Goal: Task Accomplishment & Management: Manage account settings

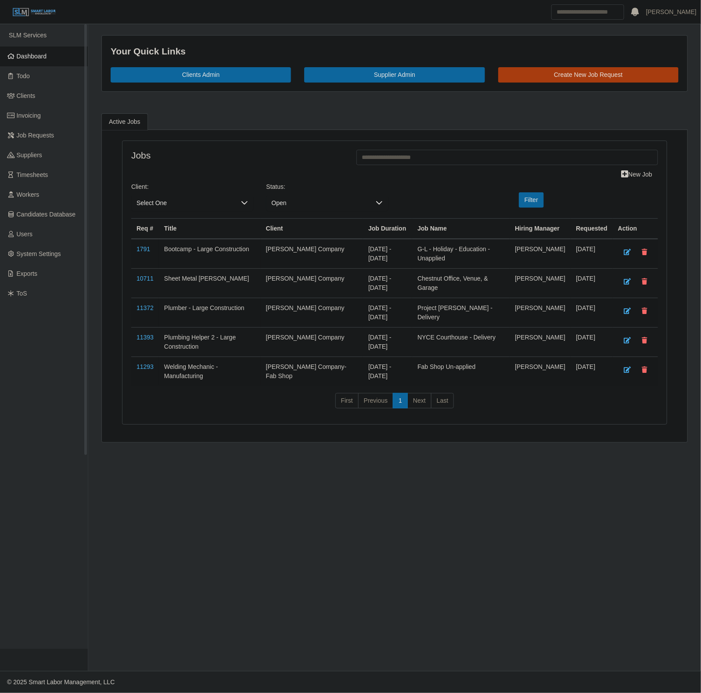
click at [40, 55] on span "Dashboard" at bounding box center [32, 56] width 30 height 7
click at [174, 205] on span "Select One" at bounding box center [183, 203] width 104 height 16
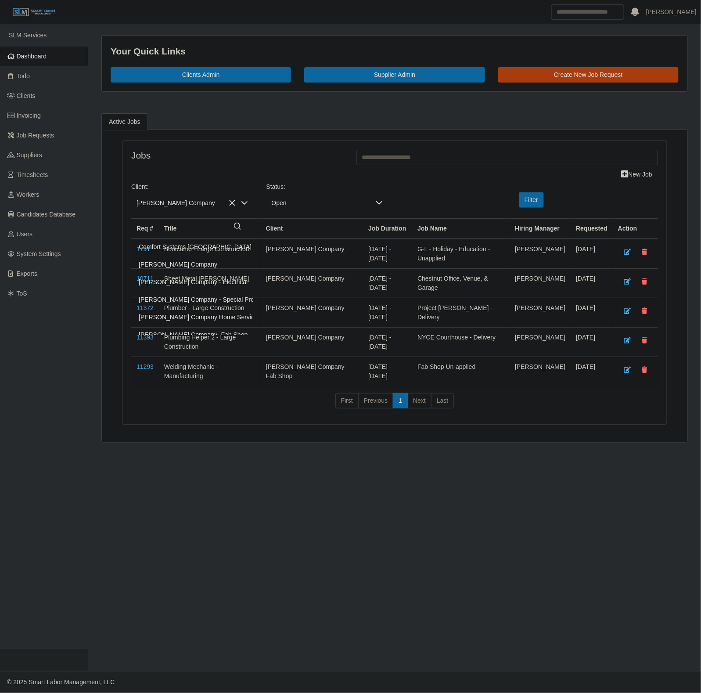
click at [198, 266] on li "[PERSON_NAME] Company" at bounding box center [229, 264] width 193 height 17
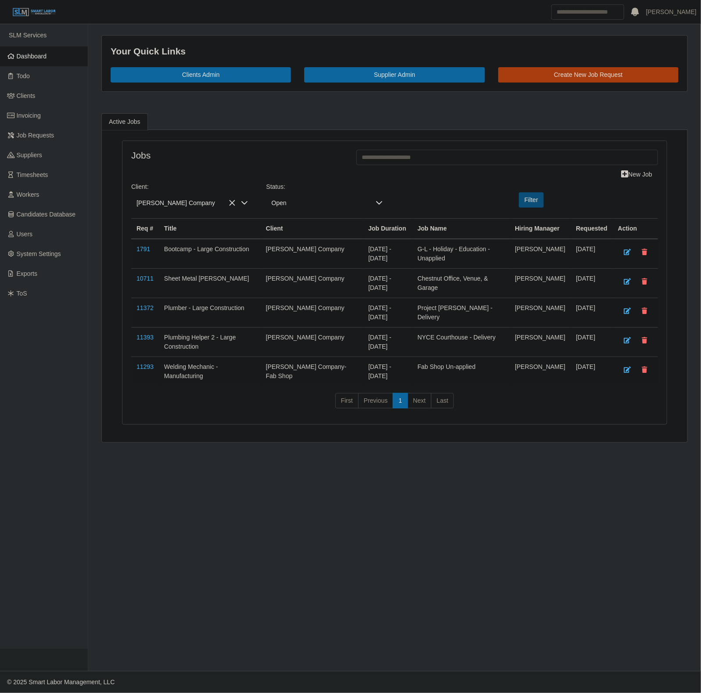
click at [541, 203] on button "Filter" at bounding box center [531, 199] width 25 height 15
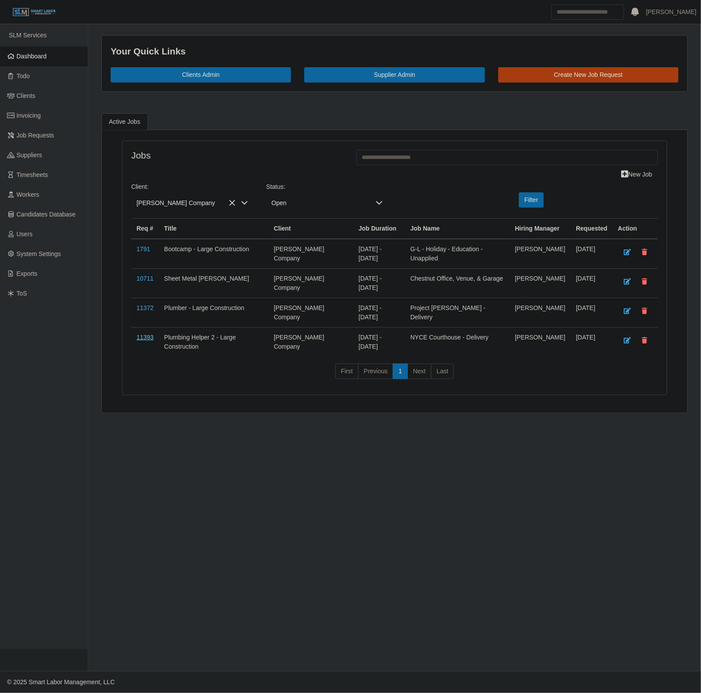
click at [150, 341] on link "11393" at bounding box center [145, 337] width 17 height 7
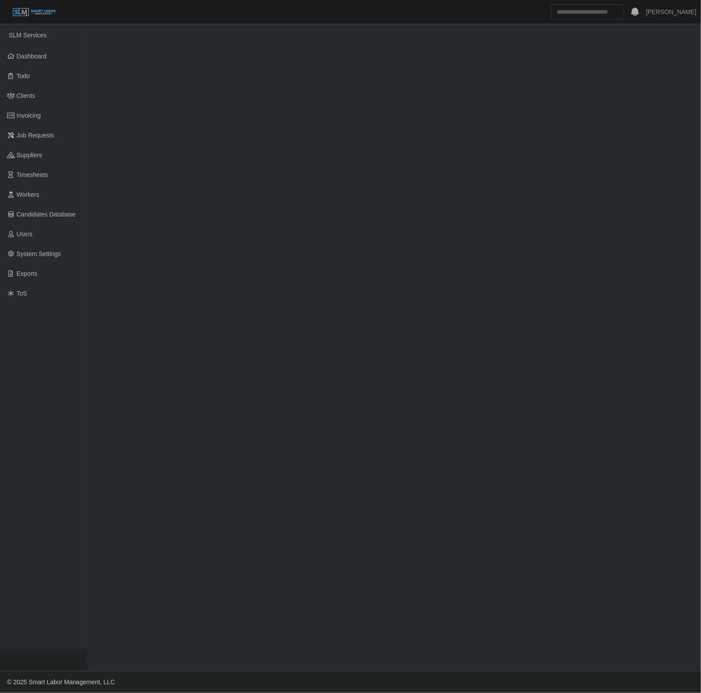
select select "****"
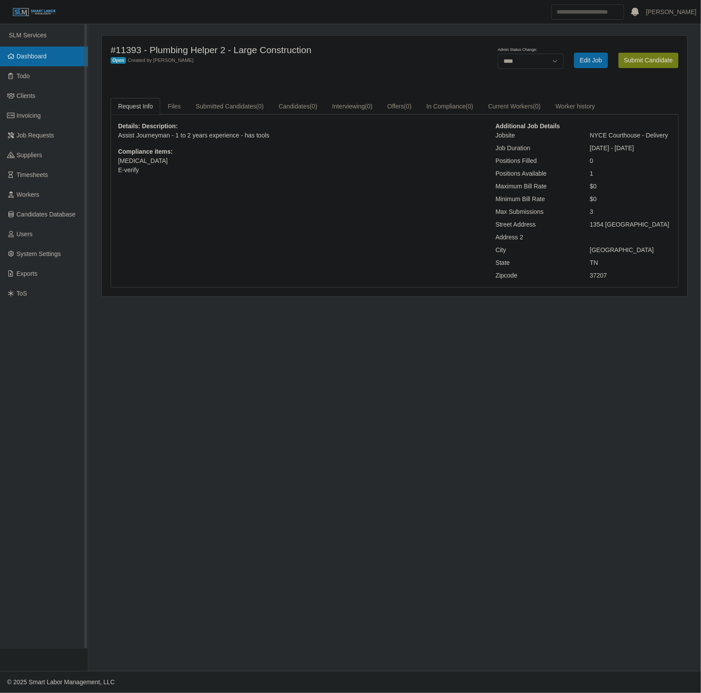
click at [27, 64] on link "Dashboard" at bounding box center [44, 57] width 88 height 20
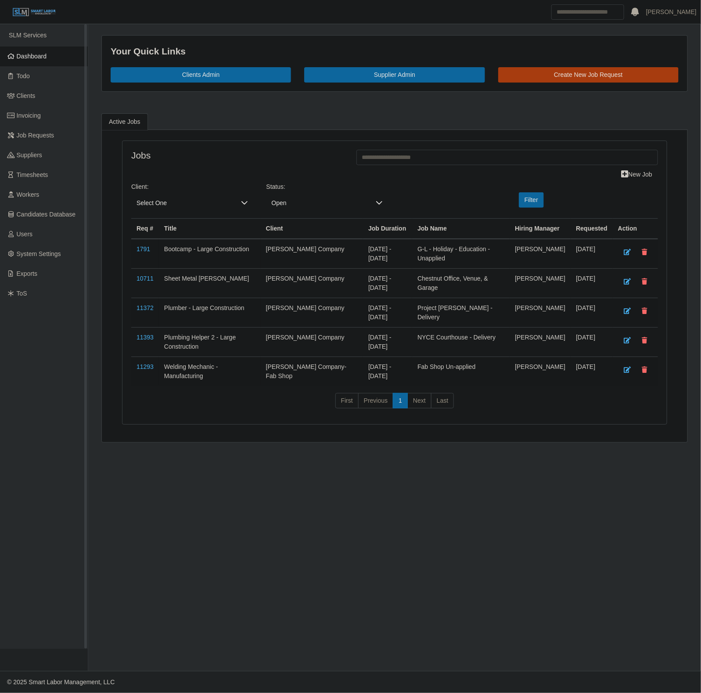
click at [26, 62] on link "Dashboard" at bounding box center [44, 57] width 88 height 20
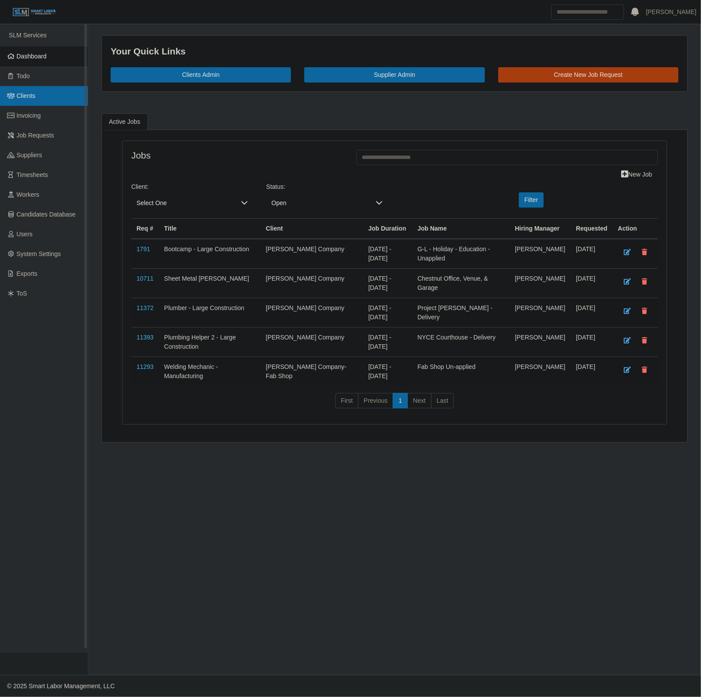
click at [29, 93] on span "Clients" at bounding box center [26, 95] width 19 height 7
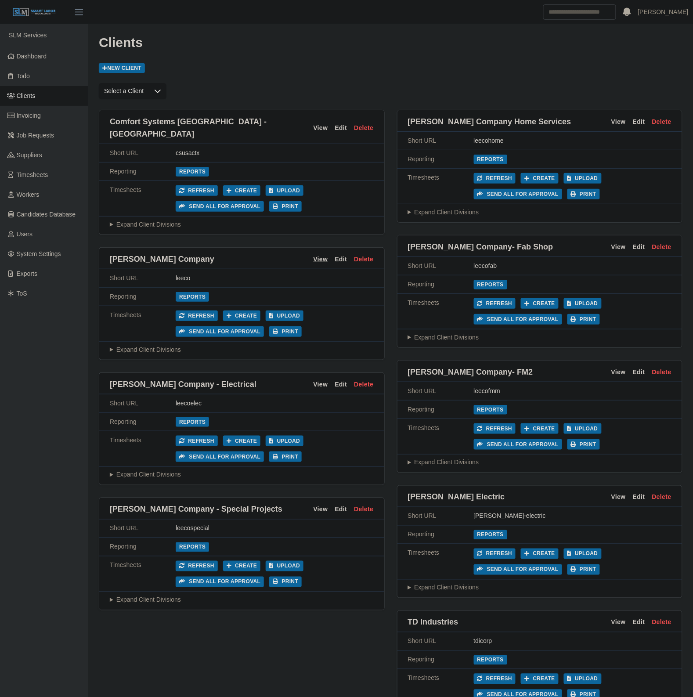
click at [323, 255] on link "View" at bounding box center [320, 259] width 14 height 9
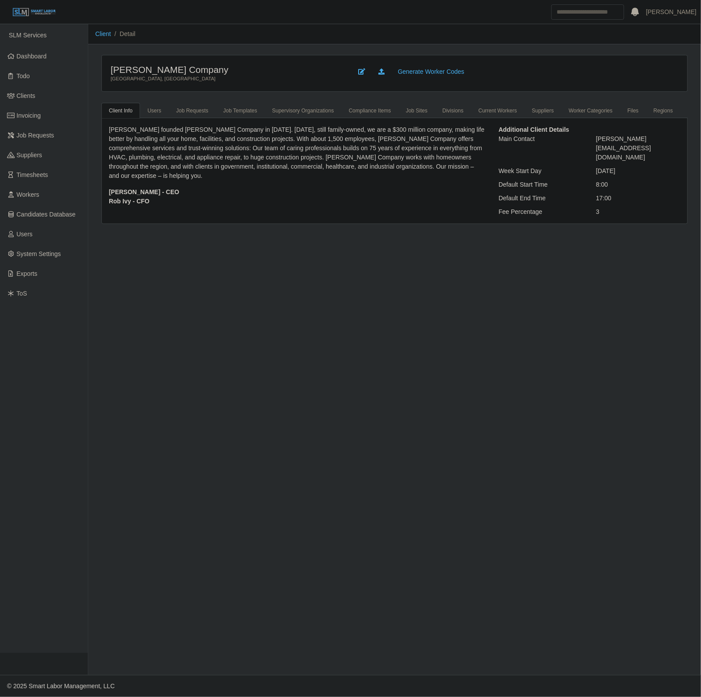
click at [530, 111] on link "Suppliers" at bounding box center [543, 111] width 37 height 16
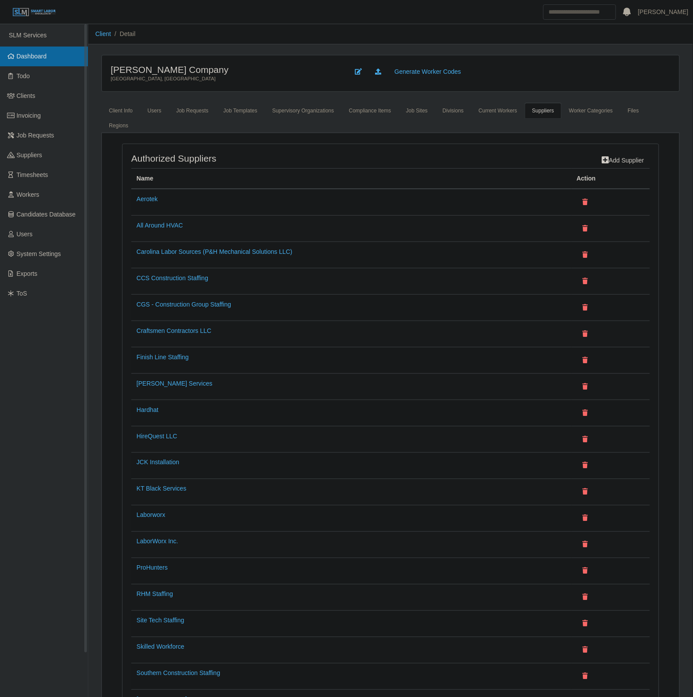
click at [21, 55] on span "Dashboard" at bounding box center [32, 56] width 30 height 7
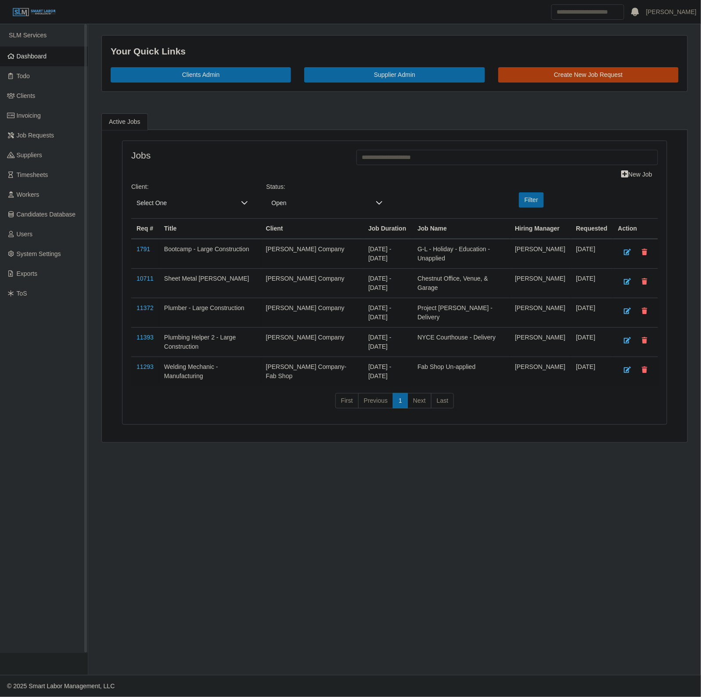
click at [31, 59] on span "Dashboard" at bounding box center [32, 56] width 30 height 7
click at [50, 51] on link "Dashboard" at bounding box center [44, 57] width 88 height 20
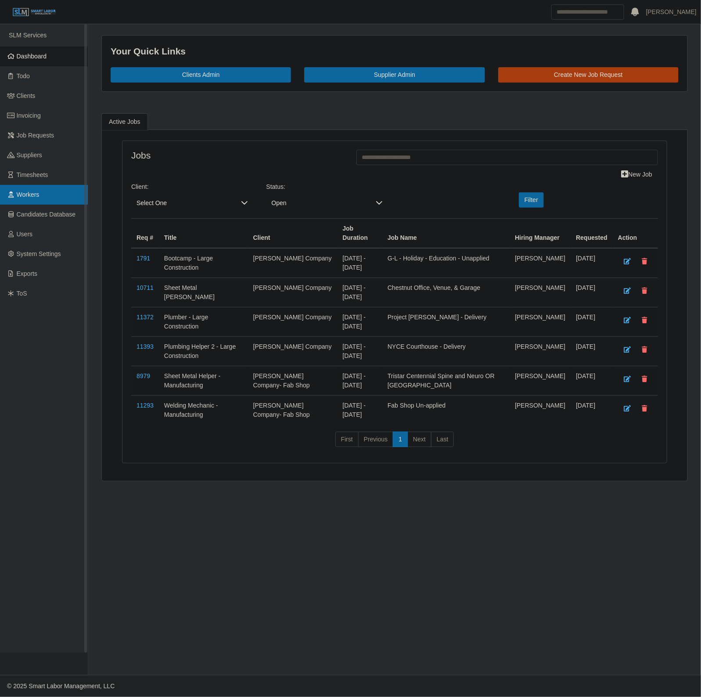
click at [48, 195] on link "Workers" at bounding box center [44, 195] width 88 height 20
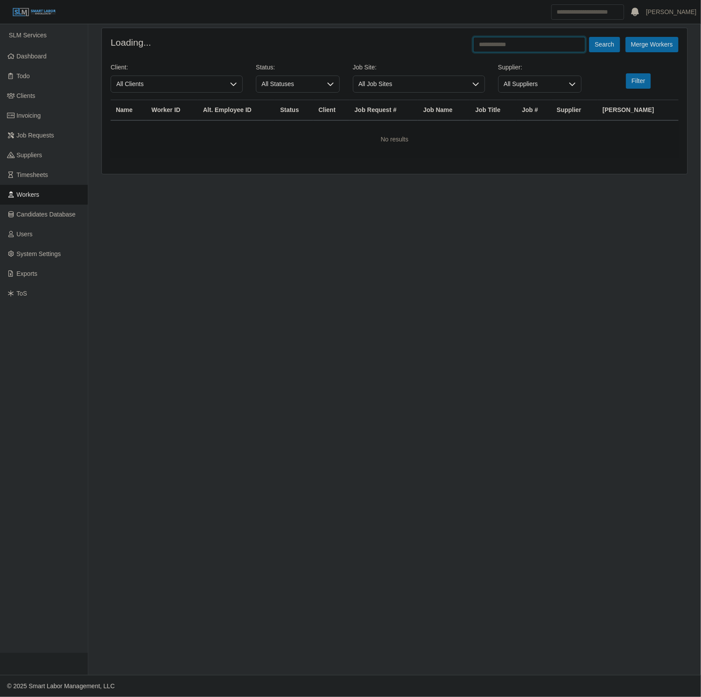
click at [497, 51] on input "text" at bounding box center [529, 44] width 112 height 15
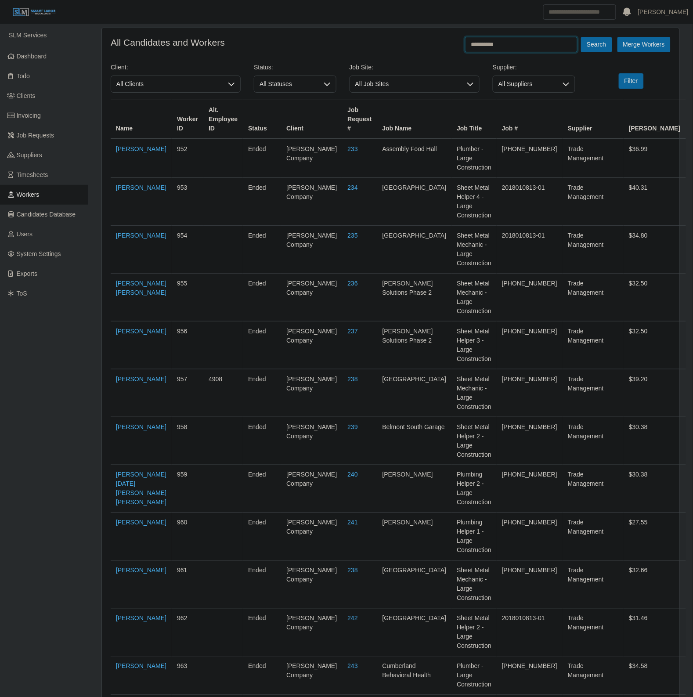
click at [581, 37] on button "Search" at bounding box center [596, 44] width 31 height 15
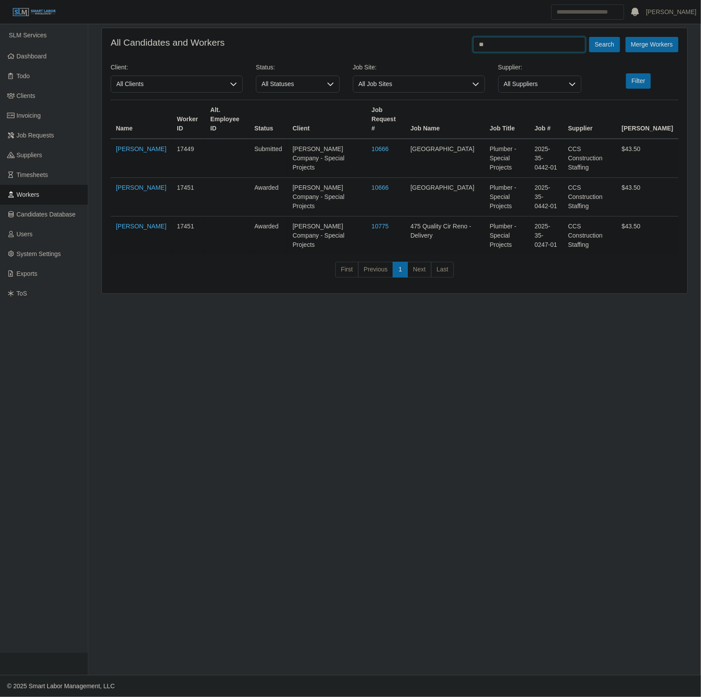
type input "*"
type input "**********"
click at [589, 37] on button "Search" at bounding box center [604, 44] width 31 height 15
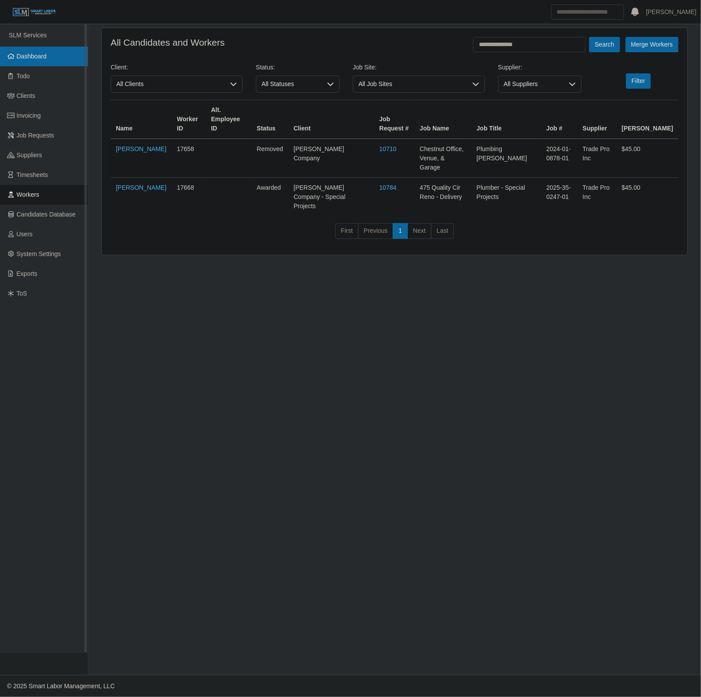
click at [61, 53] on link "Dashboard" at bounding box center [44, 57] width 88 height 20
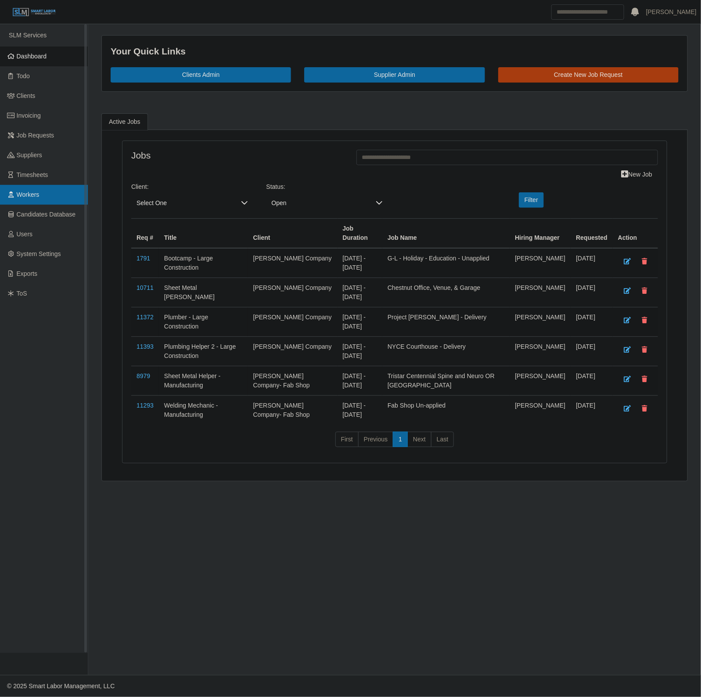
click at [45, 188] on link "Workers" at bounding box center [44, 195] width 88 height 20
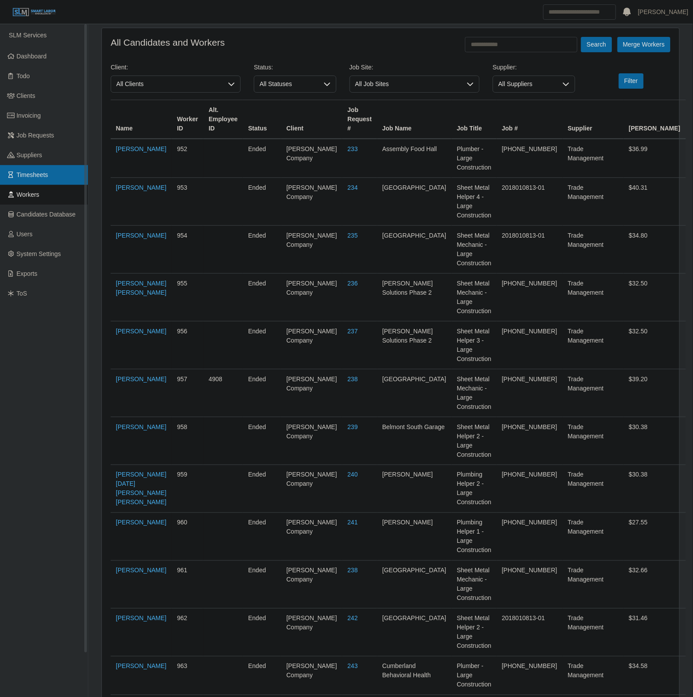
click at [56, 174] on link "Timesheets" at bounding box center [44, 175] width 88 height 20
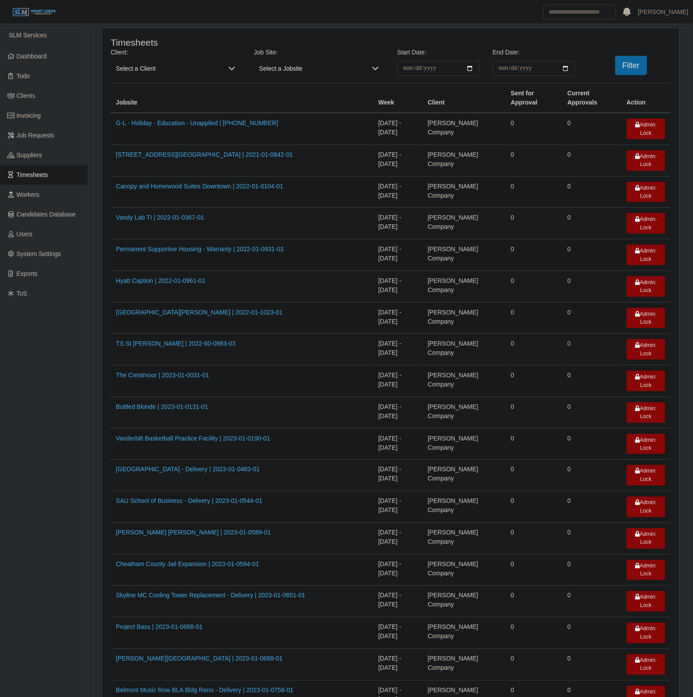
click at [139, 71] on span "Select a Client" at bounding box center [167, 68] width 112 height 15
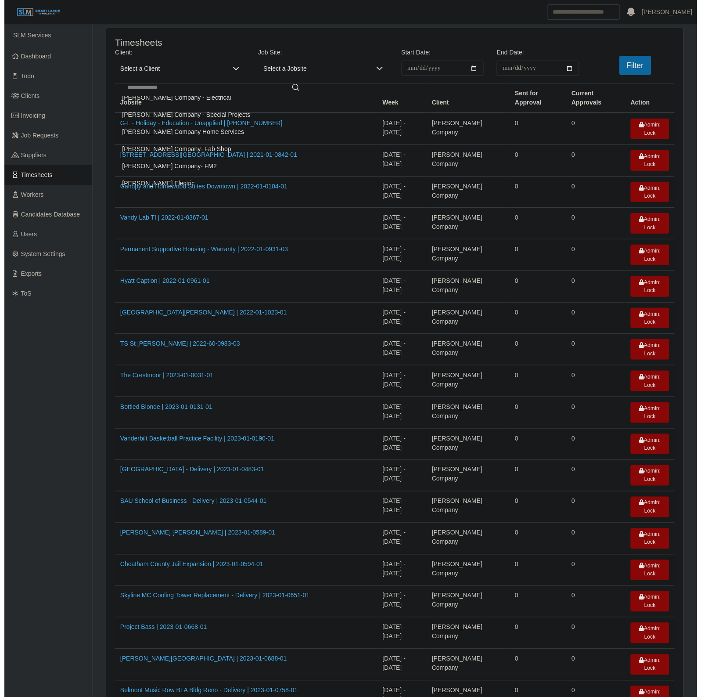
scroll to position [75, 0]
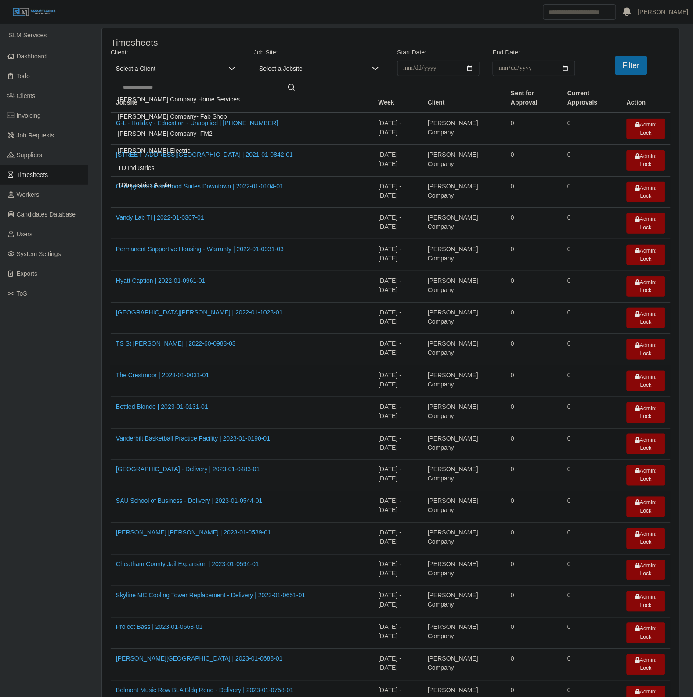
click at [174, 146] on li "[PERSON_NAME] Electric" at bounding box center [209, 151] width 193 height 16
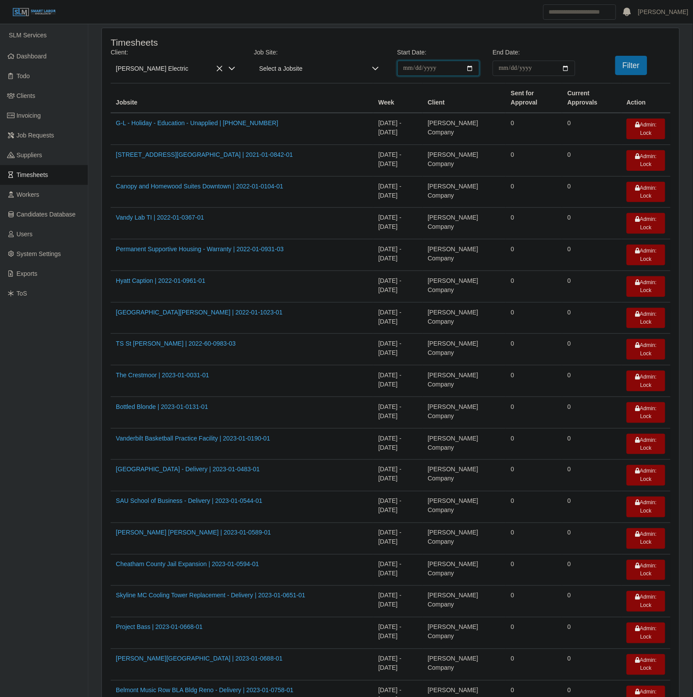
click at [467, 69] on input "**********" at bounding box center [438, 68] width 83 height 15
click at [468, 68] on input "**********" at bounding box center [438, 68] width 83 height 15
type input "**********"
click at [568, 65] on input "End Date:" at bounding box center [533, 68] width 83 height 15
type input "**********"
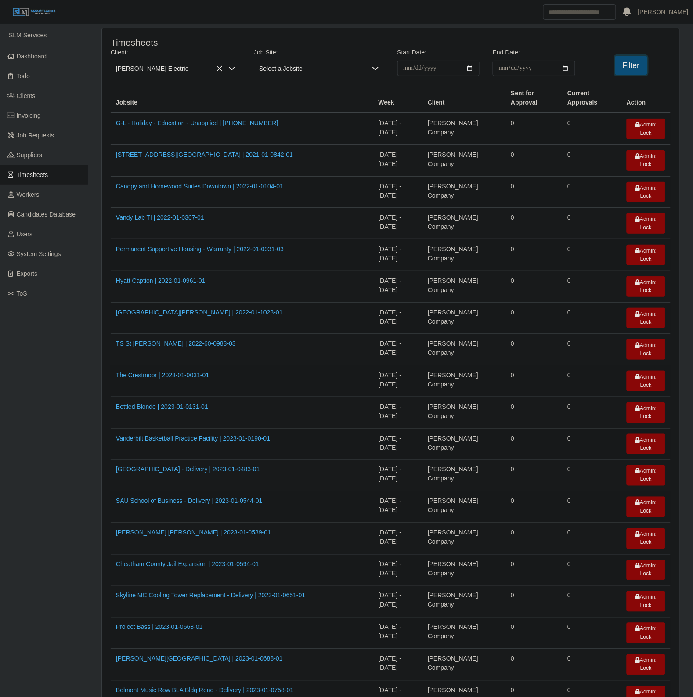
click at [633, 75] on button "Filter" at bounding box center [631, 65] width 32 height 19
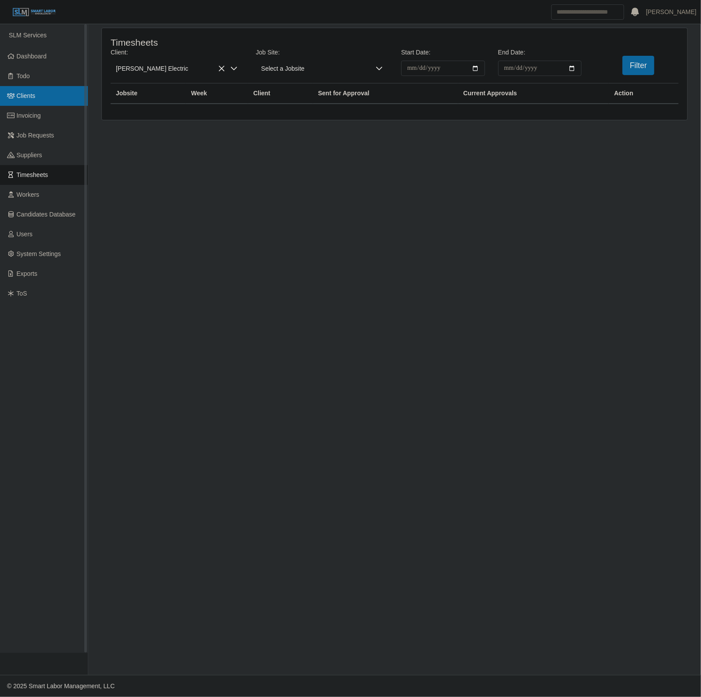
click at [40, 101] on link "Clients" at bounding box center [44, 96] width 88 height 20
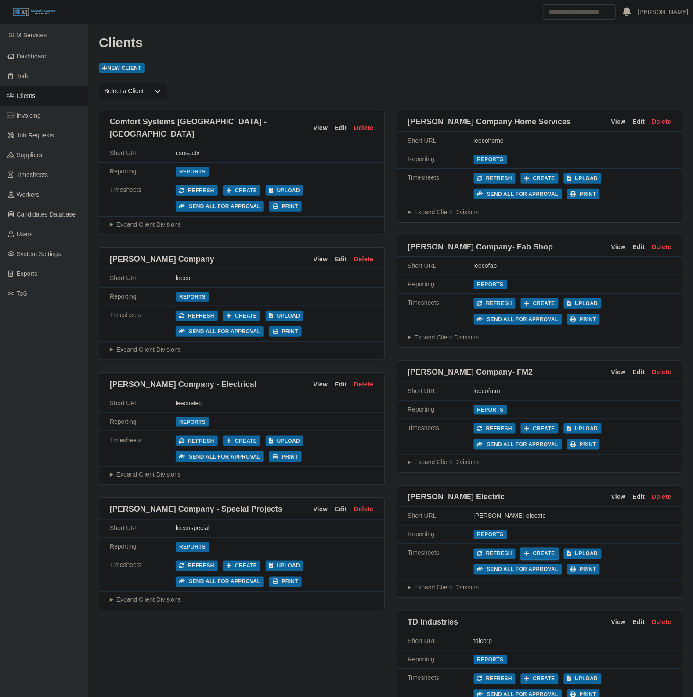
click at [528, 548] on button "Create" at bounding box center [540, 553] width 38 height 11
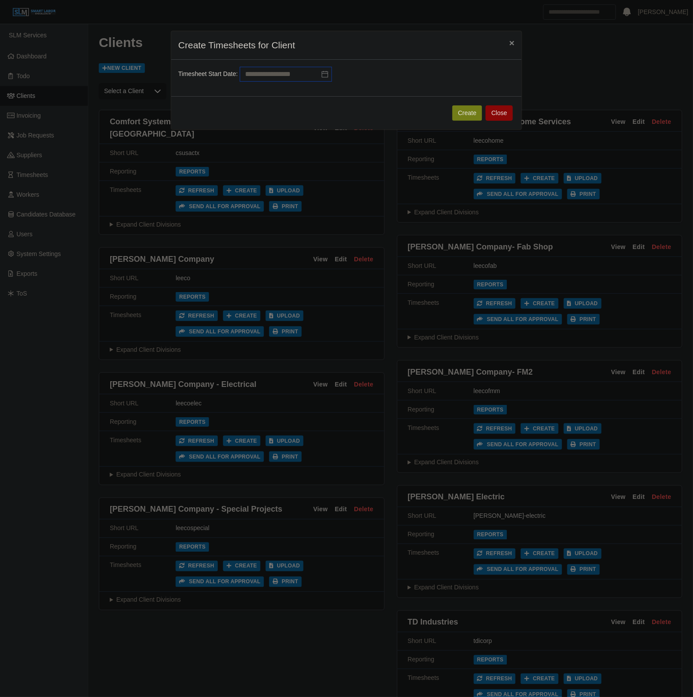
click at [285, 78] on input "text" at bounding box center [286, 74] width 92 height 15
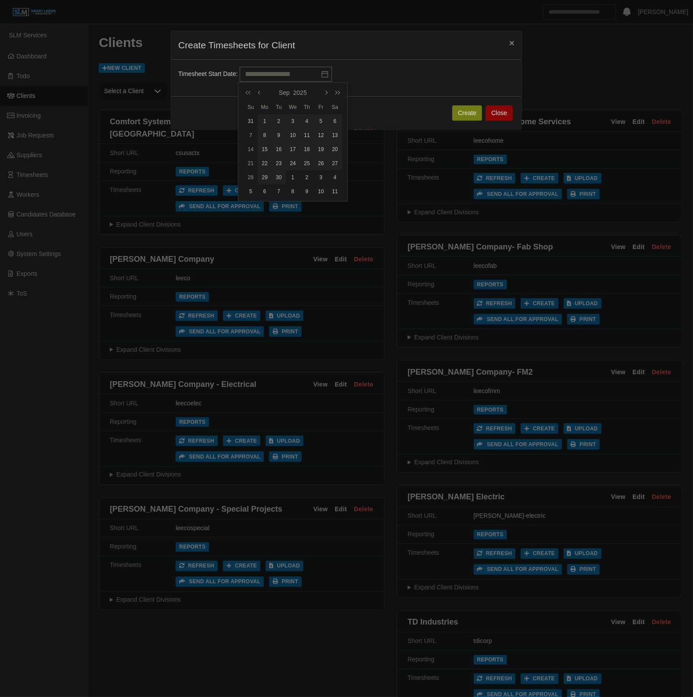
click at [266, 167] on div "22" at bounding box center [265, 163] width 14 height 8
click at [271, 149] on div "15" at bounding box center [265, 149] width 14 height 8
click at [306, 152] on div "18" at bounding box center [307, 149] width 14 height 8
click at [310, 162] on div "25" at bounding box center [307, 163] width 14 height 8
click at [252, 166] on div "21" at bounding box center [251, 163] width 14 height 8
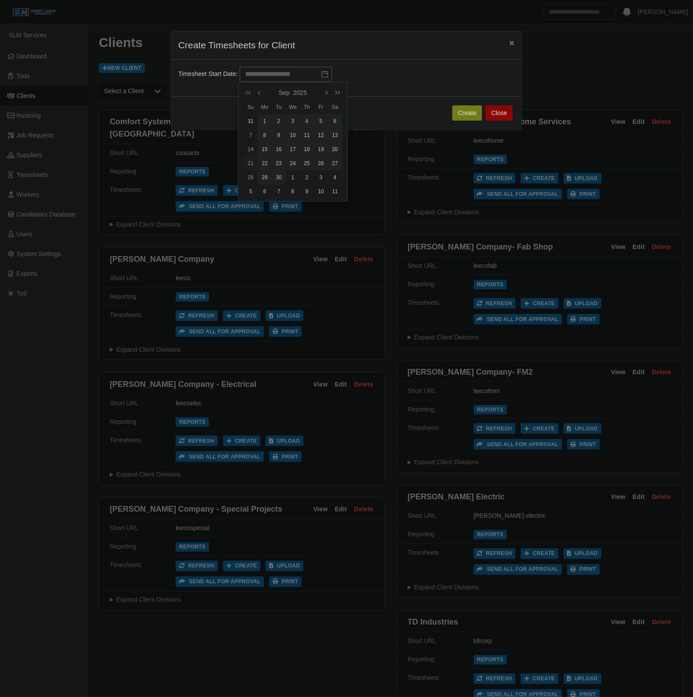
type input "**********"
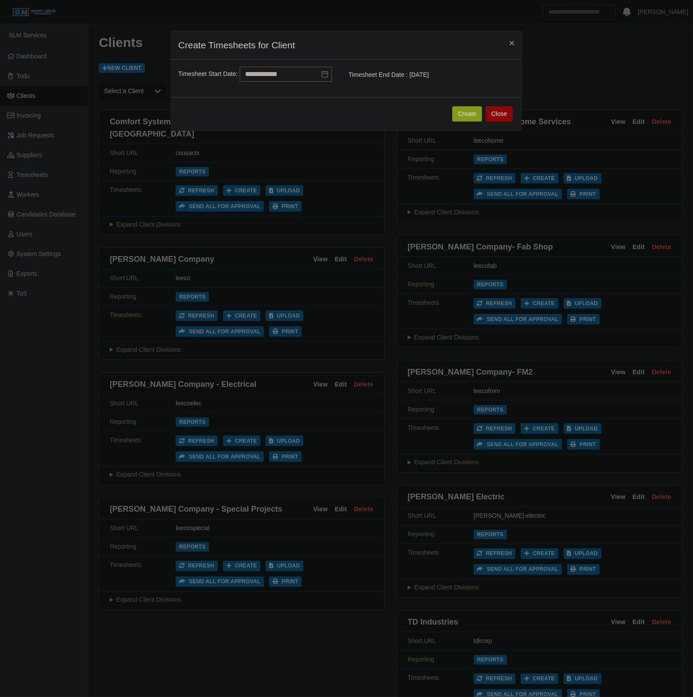
click at [469, 117] on button "Create" at bounding box center [467, 113] width 30 height 15
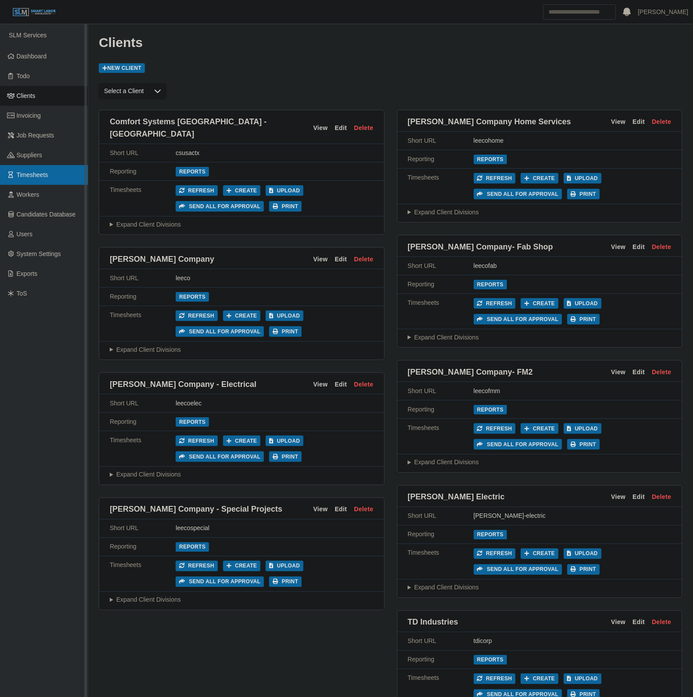
click at [45, 174] on span "Timesheets" at bounding box center [33, 174] width 32 height 7
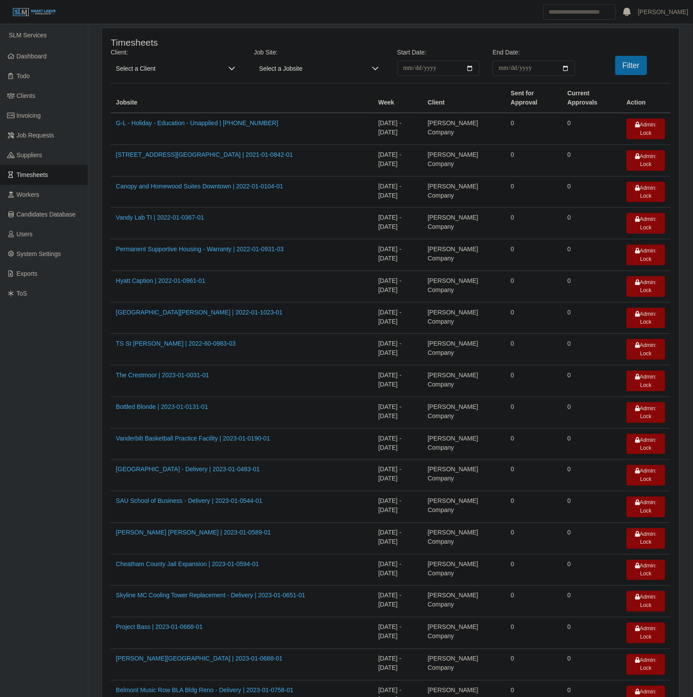
click at [156, 72] on span "Select a Client" at bounding box center [167, 68] width 112 height 15
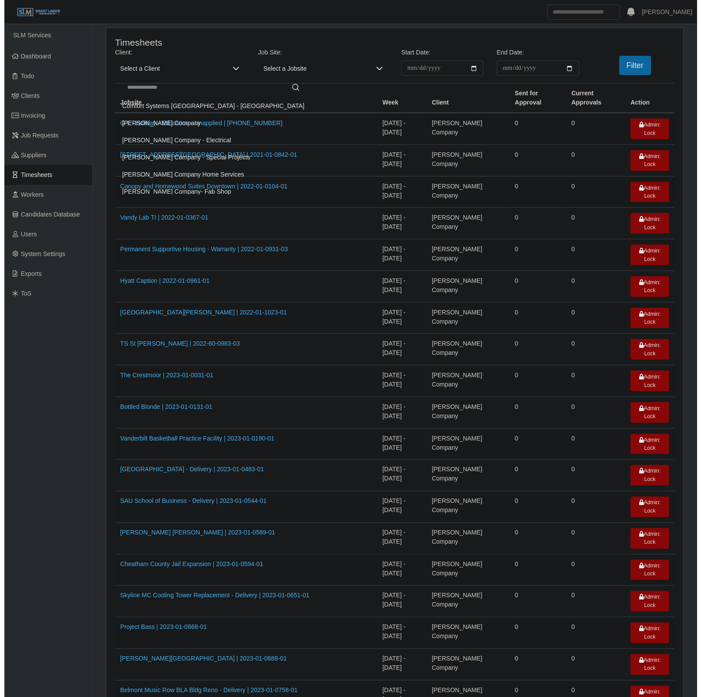
scroll to position [75, 0]
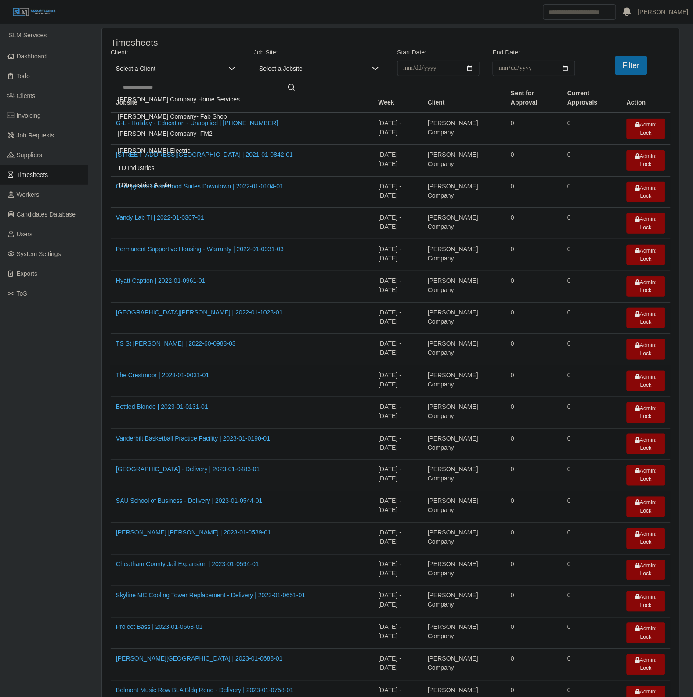
click at [157, 153] on span "[PERSON_NAME] Electric" at bounding box center [154, 150] width 72 height 9
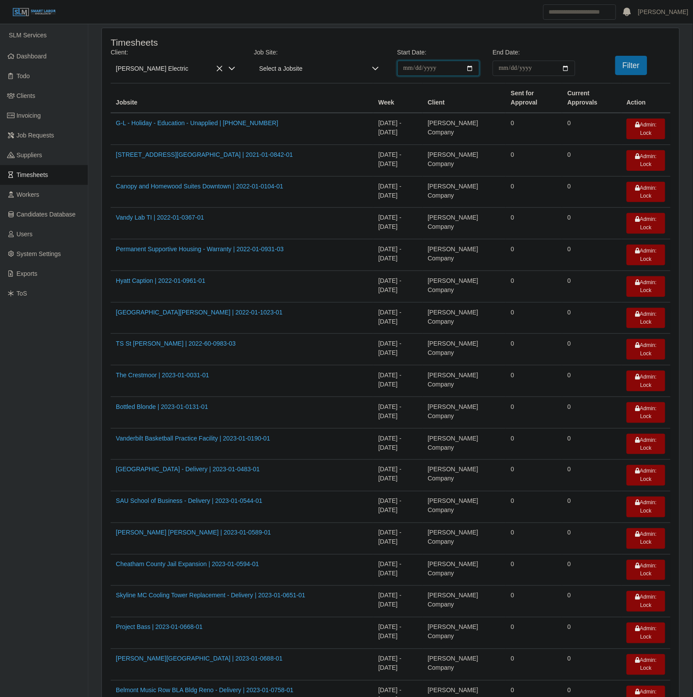
click at [467, 65] on input "**********" at bounding box center [438, 68] width 83 height 15
type input "**********"
click at [562, 67] on input "End Date:" at bounding box center [533, 68] width 83 height 15
type input "**********"
click at [632, 67] on button "Filter" at bounding box center [631, 65] width 32 height 19
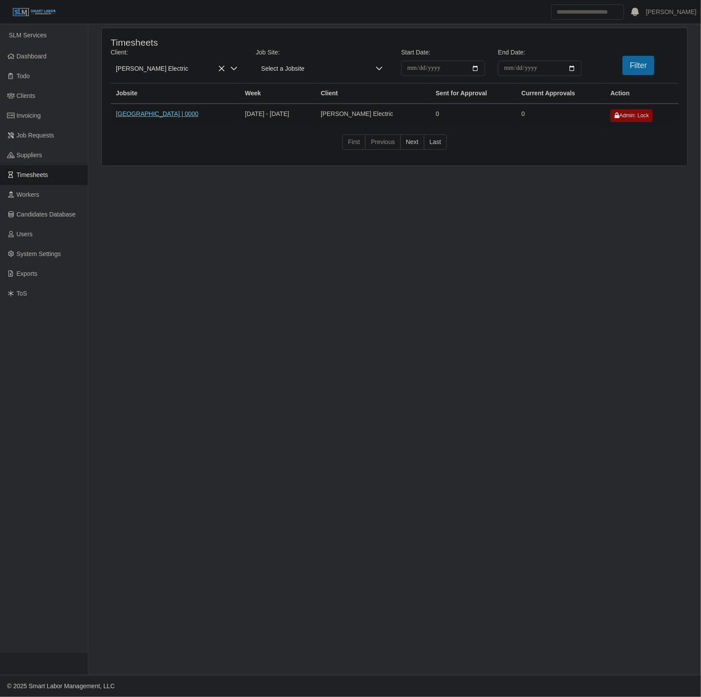
click at [194, 112] on link "Whites Creek Water Plant | 0000" at bounding box center [157, 113] width 83 height 7
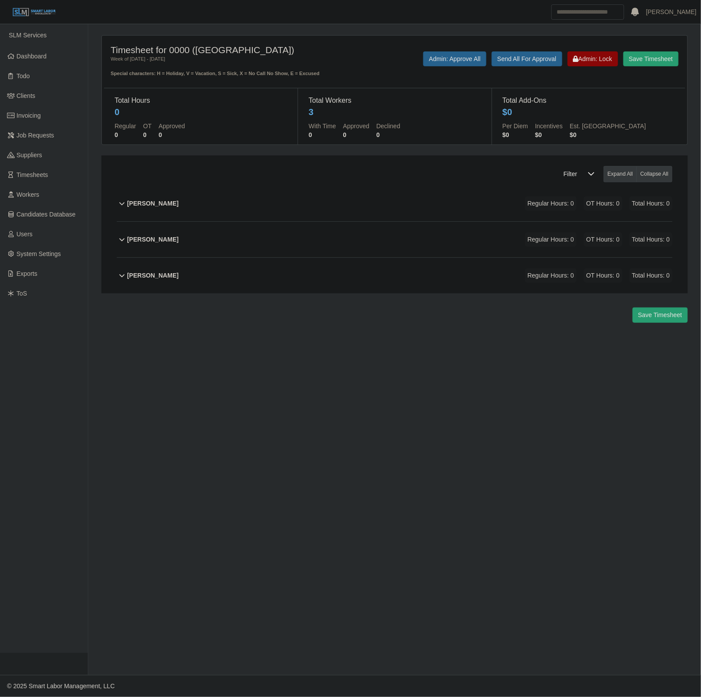
click at [334, 247] on div "[PERSON_NAME] Regular Hours: 0 OT Hours: 0 Total Hours: 0" at bounding box center [399, 240] width 545 height 36
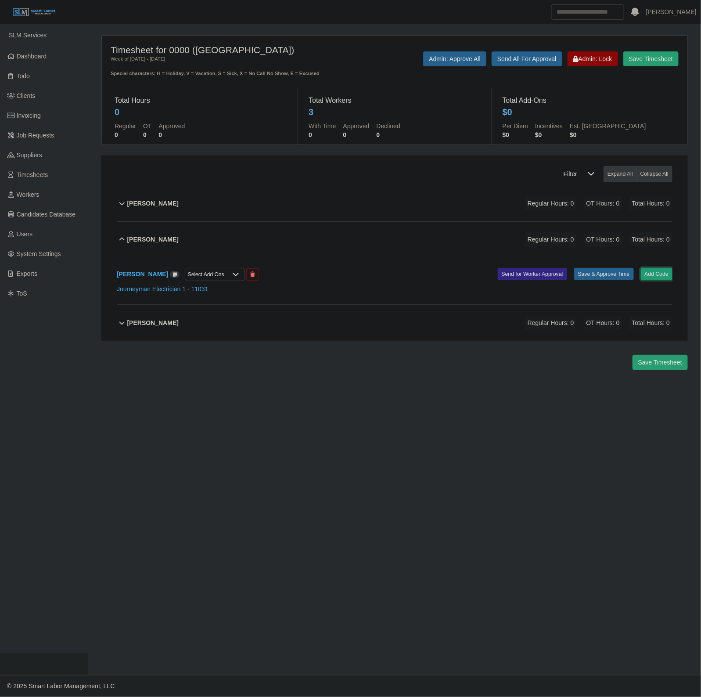
click at [659, 271] on button "Add Code" at bounding box center [657, 274] width 32 height 12
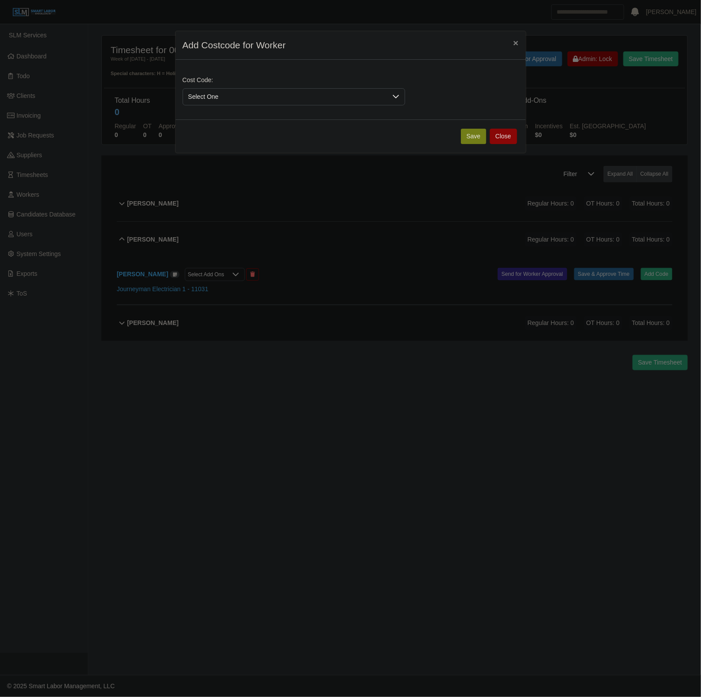
click at [256, 96] on span "Select One" at bounding box center [285, 97] width 204 height 16
click at [257, 139] on li "DEF.000000001 (Default)" at bounding box center [293, 139] width 219 height 16
click at [479, 132] on button "Save" at bounding box center [473, 136] width 25 height 15
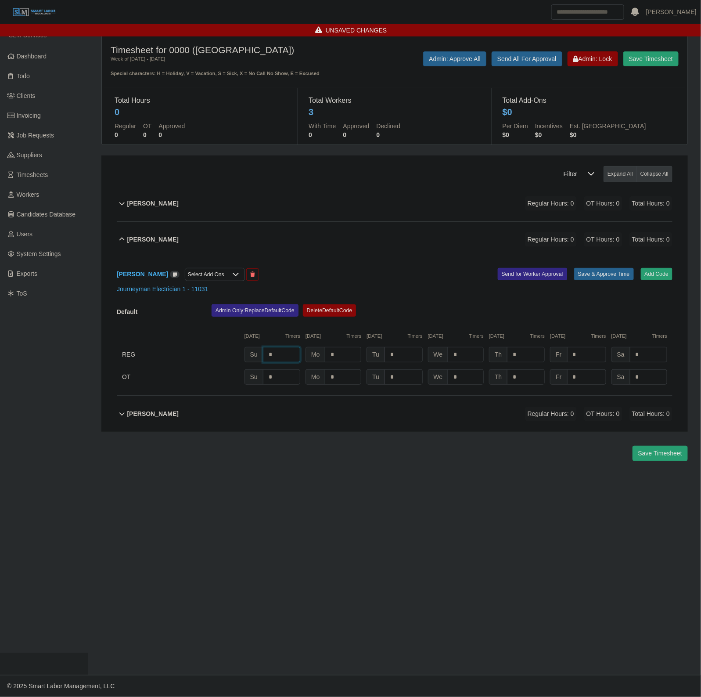
click at [271, 349] on input "*" at bounding box center [281, 354] width 37 height 15
type input "*"
click at [357, 348] on input "*" at bounding box center [343, 354] width 36 height 15
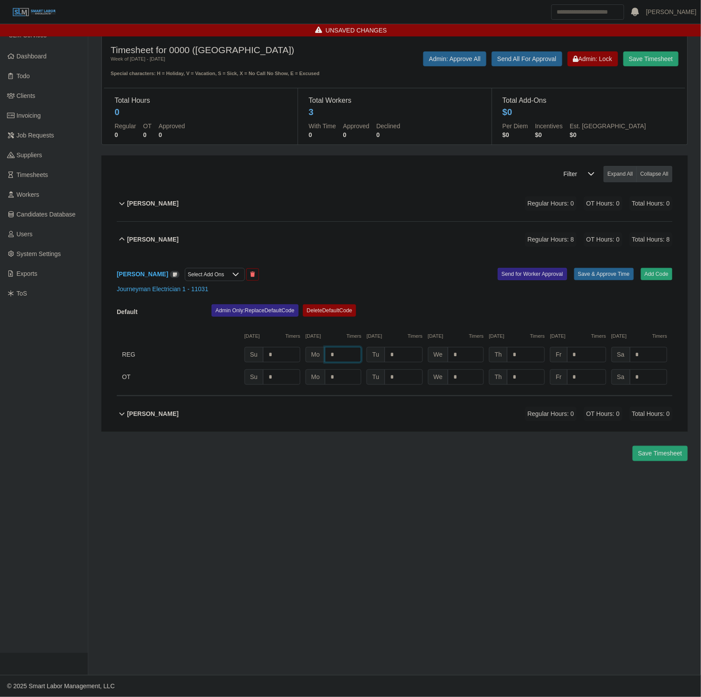
type input "*"
click at [587, 275] on button "Save & Approve Time" at bounding box center [604, 274] width 60 height 12
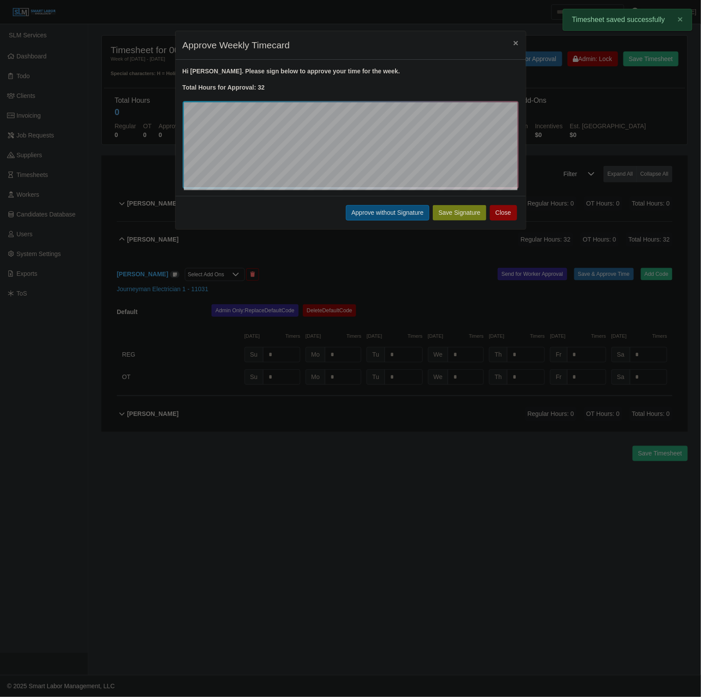
click at [363, 213] on button "Approve without Signature" at bounding box center [387, 212] width 83 height 15
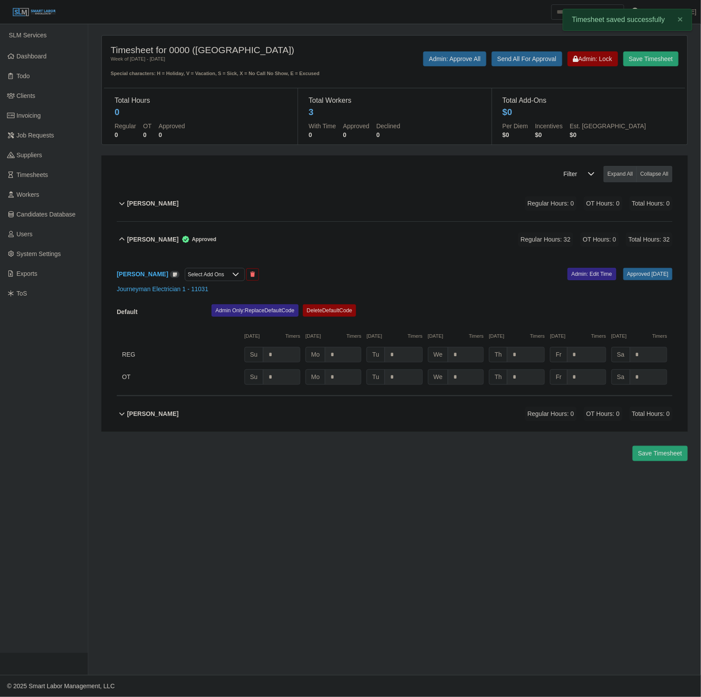
click at [344, 230] on div "Jason Jones Approved Regular Hours: 32 OT Hours: 0 Total Hours: 32" at bounding box center [399, 240] width 545 height 36
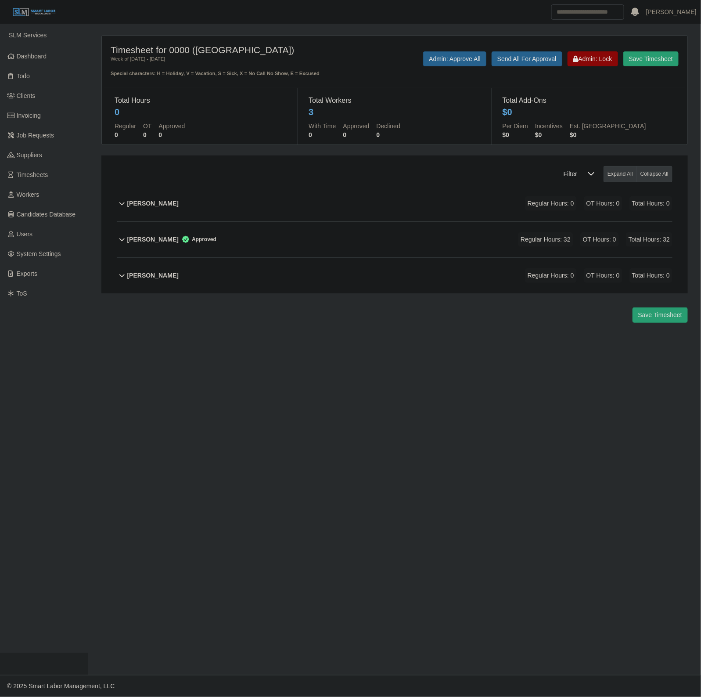
click at [313, 276] on div "Theodore King Regular Hours: 0 OT Hours: 0 Total Hours: 0" at bounding box center [399, 276] width 545 height 36
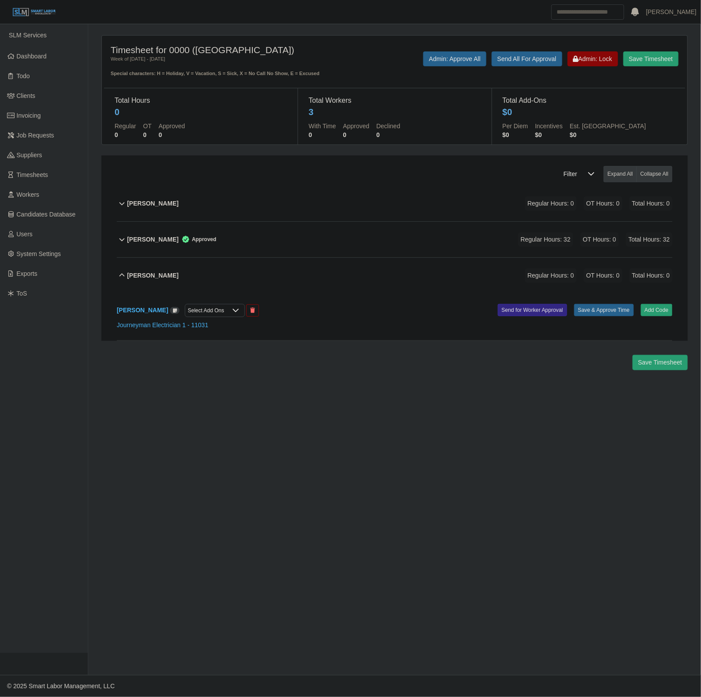
click at [313, 276] on div "Theodore King Regular Hours: 0 OT Hours: 0 Total Hours: 0" at bounding box center [399, 276] width 545 height 36
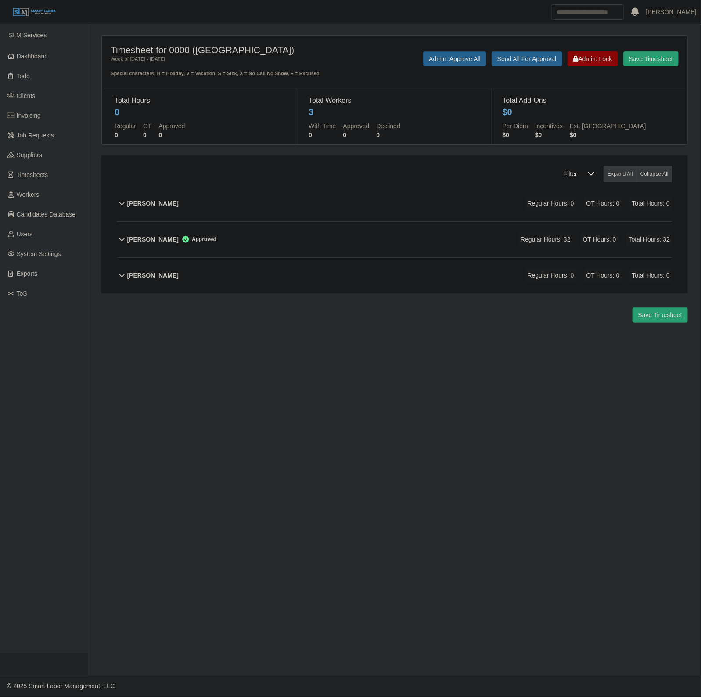
click at [313, 282] on div "Theodore King Regular Hours: 0 OT Hours: 0 Total Hours: 0" at bounding box center [399, 276] width 545 height 36
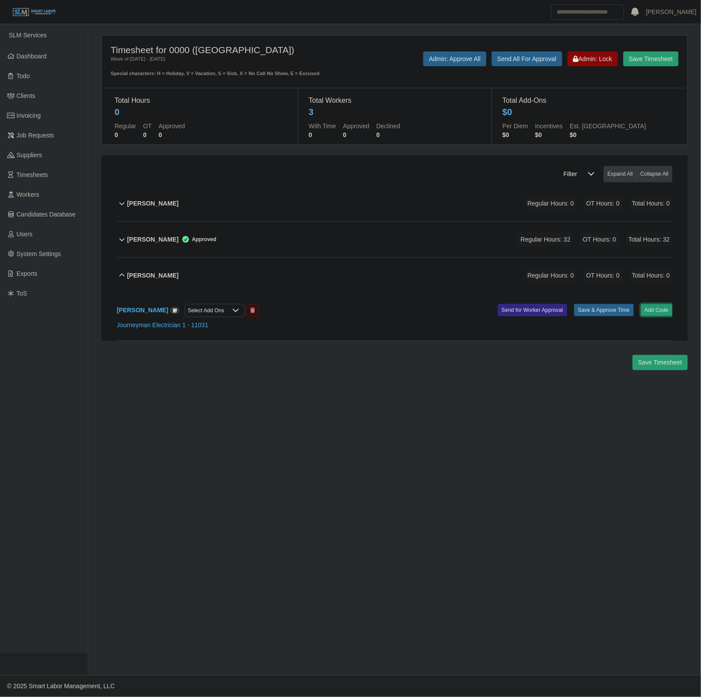
click at [653, 308] on button "Add Code" at bounding box center [657, 310] width 32 height 12
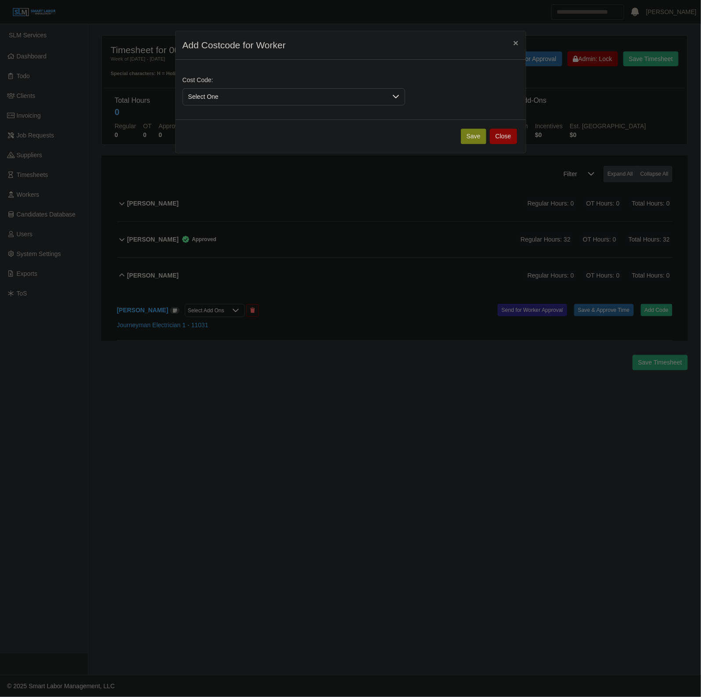
click at [288, 104] on span "Select One" at bounding box center [285, 97] width 204 height 16
drag, startPoint x: 235, startPoint y: 137, endPoint x: 359, endPoint y: 134, distance: 123.8
click at [244, 138] on span "DEF.000000001 (Default)" at bounding box center [224, 138] width 69 height 9
click at [469, 137] on button "Save" at bounding box center [473, 136] width 25 height 15
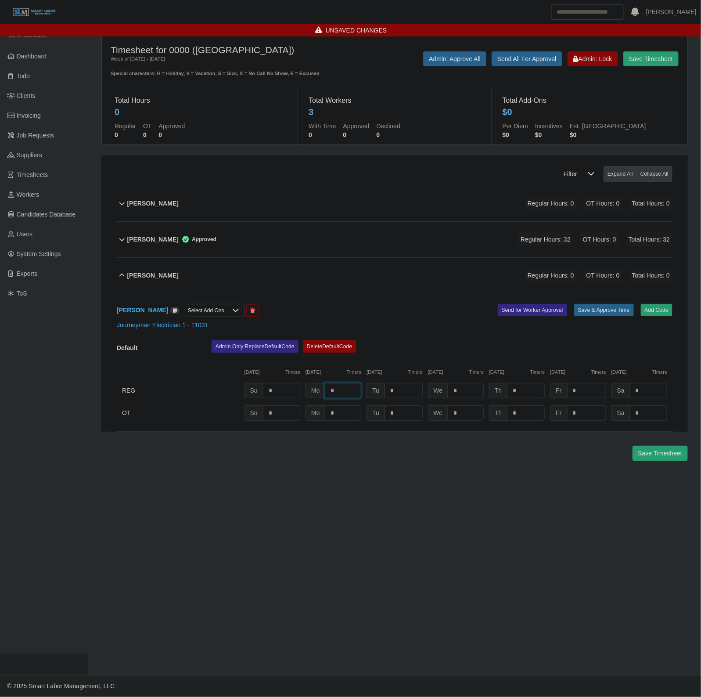
click at [341, 396] on input "*" at bounding box center [343, 390] width 36 height 15
type input "*"
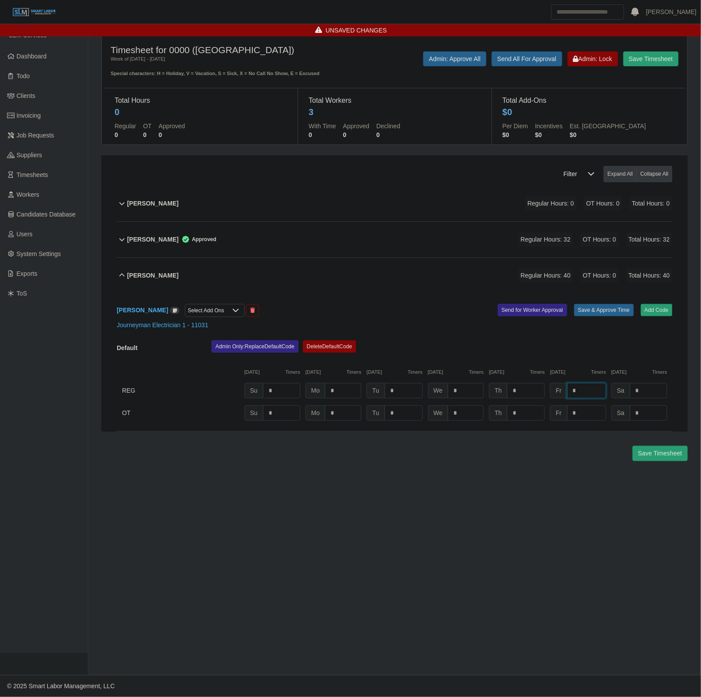
type input "*"
click at [609, 311] on button "Save & Approve Time" at bounding box center [604, 310] width 60 height 12
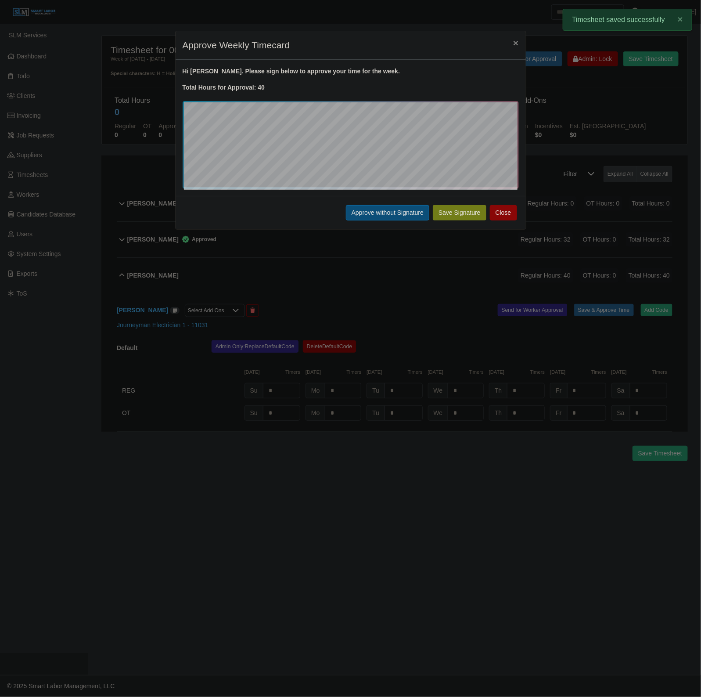
click at [393, 216] on button "Approve without Signature" at bounding box center [387, 212] width 83 height 15
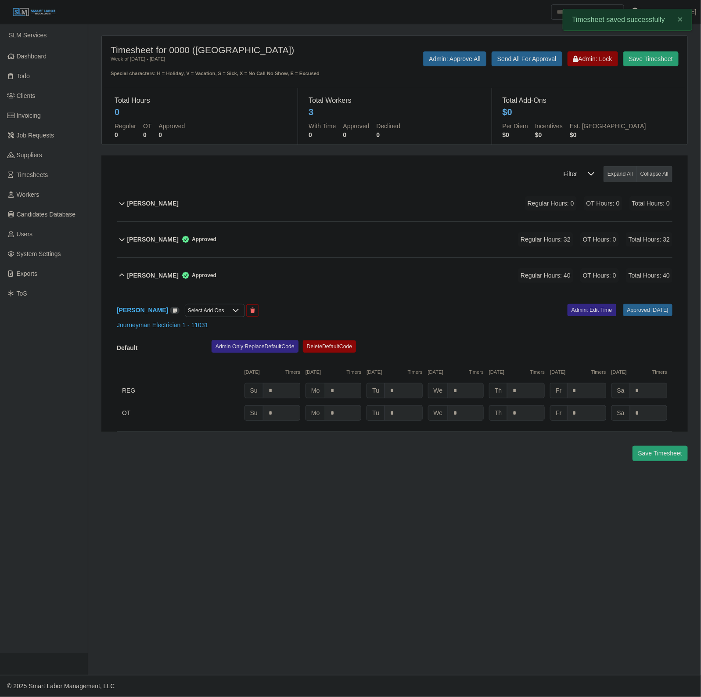
click at [326, 270] on div "Theodore King Approved Regular Hours: 40 OT Hours: 0 Total Hours: 40" at bounding box center [399, 276] width 545 height 36
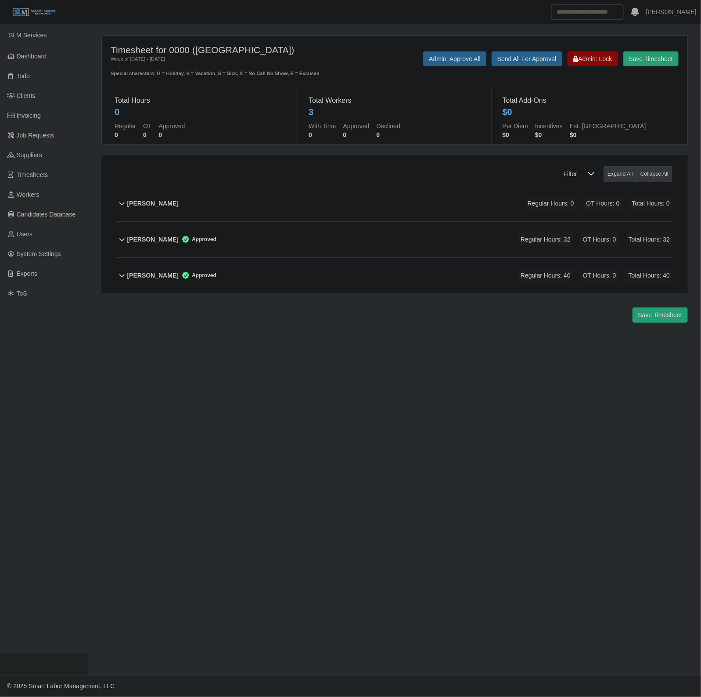
drag, startPoint x: 280, startPoint y: 197, endPoint x: 350, endPoint y: 210, distance: 71.5
click at [283, 197] on div "David Steward Regular Hours: 0 OT Hours: 0 Total Hours: 0" at bounding box center [399, 204] width 545 height 36
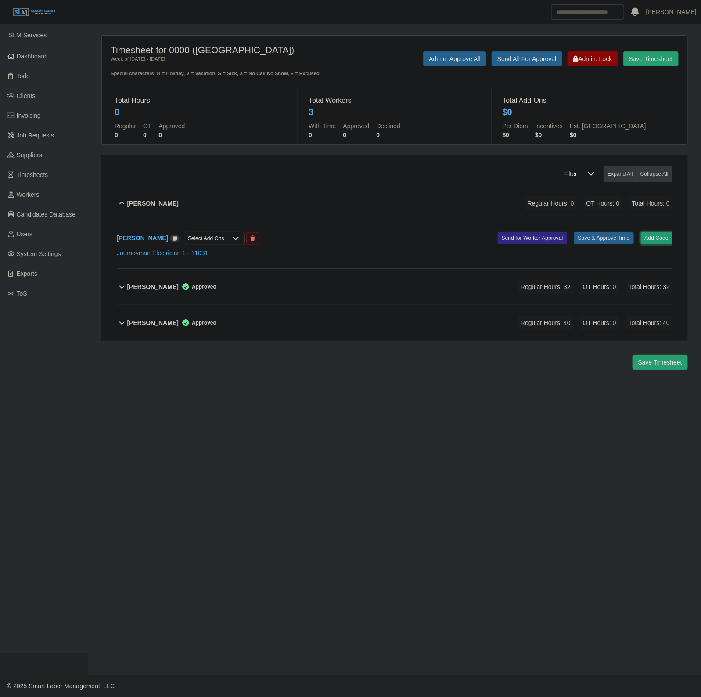
click at [655, 236] on button "Add Code" at bounding box center [657, 238] width 32 height 12
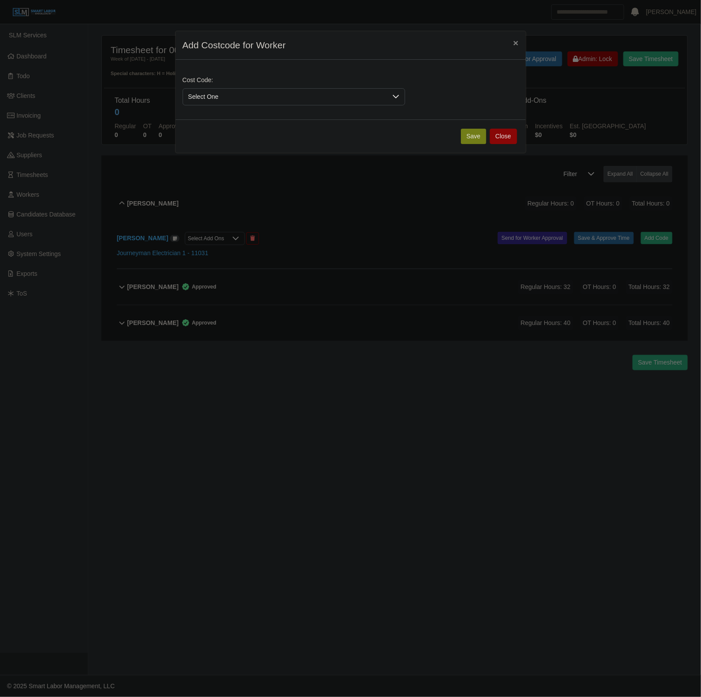
click at [301, 95] on span "Select One" at bounding box center [285, 97] width 204 height 16
drag, startPoint x: 284, startPoint y: 137, endPoint x: 396, endPoint y: 129, distance: 111.8
click at [288, 137] on li "DEF.000000001 (Default)" at bounding box center [293, 139] width 219 height 16
drag, startPoint x: 472, startPoint y: 131, endPoint x: 422, endPoint y: 205, distance: 89.6
click at [472, 132] on button "Save" at bounding box center [473, 136] width 25 height 15
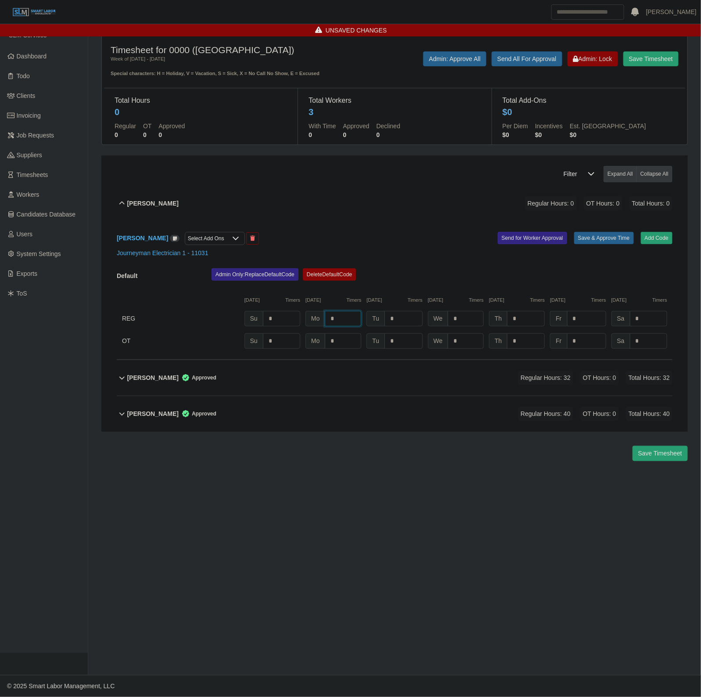
click at [348, 326] on input "*" at bounding box center [343, 318] width 36 height 15
type input "*"
click at [621, 244] on button "Save & Approve Time" at bounding box center [604, 238] width 60 height 12
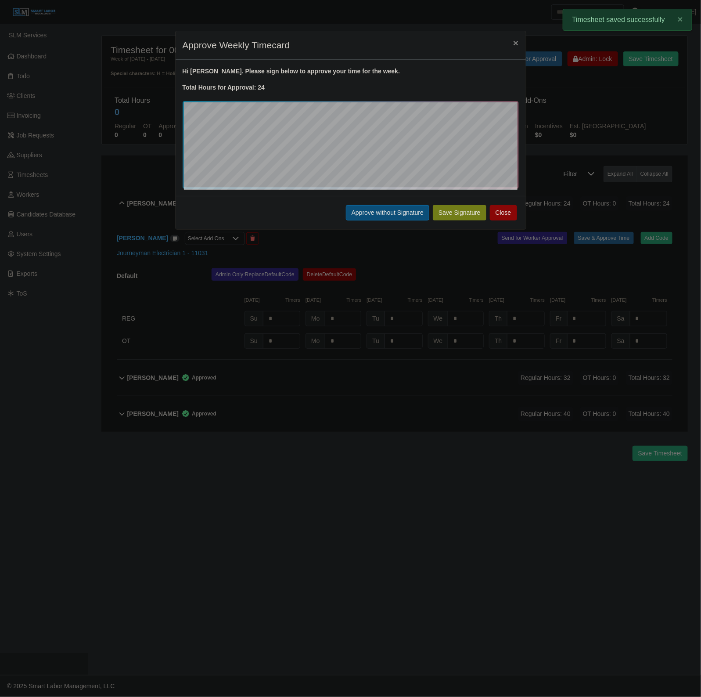
click at [367, 207] on button "Approve without Signature" at bounding box center [387, 212] width 83 height 15
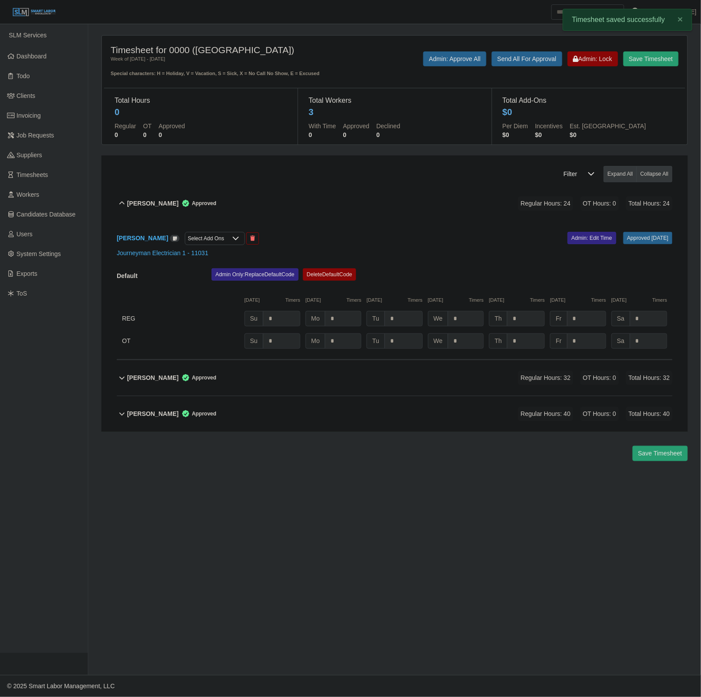
click at [292, 198] on div "David Steward Approved Regular Hours: 24 OT Hours: 0 Total Hours: 24" at bounding box center [399, 204] width 545 height 36
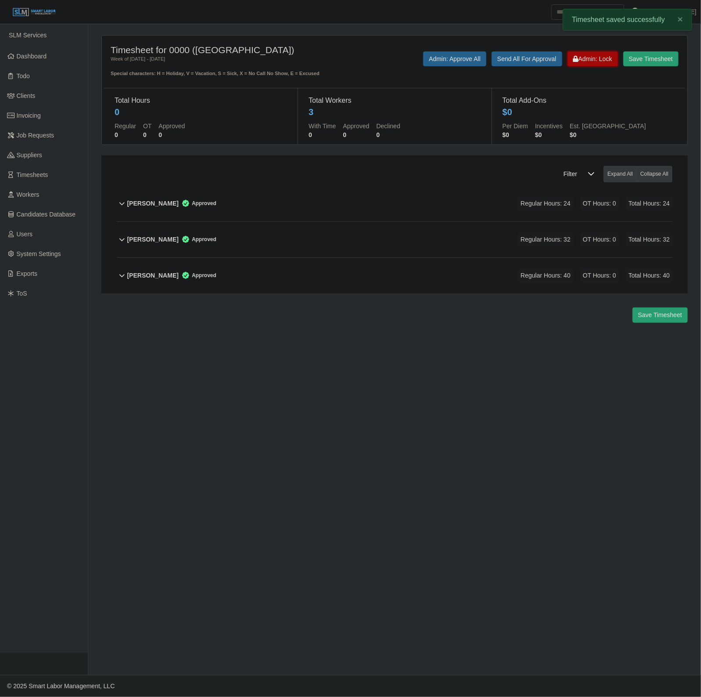
click at [599, 56] on span "Admin: Lock" at bounding box center [592, 58] width 39 height 7
click at [61, 116] on link "Invoicing" at bounding box center [44, 116] width 88 height 20
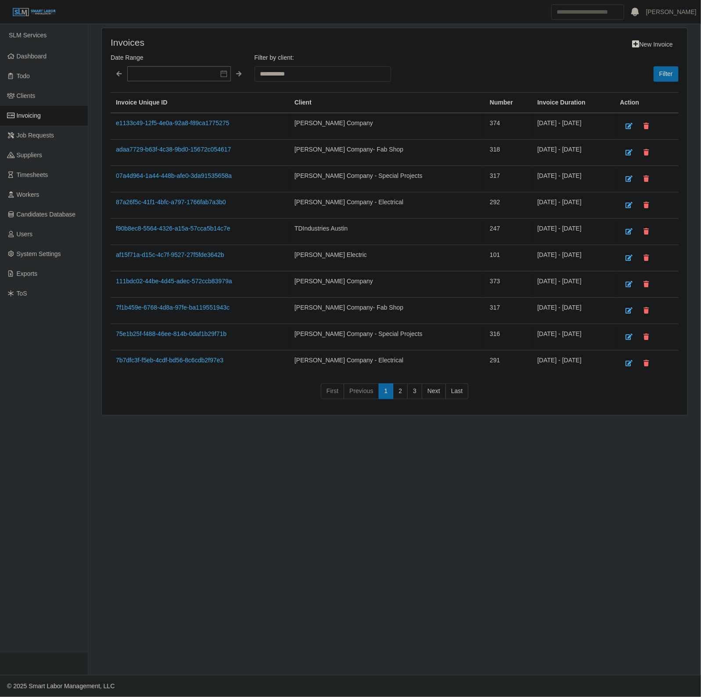
click at [168, 251] on td "af15f71a-d15c-4c7f-9527-27f5fde3642b" at bounding box center [200, 258] width 179 height 26
click at [158, 255] on link "af15f71a-d15c-4c7f-9527-27f5fde3642b" at bounding box center [170, 254] width 108 height 7
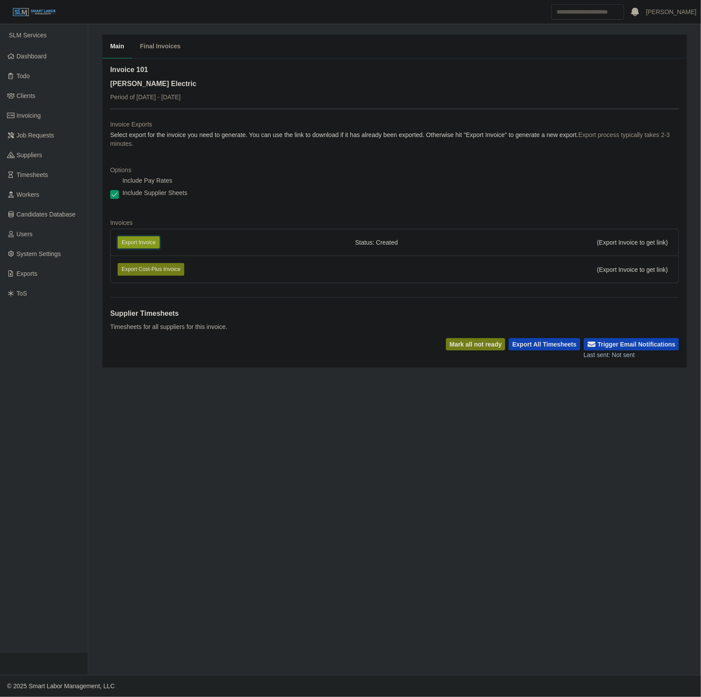
click at [126, 247] on button "Export Invoice" at bounding box center [139, 242] width 42 height 12
click at [341, 172] on dt "Options" at bounding box center [394, 169] width 569 height 9
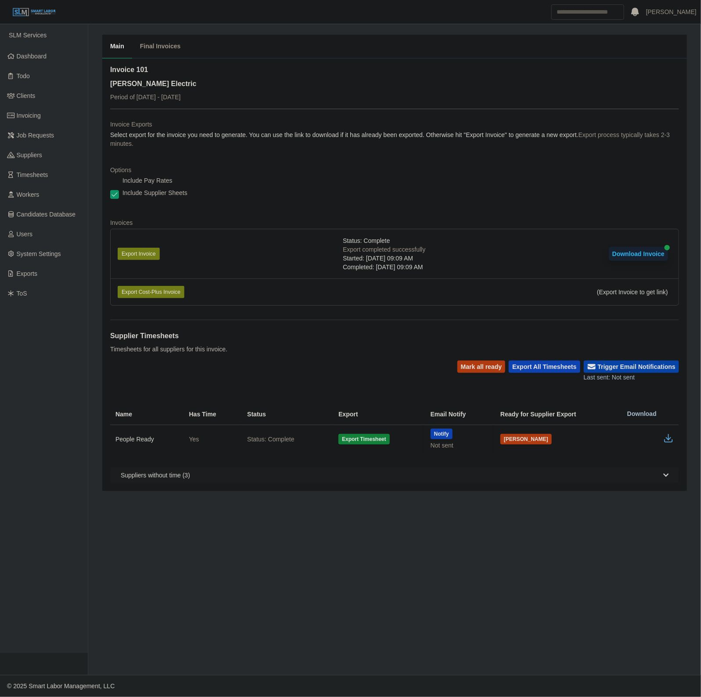
drag, startPoint x: 641, startPoint y: 363, endPoint x: 628, endPoint y: 363, distance: 13.2
click at [641, 363] on button "Trigger Email Notifications" at bounding box center [631, 366] width 95 height 12
click at [486, 364] on button "Mark all ready" at bounding box center [481, 366] width 48 height 12
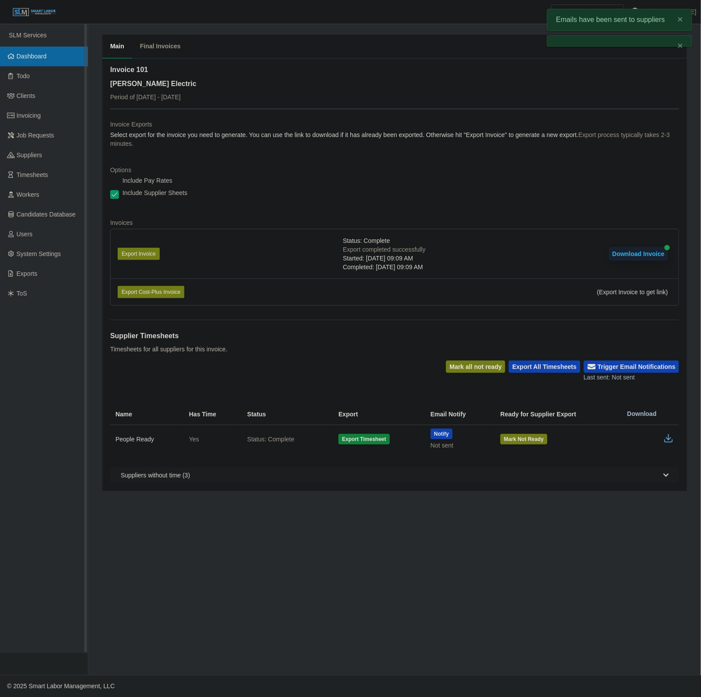
click at [21, 56] on span "Dashboard" at bounding box center [32, 56] width 30 height 7
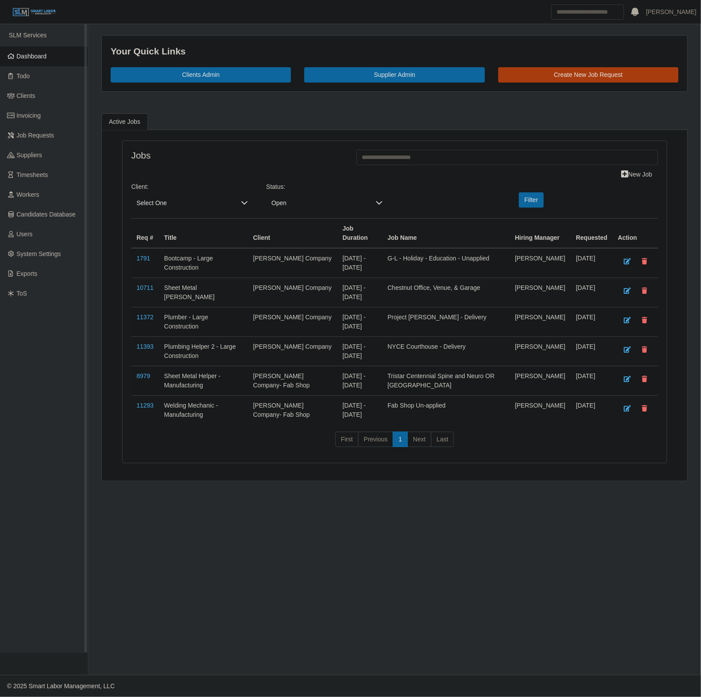
click at [55, 53] on link "Dashboard" at bounding box center [44, 57] width 88 height 20
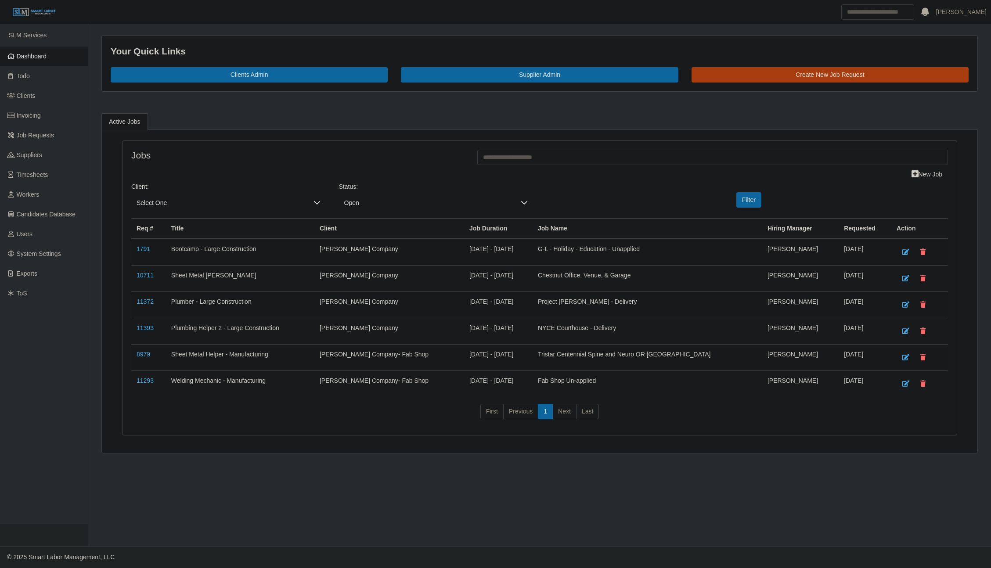
click at [21, 57] on span "Dashboard" at bounding box center [32, 56] width 30 height 7
click at [36, 54] on span "Dashboard" at bounding box center [32, 56] width 30 height 7
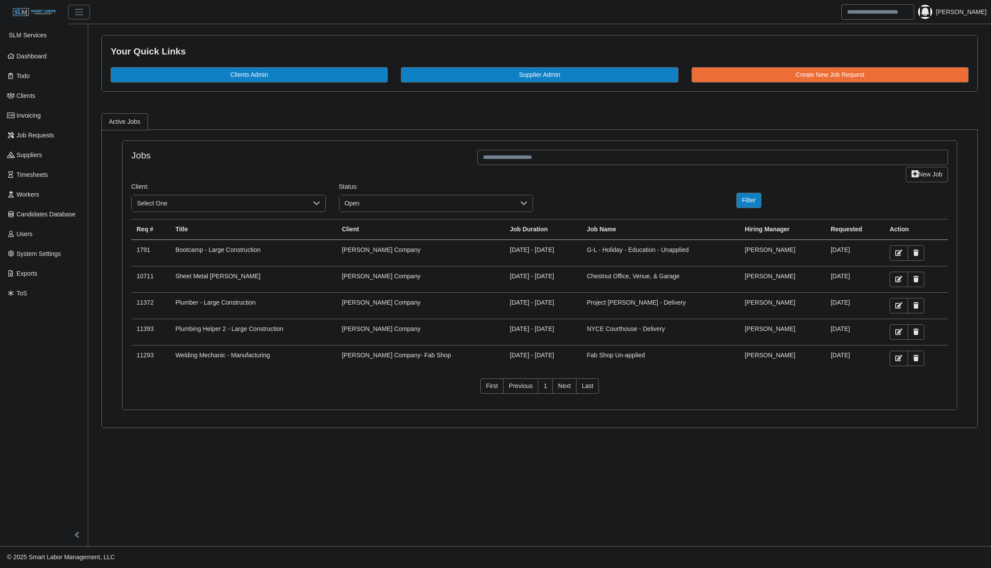
click at [40, 61] on link "Dashboard" at bounding box center [44, 57] width 88 height 20
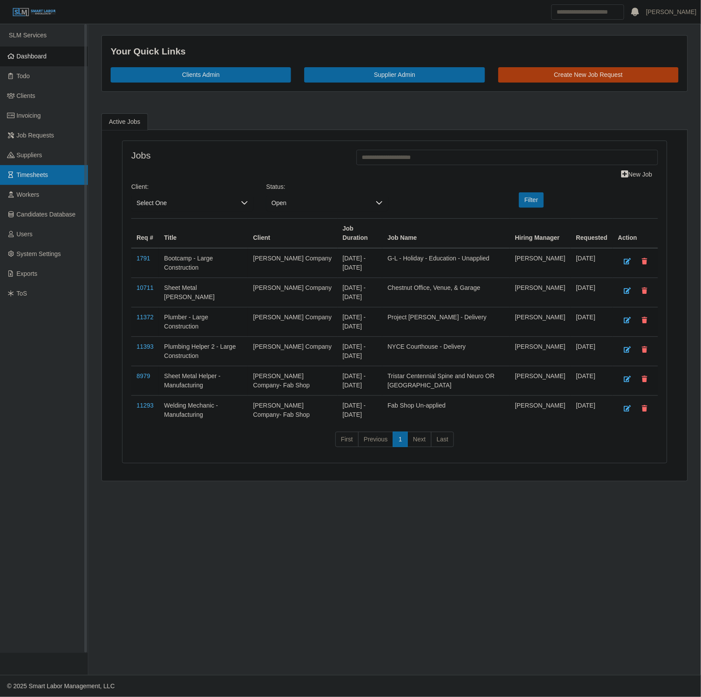
click at [47, 175] on span "Timesheets" at bounding box center [33, 174] width 32 height 7
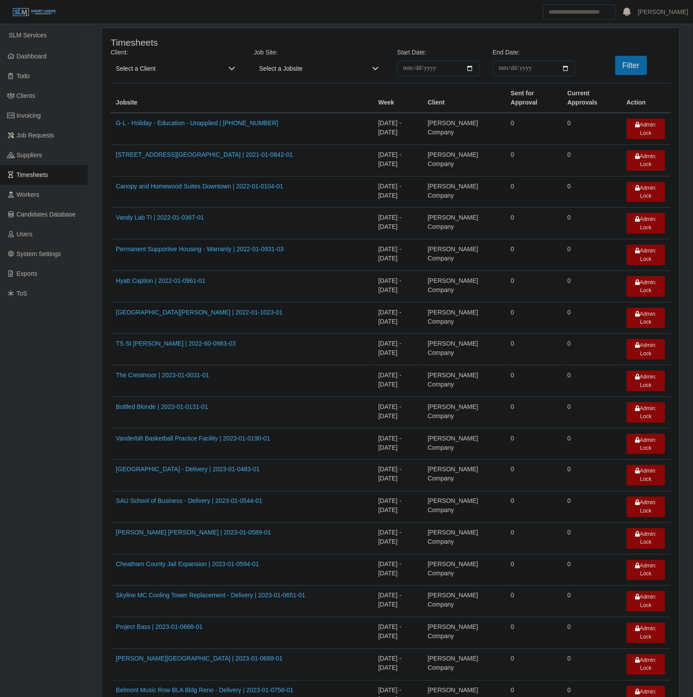
click at [147, 69] on span "Select a Client" at bounding box center [167, 68] width 112 height 15
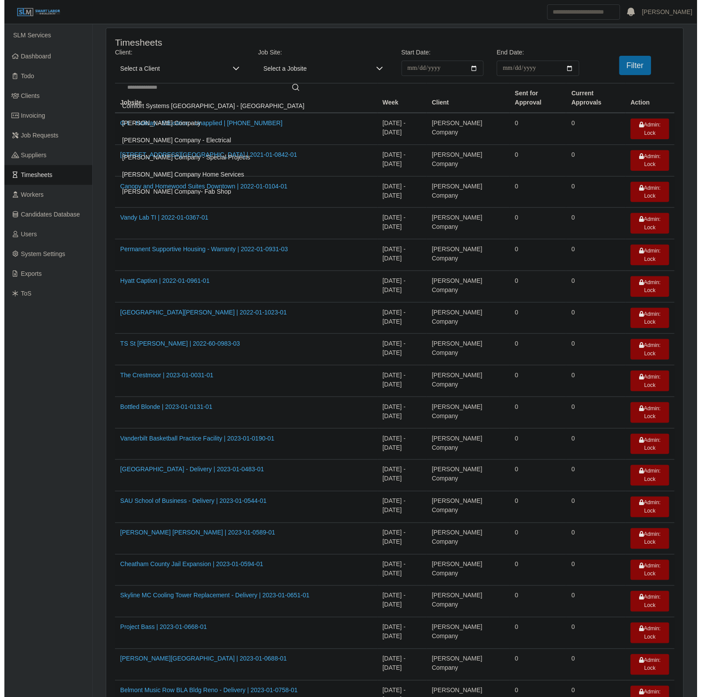
scroll to position [75, 0]
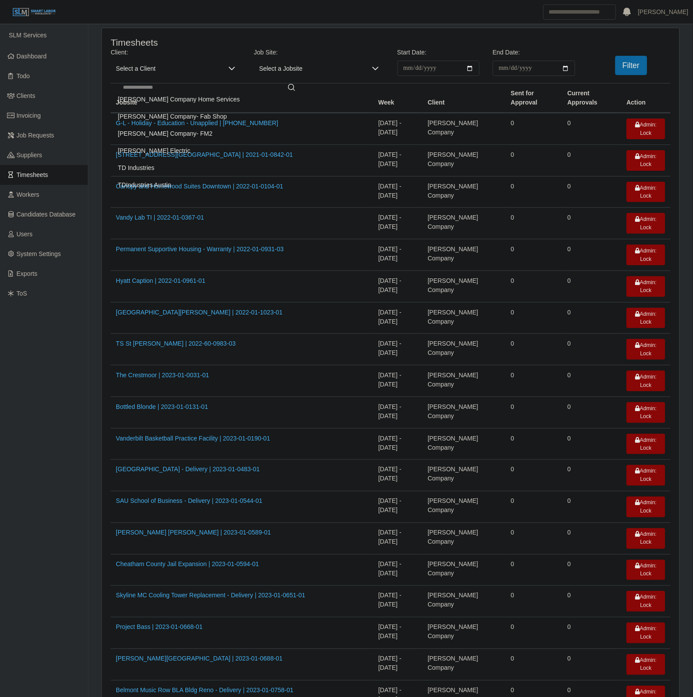
click at [174, 190] on li "TDIndustries Austin" at bounding box center [209, 185] width 193 height 16
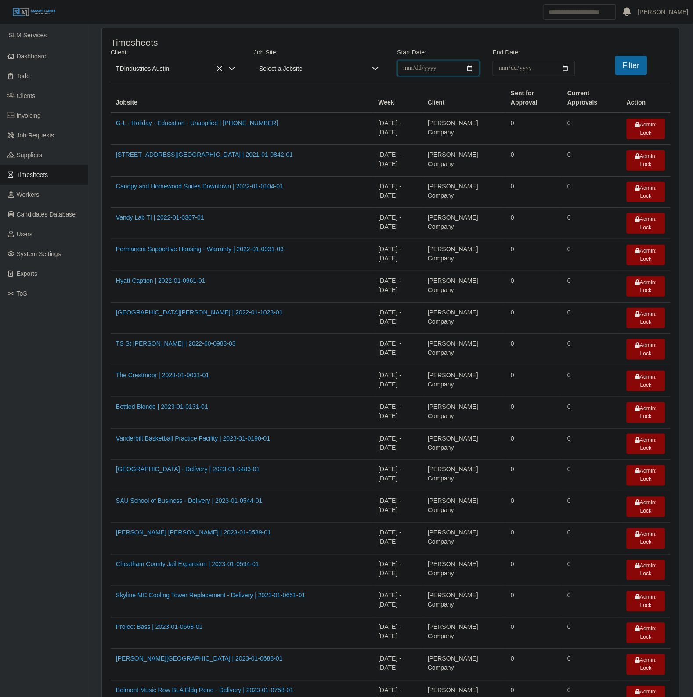
click at [466, 64] on input "**********" at bounding box center [438, 68] width 83 height 15
type input "**********"
drag, startPoint x: 563, startPoint y: 66, endPoint x: 567, endPoint y: 75, distance: 10.3
click at [565, 70] on input "End Date:" at bounding box center [533, 68] width 83 height 15
type input "**********"
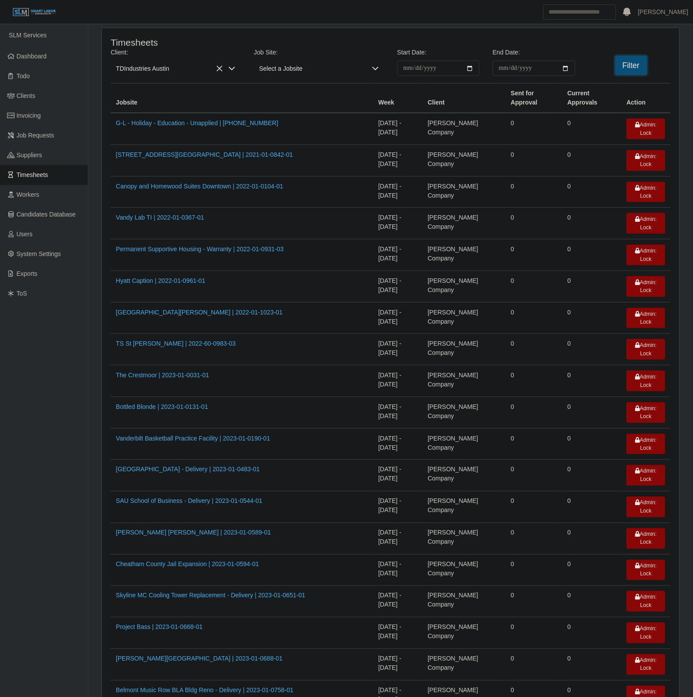
click at [636, 64] on button "Filter" at bounding box center [631, 65] width 32 height 19
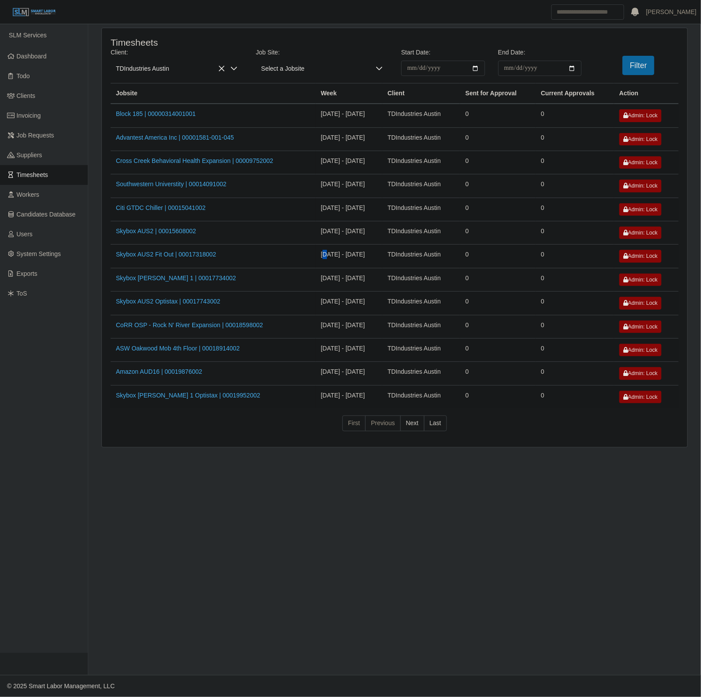
drag, startPoint x: 314, startPoint y: 259, endPoint x: 309, endPoint y: 255, distance: 5.9
click at [316, 255] on td "09/22/2025 - 09/28/2025" at bounding box center [349, 255] width 67 height 23
click at [47, 91] on link "Clients" at bounding box center [44, 96] width 88 height 20
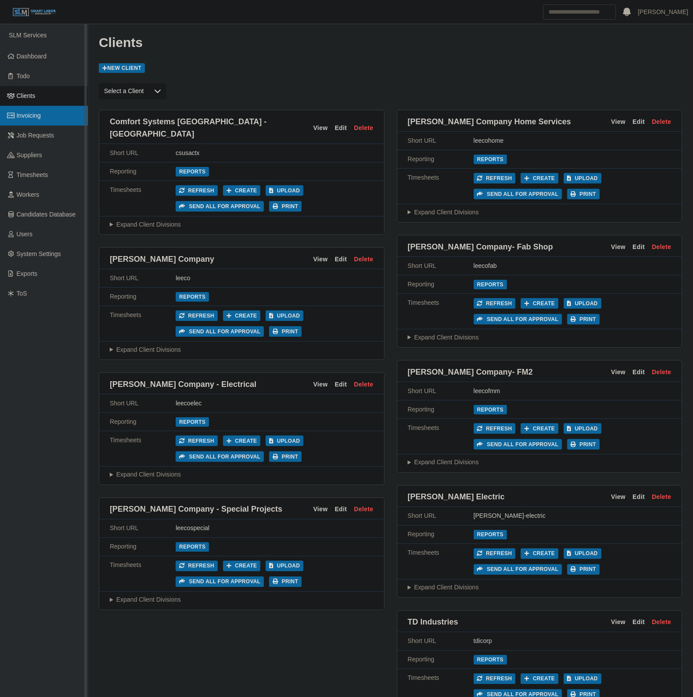
click at [29, 110] on link "Invoicing" at bounding box center [44, 116] width 88 height 20
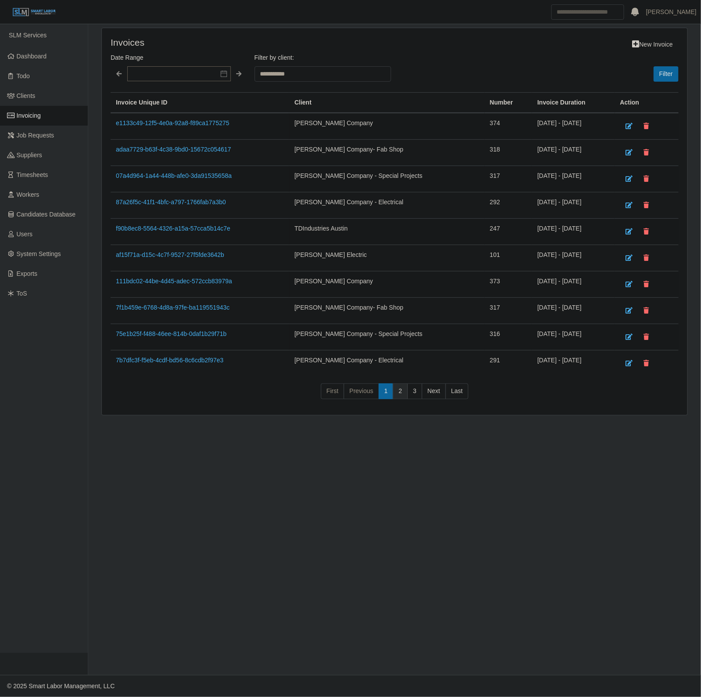
click at [395, 394] on link "2" at bounding box center [400, 391] width 15 height 16
click at [139, 128] on td "d8da79ac-5952-46ca-900e-98ab7d6bd3b6" at bounding box center [200, 126] width 179 height 27
click at [137, 126] on link "d8da79ac-5952-46ca-900e-98ab7d6bd3b6" at bounding box center [174, 122] width 117 height 7
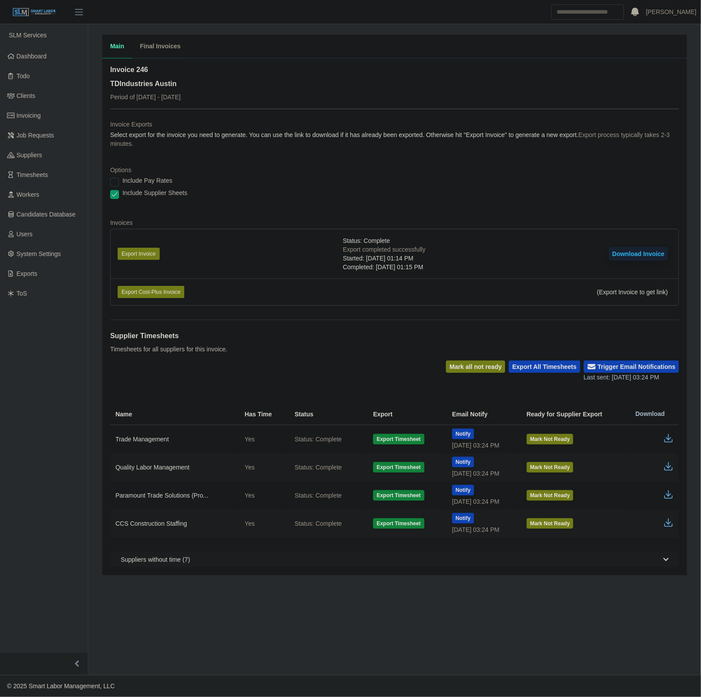
click at [648, 254] on button "Download Invoice" at bounding box center [638, 254] width 59 height 14
click at [47, 53] on link "Dashboard" at bounding box center [44, 57] width 88 height 20
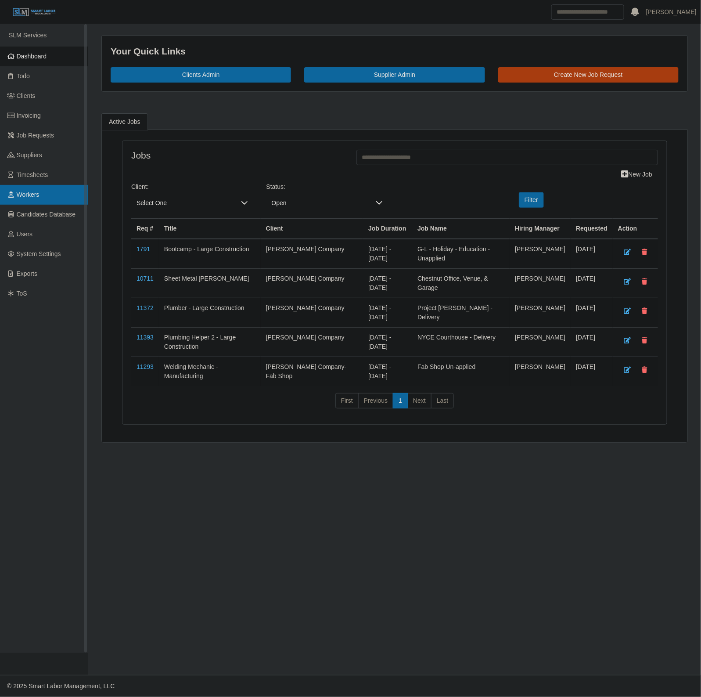
click at [66, 191] on link "Workers" at bounding box center [44, 195] width 88 height 20
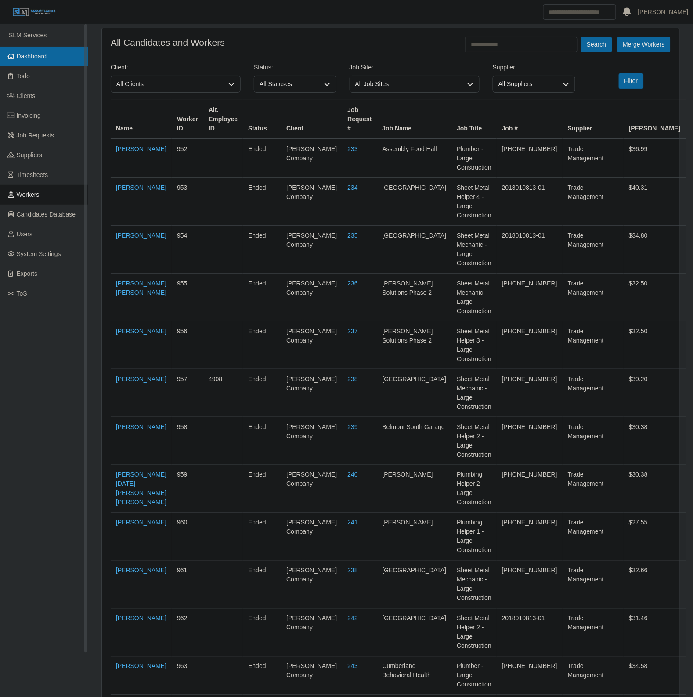
click at [46, 59] on span "Dashboard" at bounding box center [32, 56] width 30 height 7
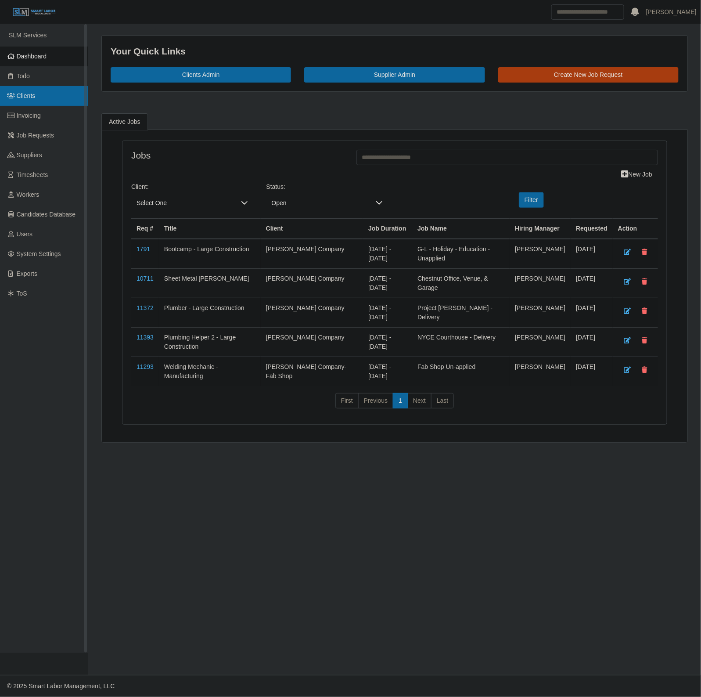
click at [38, 93] on link "Clients" at bounding box center [44, 96] width 88 height 20
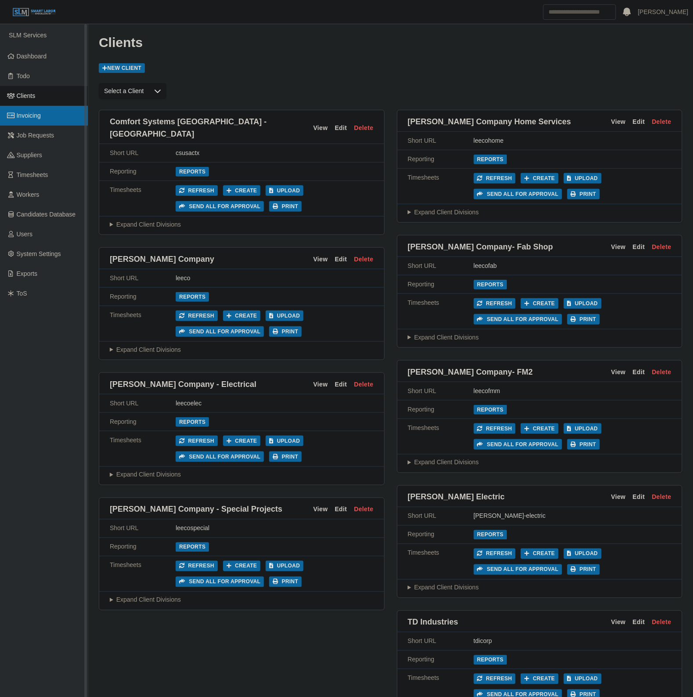
click at [37, 122] on link "Invoicing" at bounding box center [44, 116] width 88 height 20
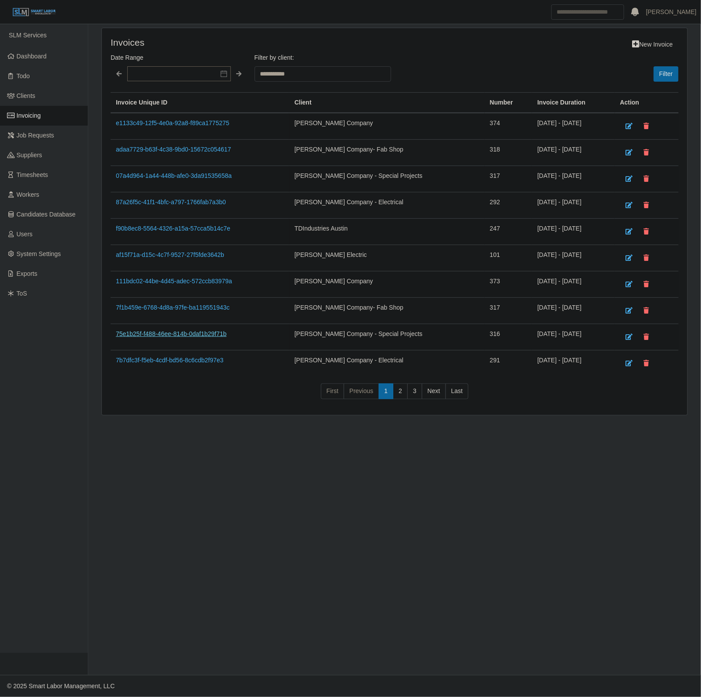
click at [198, 337] on link "75e1b25f-f488-46ee-814b-0daf1b29f71b" at bounding box center [171, 333] width 111 height 7
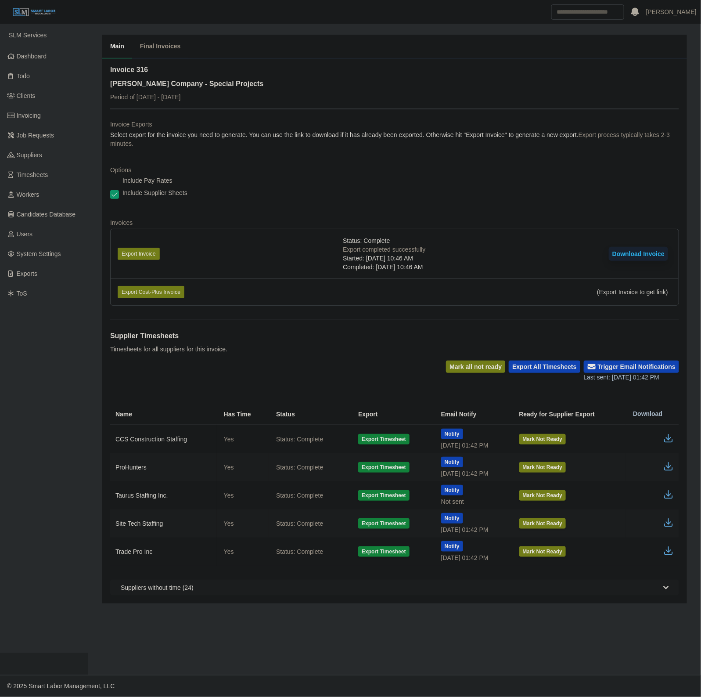
click at [656, 253] on button "Download Invoice" at bounding box center [638, 254] width 59 height 14
click at [47, 67] on link "Todo" at bounding box center [44, 76] width 88 height 20
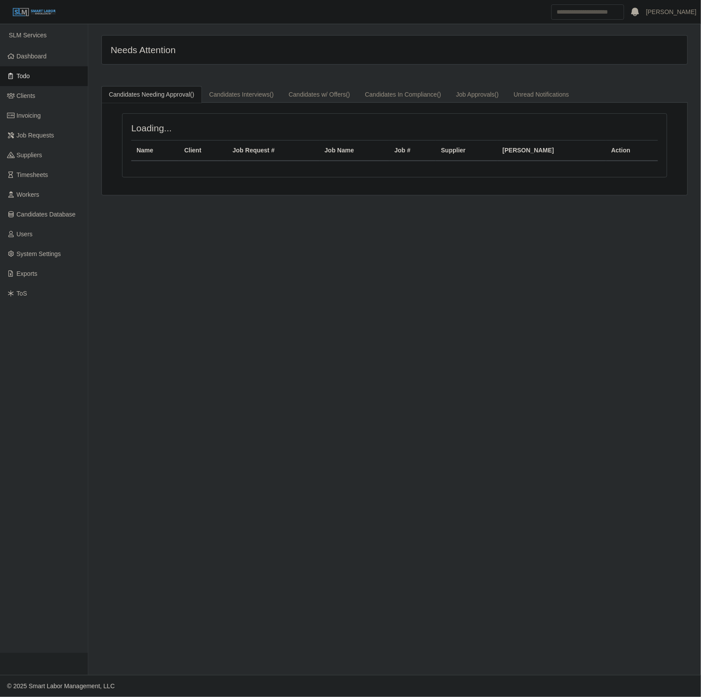
click at [43, 36] on span "SLM Services" at bounding box center [28, 35] width 38 height 7
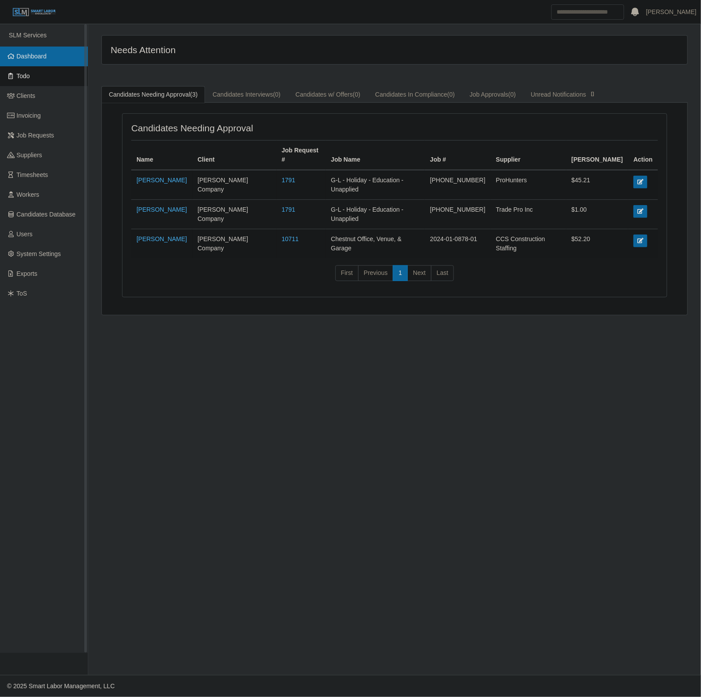
click at [44, 59] on span "Dashboard" at bounding box center [32, 56] width 30 height 7
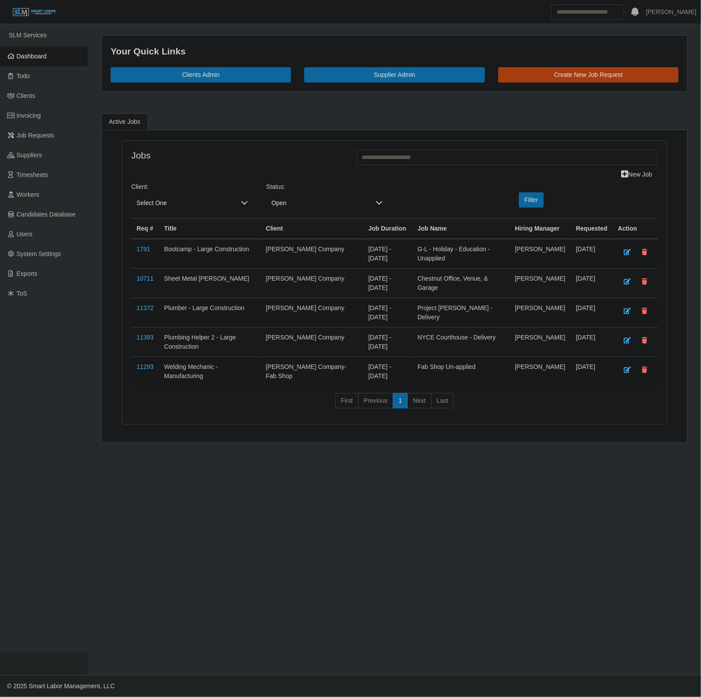
drag, startPoint x: 59, startPoint y: 196, endPoint x: 285, endPoint y: 146, distance: 231.6
click at [59, 196] on link "Workers" at bounding box center [44, 195] width 88 height 20
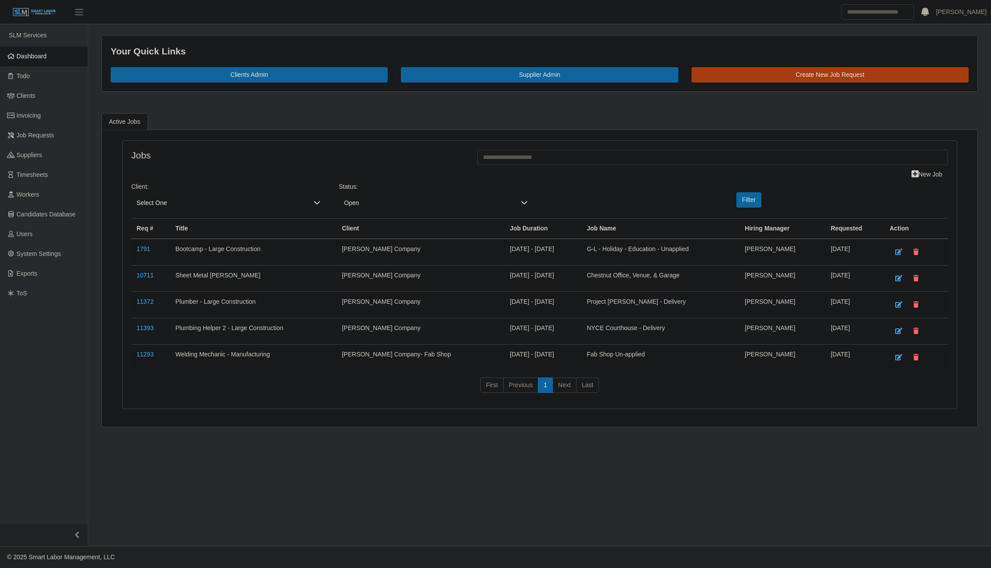
click at [48, 52] on link "Dashboard" at bounding box center [44, 57] width 88 height 20
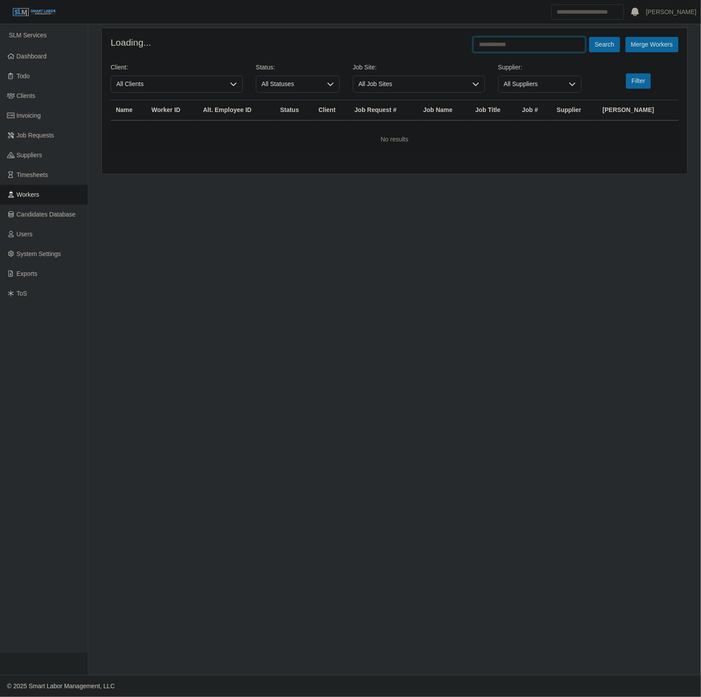
click at [521, 49] on input "text" at bounding box center [529, 44] width 112 height 15
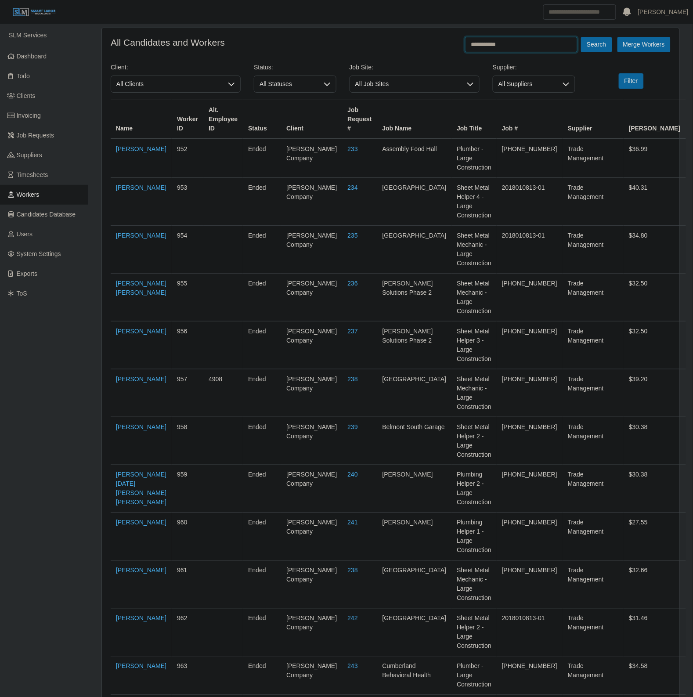
type input "**********"
click at [581, 37] on button "Search" at bounding box center [596, 44] width 31 height 15
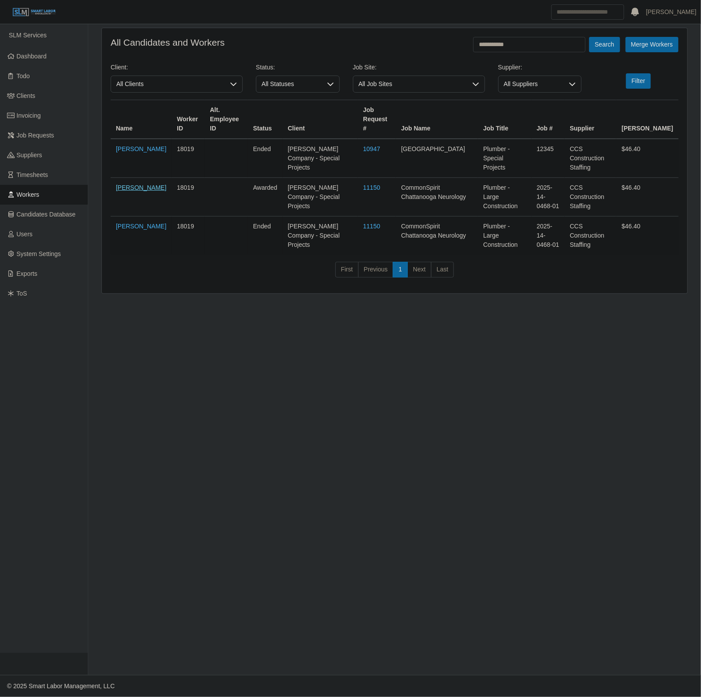
click at [132, 184] on link "Tony Wilson" at bounding box center [141, 187] width 50 height 7
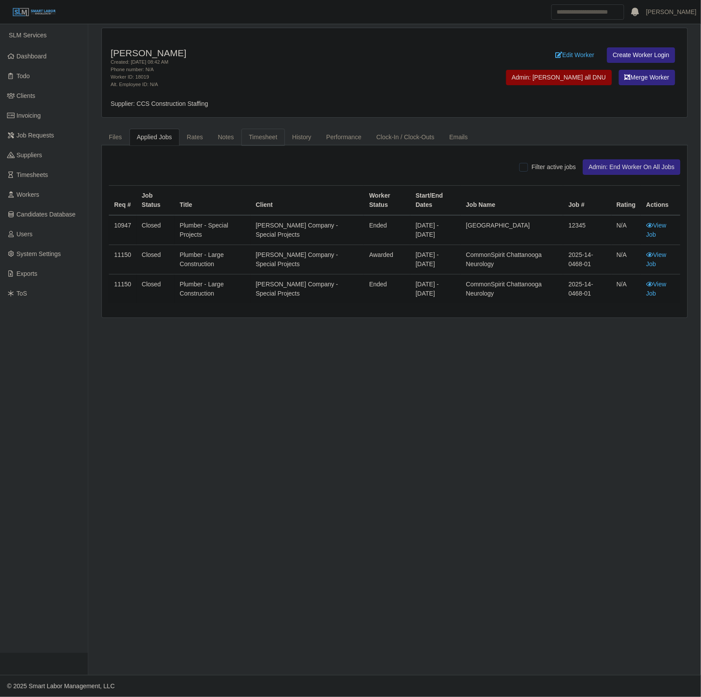
click at [267, 137] on link "Timesheet" at bounding box center [262, 137] width 43 height 17
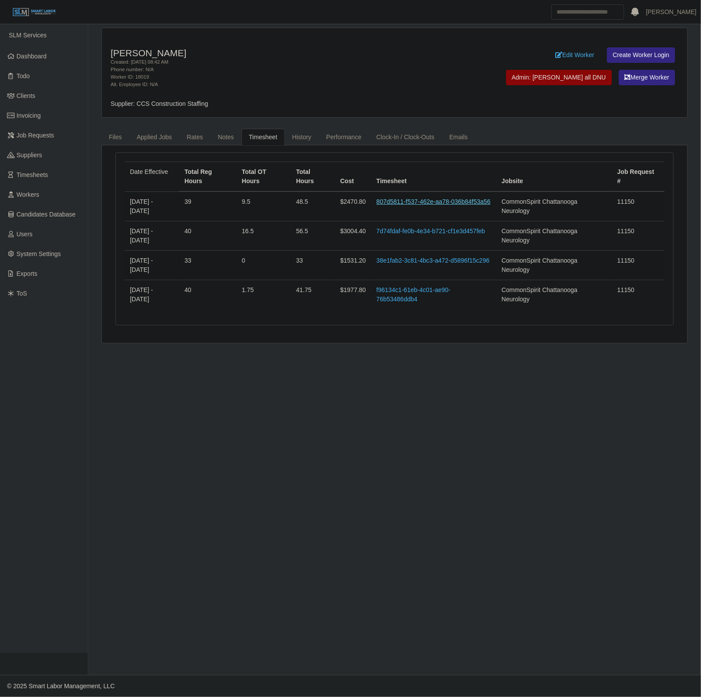
click at [424, 203] on link "807d5811-f537-462e-aa78-036b84f53a56" at bounding box center [434, 201] width 114 height 7
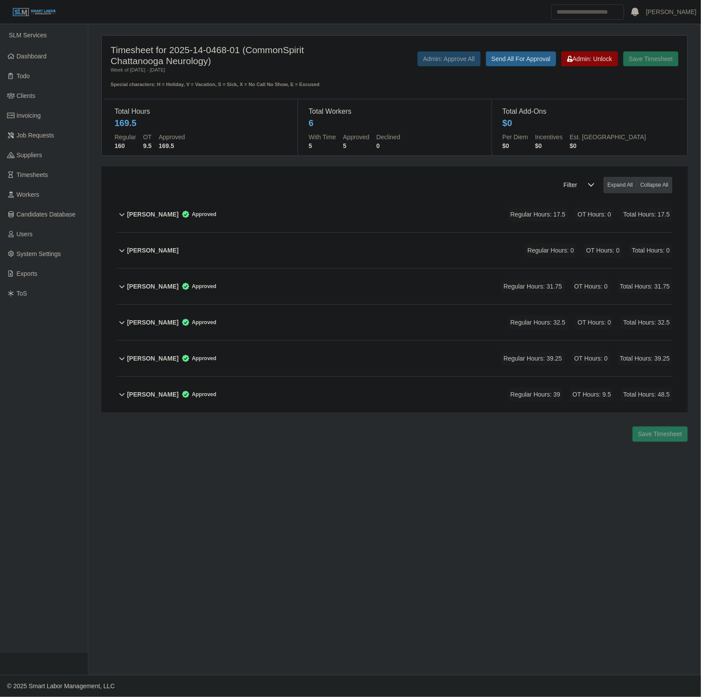
click at [420, 403] on div "[PERSON_NAME] Approved Regular Hours: 39 OT Hours: 9.5 Total Hours: 48.5" at bounding box center [399, 395] width 545 height 36
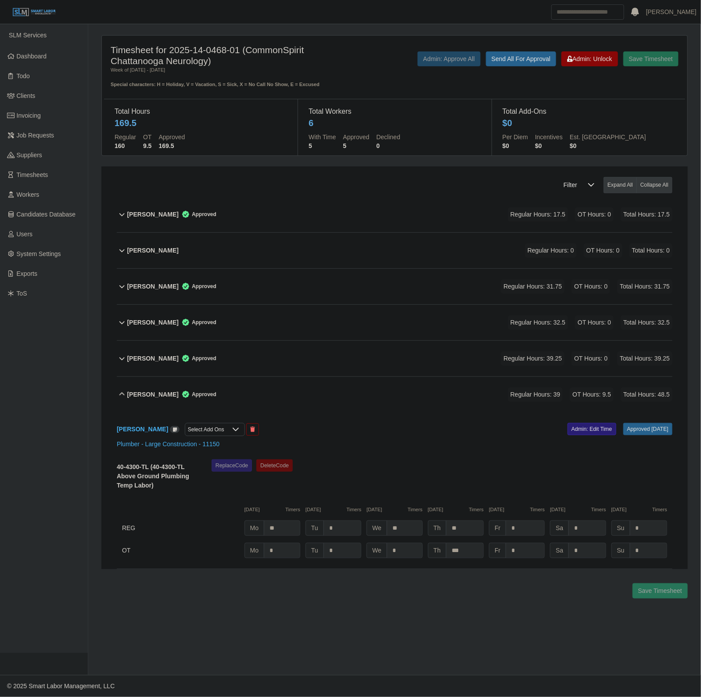
click at [573, 426] on link "Admin: Edit Time" at bounding box center [592, 429] width 49 height 12
click at [593, 67] on div "Save Timesheet Admin: Unlock Send All For Approval Admin: Approve All" at bounding box center [515, 69] width 339 height 37
click at [594, 55] on span "Admin: Unlock" at bounding box center [589, 58] width 45 height 7
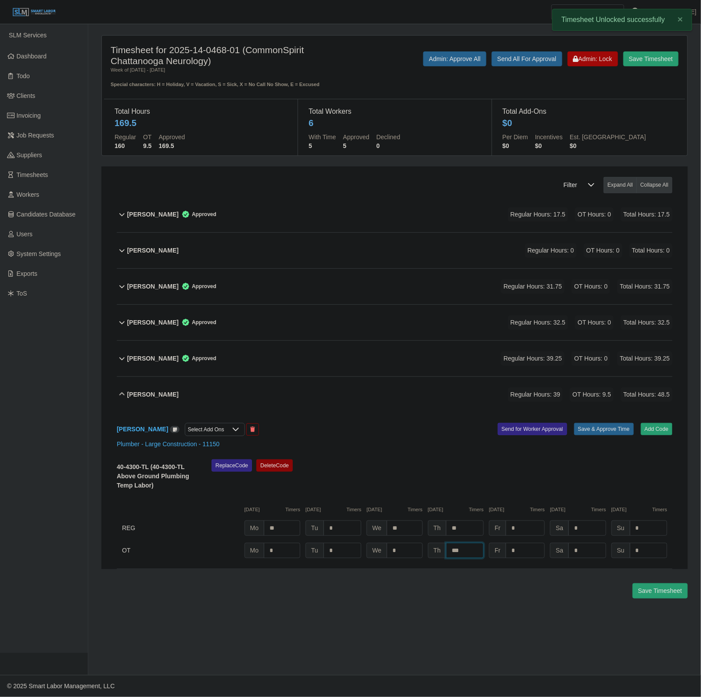
click at [477, 544] on input "***" at bounding box center [465, 550] width 38 height 15
type input "*"
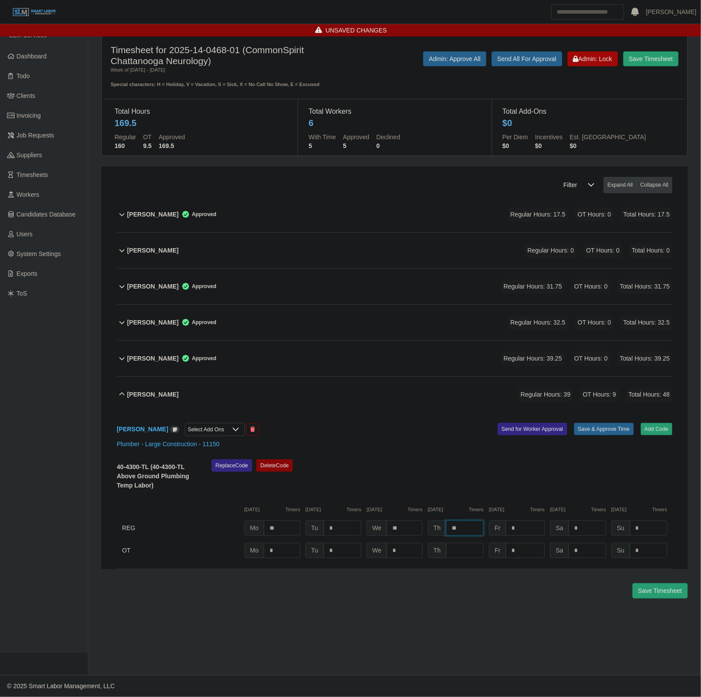
click at [477, 527] on input "**" at bounding box center [465, 527] width 38 height 15
type input "****"
type input "*"
click at [592, 482] on div "Replace Code Delete Code" at bounding box center [442, 477] width 474 height 36
click at [477, 525] on input "****" at bounding box center [465, 527] width 38 height 15
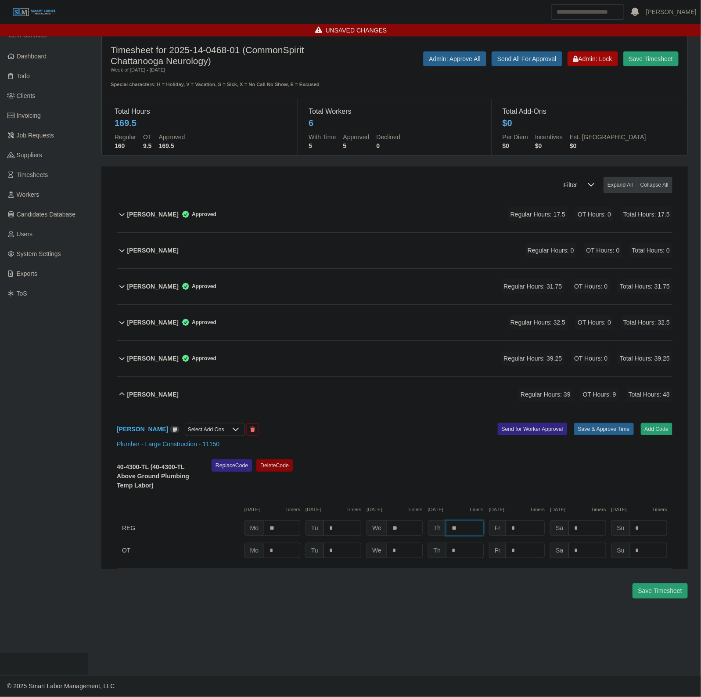
type input "**"
click at [455, 557] on input "*" at bounding box center [465, 550] width 38 height 15
type input "*"
click at [463, 525] on input "**" at bounding box center [465, 527] width 38 height 15
type input "****"
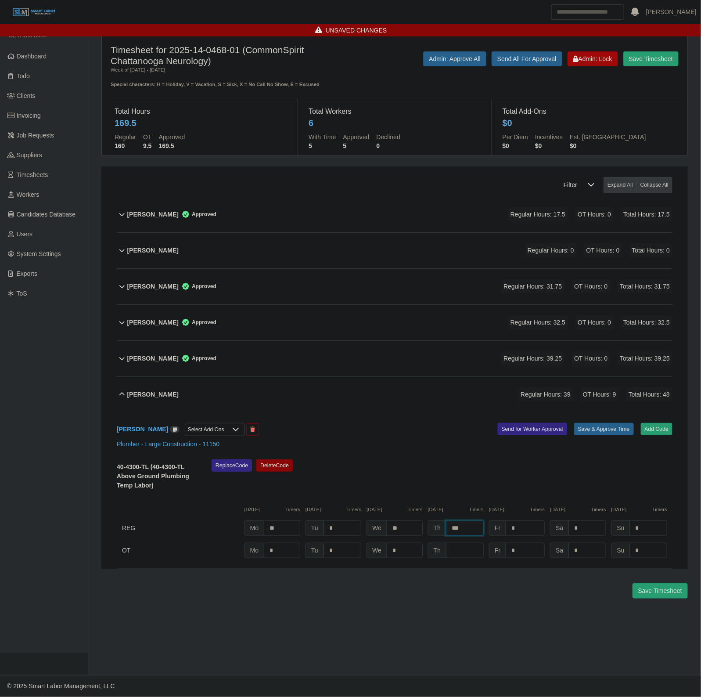
type input "*"
type input "****"
click at [533, 527] on input "*" at bounding box center [525, 527] width 39 height 15
type input "***"
click at [529, 550] on input "*" at bounding box center [525, 550] width 39 height 15
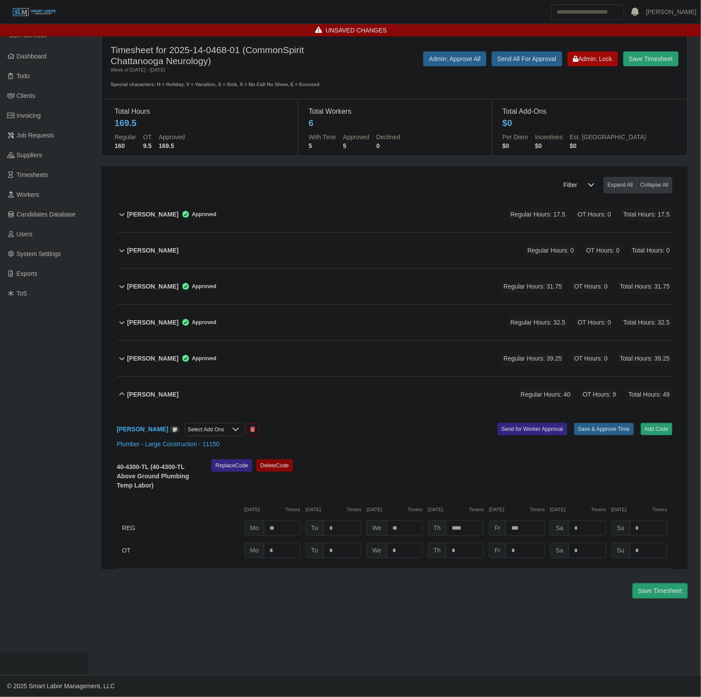
click at [585, 467] on div "Replace Code Delete Code" at bounding box center [442, 477] width 474 height 36
click at [527, 569] on div "Tony Wilson Select Add Ons Add Code Save & Approve Time Send for Worker Approva…" at bounding box center [395, 490] width 556 height 157
click at [528, 539] on div "40-4300-TL (40-4300-TL Above Ground Plumbing Temp Labor) Replace Code Delete Co…" at bounding box center [395, 508] width 556 height 99
click at [528, 543] on div "40-4300-TL (40-4300-TL Above Ground Plumbing Temp Labor) Replace Code Delete Co…" at bounding box center [395, 508] width 556 height 99
click at [529, 552] on input "*" at bounding box center [525, 550] width 39 height 15
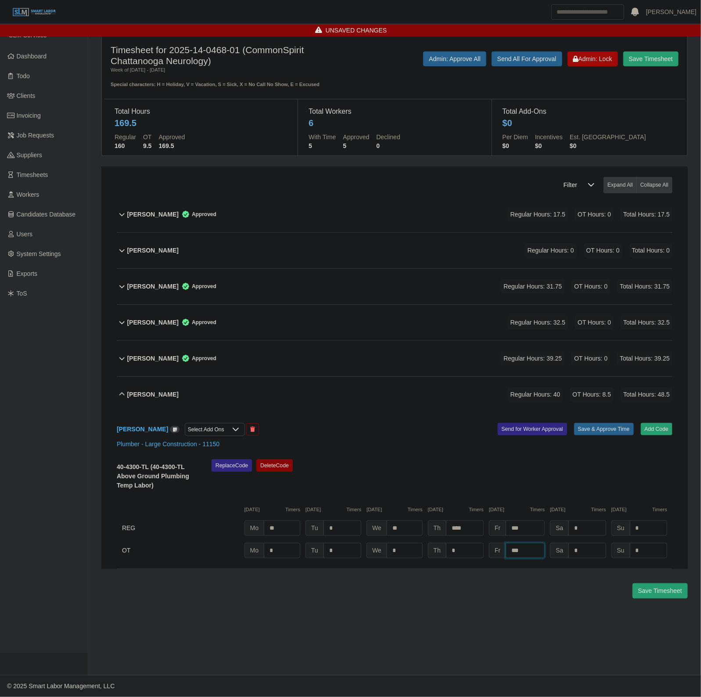
type input "***"
click at [596, 478] on div "Replace Code Delete Code" at bounding box center [442, 477] width 474 height 36
click at [615, 427] on button "Save & Approve Time" at bounding box center [604, 429] width 60 height 12
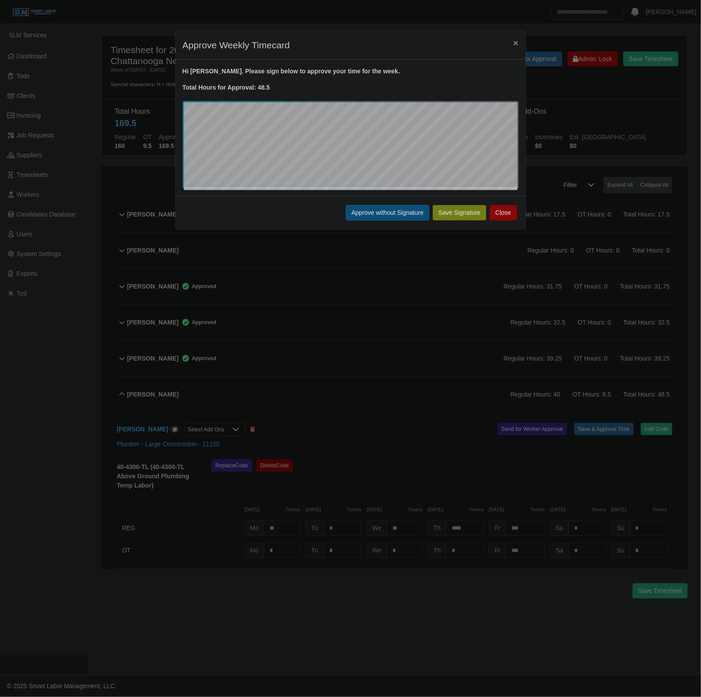
click at [377, 212] on button "Approve without Signature" at bounding box center [387, 212] width 83 height 15
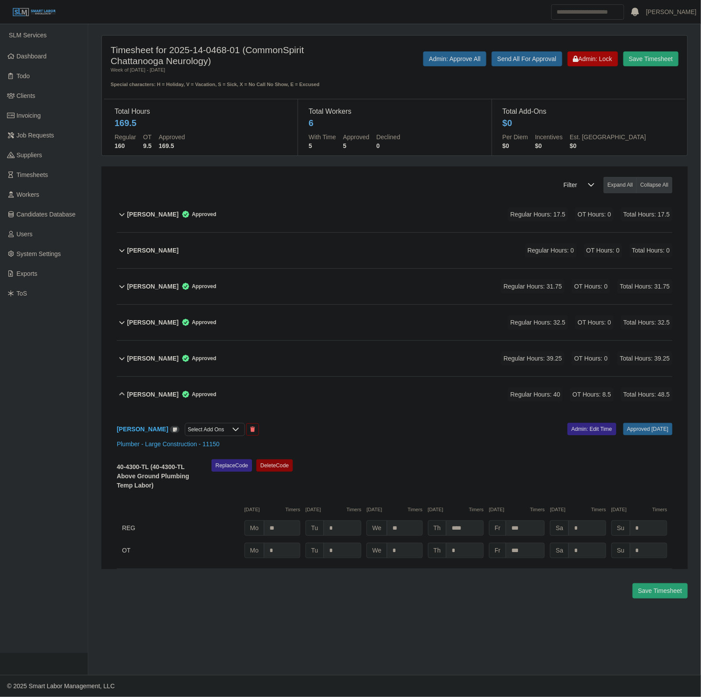
click at [341, 392] on div "Tony Wilson Approved Regular Hours: 40 OT Hours: 8.5 Total Hours: 48.5" at bounding box center [399, 395] width 545 height 36
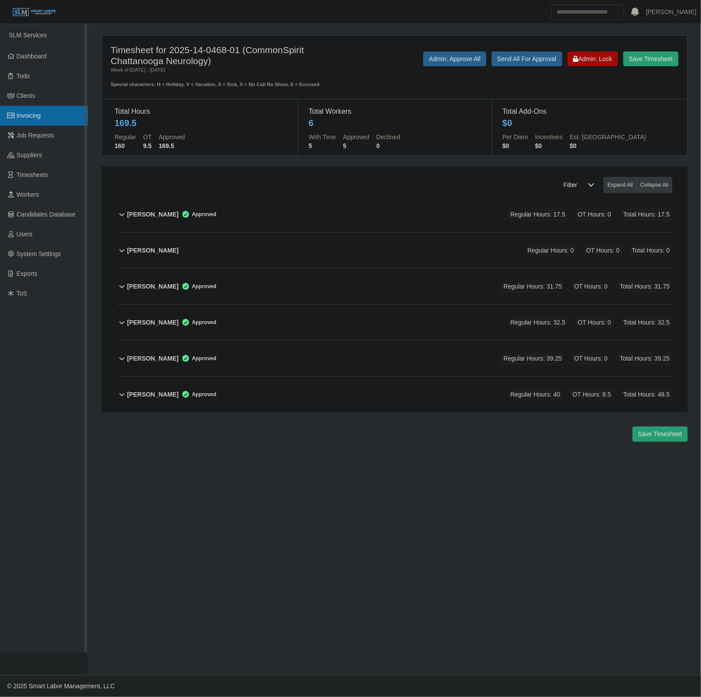
click at [45, 113] on link "Invoicing" at bounding box center [44, 116] width 88 height 20
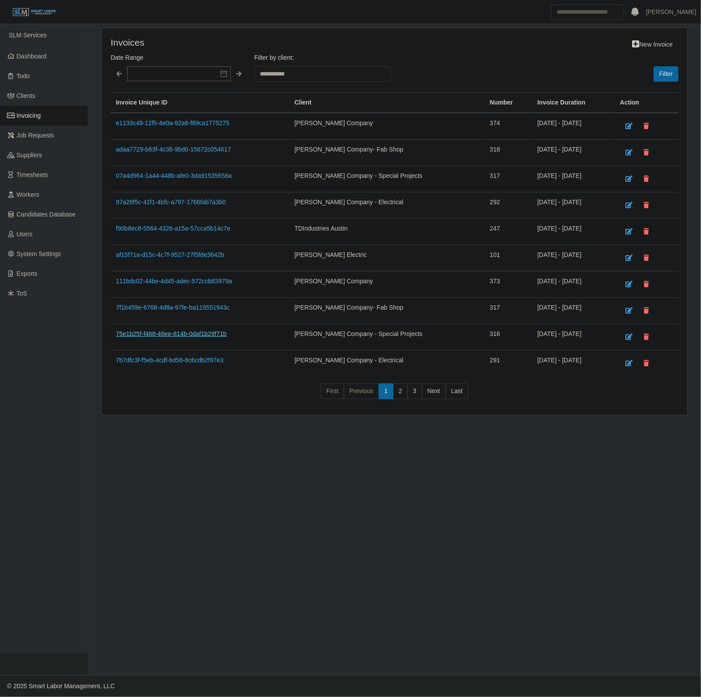
click at [159, 335] on link "75e1b25f-f488-46ee-814b-0daf1b29f71b" at bounding box center [171, 333] width 111 height 7
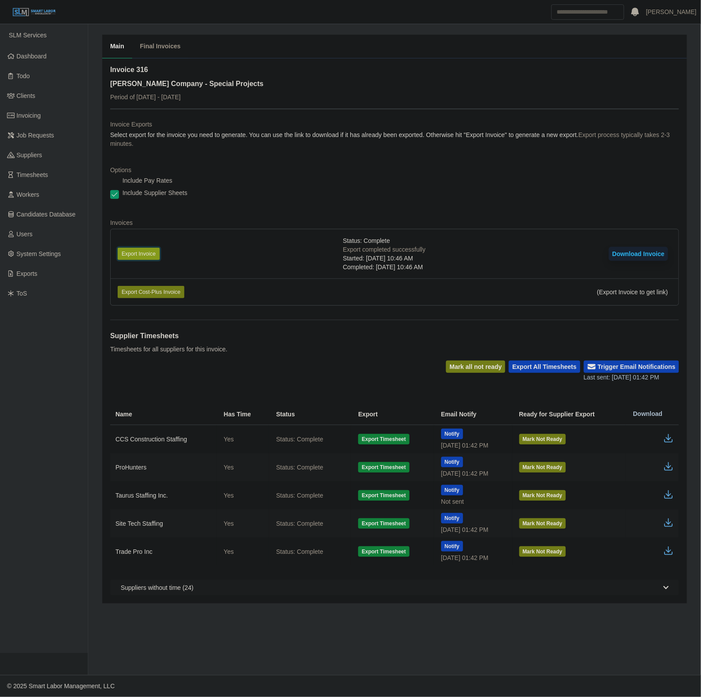
click at [134, 253] on button "Export Invoice" at bounding box center [139, 254] width 42 height 12
click at [39, 48] on link "Dashboard" at bounding box center [44, 57] width 88 height 20
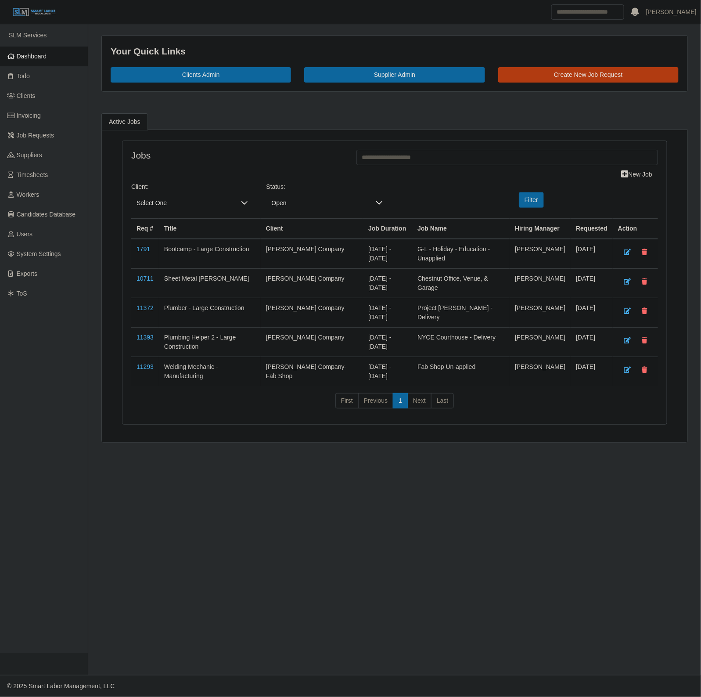
drag, startPoint x: 619, startPoint y: 75, endPoint x: 611, endPoint y: 78, distance: 8.3
click at [619, 75] on link "Create New Job Request" at bounding box center [588, 74] width 180 height 15
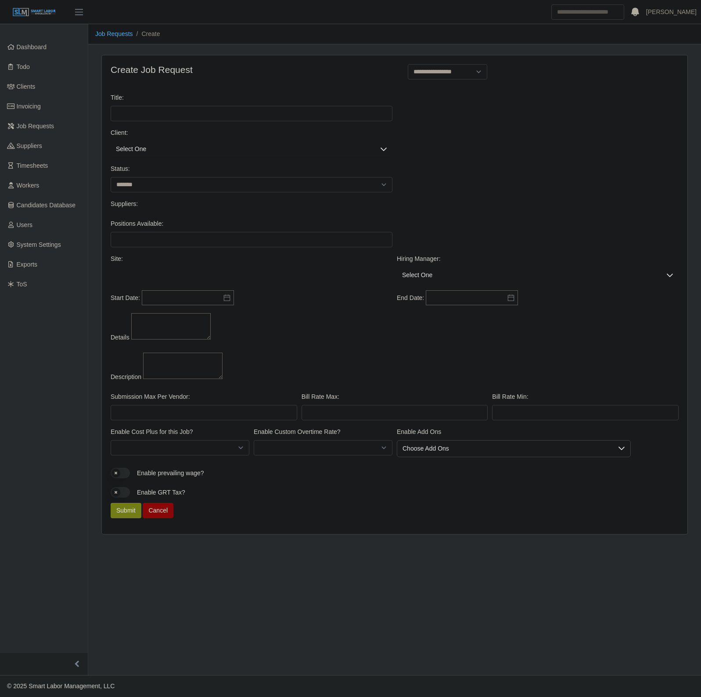
select select
click at [168, 158] on div "Client: Select One" at bounding box center [394, 146] width 572 height 36
click at [169, 139] on div "Client: Select One" at bounding box center [251, 142] width 286 height 29
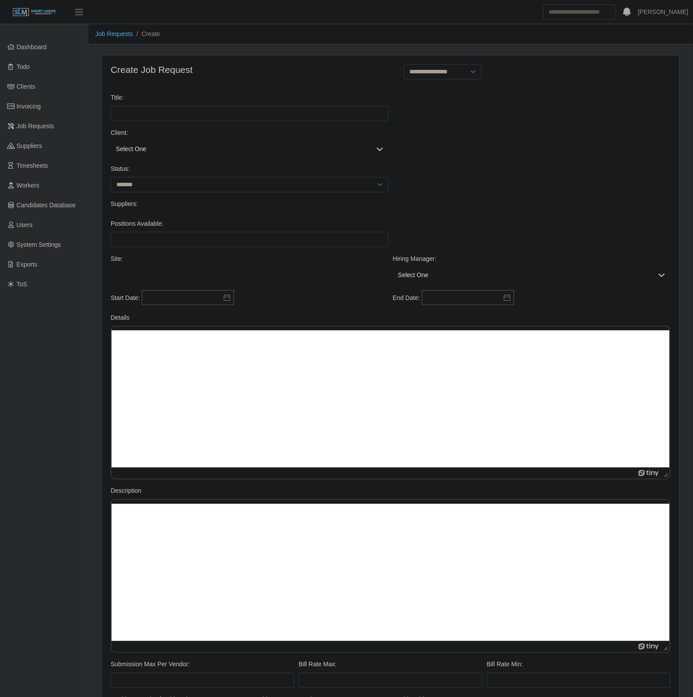
click at [170, 143] on span "Select One" at bounding box center [241, 149] width 260 height 16
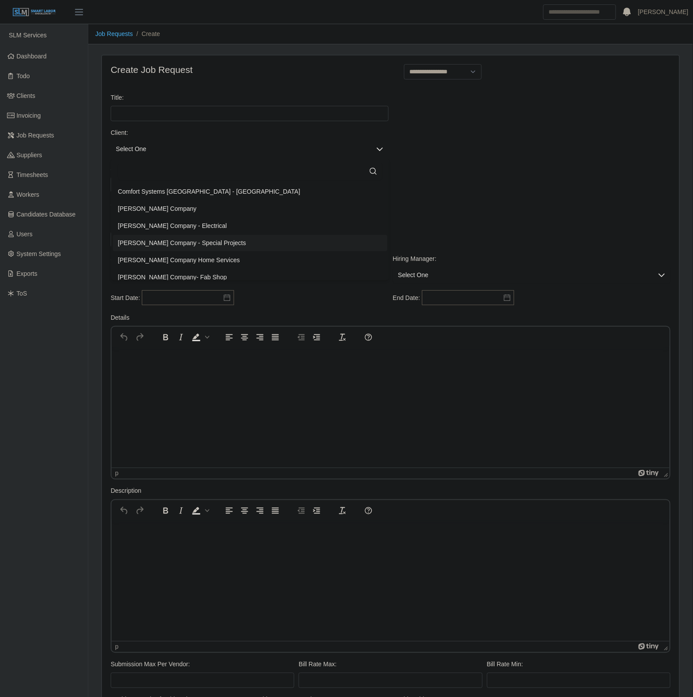
click at [183, 243] on span "Lee Company - Special Projects" at bounding box center [182, 242] width 128 height 9
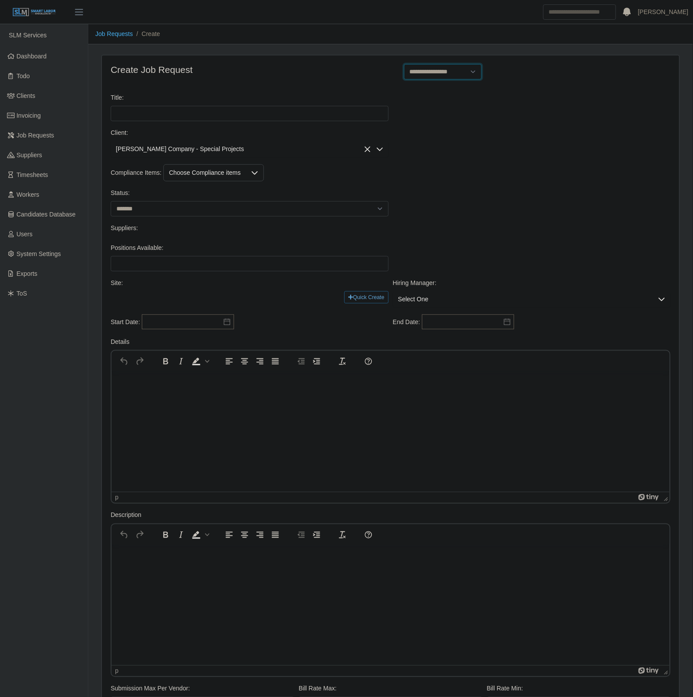
click at [424, 78] on select "**********" at bounding box center [443, 71] width 78 height 15
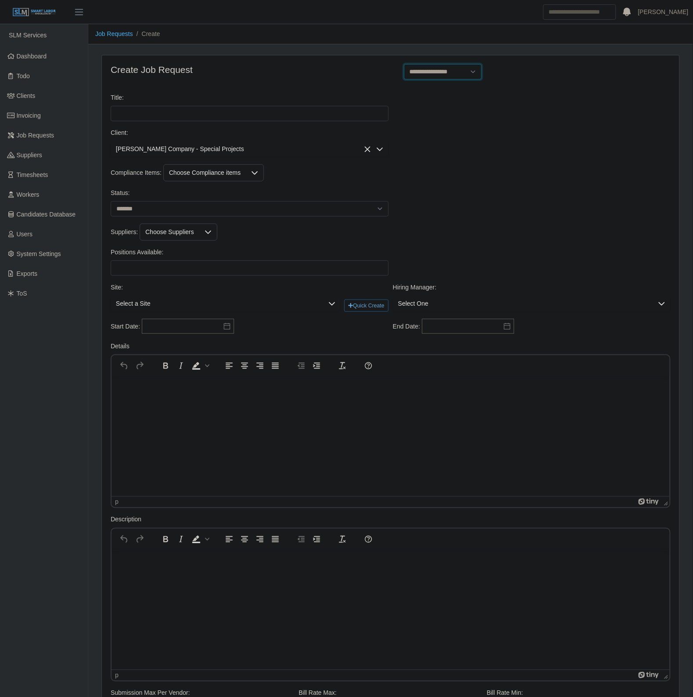
select select "**********"
click at [404, 64] on select "**********" at bounding box center [443, 71] width 78 height 15
type input "**********"
type input "*"
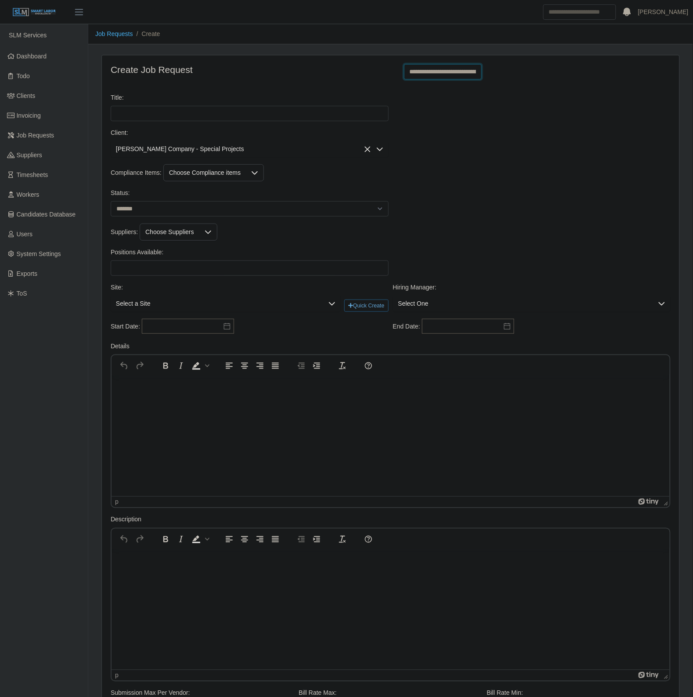
type input "*"
drag, startPoint x: 158, startPoint y: 210, endPoint x: 142, endPoint y: 217, distance: 18.3
click at [158, 210] on select "******* ****" at bounding box center [250, 208] width 278 height 15
select select "****"
click at [111, 202] on select "******* ****" at bounding box center [250, 208] width 278 height 15
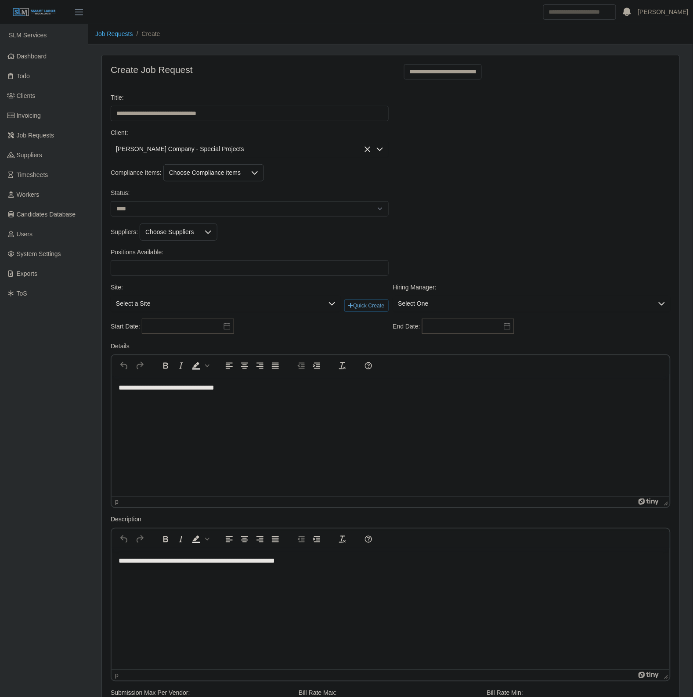
click at [207, 163] on div "Client: Lee Company - Special Projects" at bounding box center [390, 146] width 564 height 36
click at [207, 171] on div "Choose Compliance items" at bounding box center [205, 173] width 82 height 16
drag, startPoint x: 420, startPoint y: 249, endPoint x: 231, endPoint y: 241, distance: 189.4
click at [414, 248] on div "**********" at bounding box center [390, 526] width 577 height 942
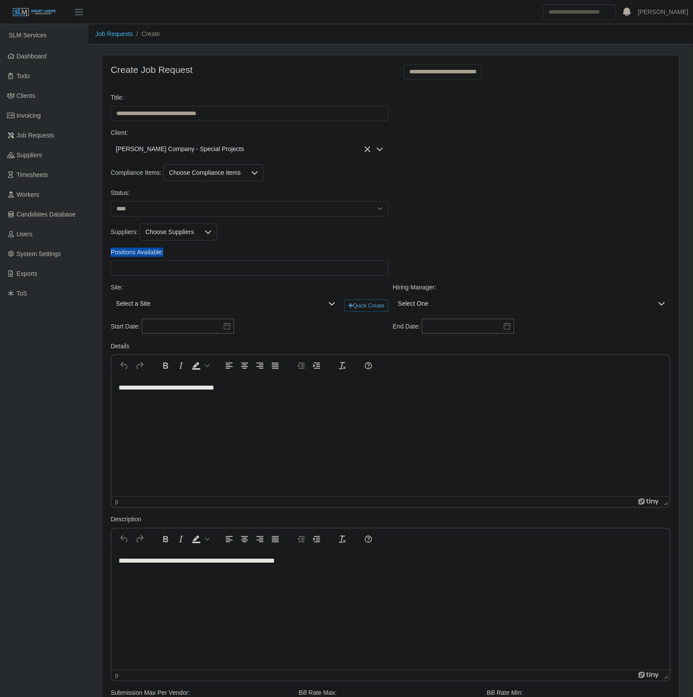
click at [199, 235] on div at bounding box center [208, 232] width 18 height 16
click at [238, 181] on div "Choose Compliance items" at bounding box center [213, 172] width 101 height 17
click at [218, 220] on span "9-Panel Drug Screen" at bounding box center [218, 224] width 72 height 9
click at [211, 244] on li "E-Verify" at bounding box center [219, 242] width 111 height 16
click at [525, 227] on div "Suppliers: Choose Suppliers" at bounding box center [390, 231] width 564 height 17
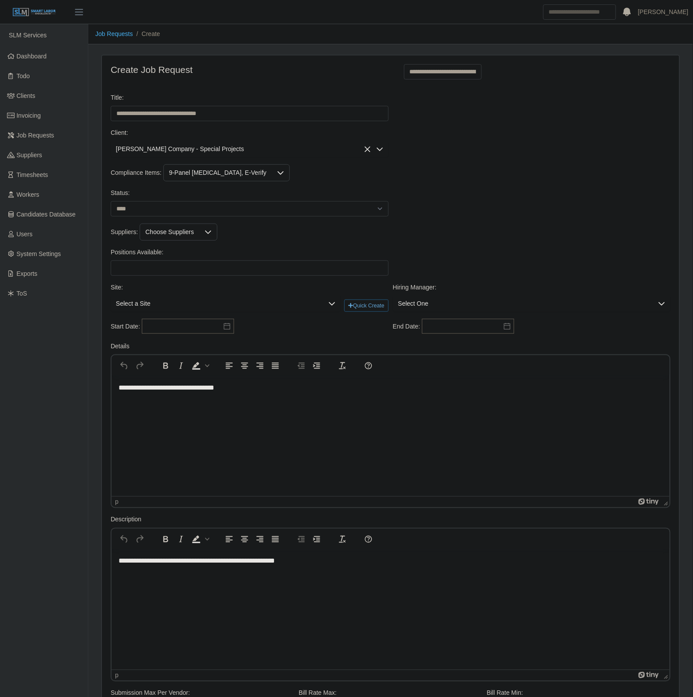
click at [167, 228] on div "Choose Suppliers" at bounding box center [169, 232] width 59 height 16
click at [224, 168] on div "9-Panel Drug Screen, E-Verify" at bounding box center [218, 173] width 108 height 16
click at [532, 214] on div "Status: ******* ****" at bounding box center [390, 205] width 564 height 35
click at [166, 238] on div "Choose Suppliers" at bounding box center [169, 232] width 59 height 16
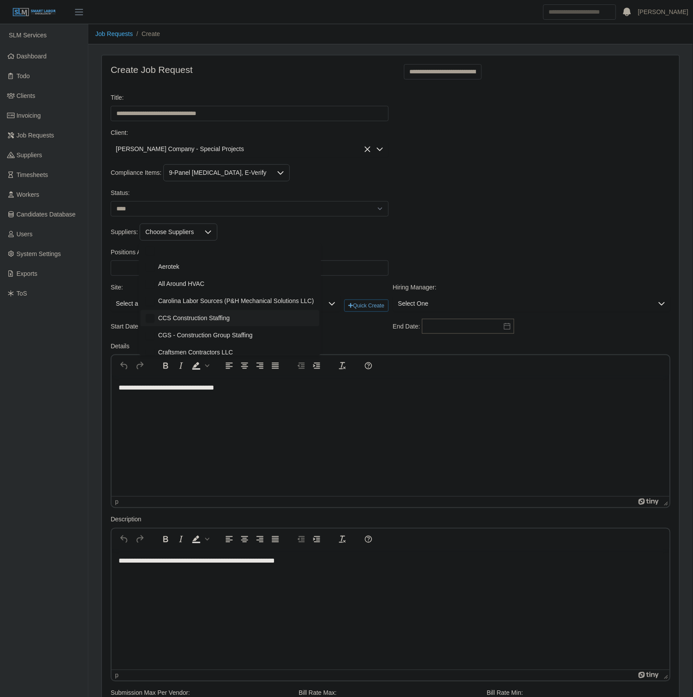
click at [279, 316] on li "CCS Construction Staffing" at bounding box center [229, 318] width 179 height 16
click at [481, 202] on div "Status: ******* ****" at bounding box center [390, 205] width 564 height 35
click at [157, 262] on div "Positions Available: Please provide a valid position available number." at bounding box center [249, 262] width 282 height 28
click at [160, 273] on input "Positions Available:" at bounding box center [250, 267] width 278 height 15
type input "*"
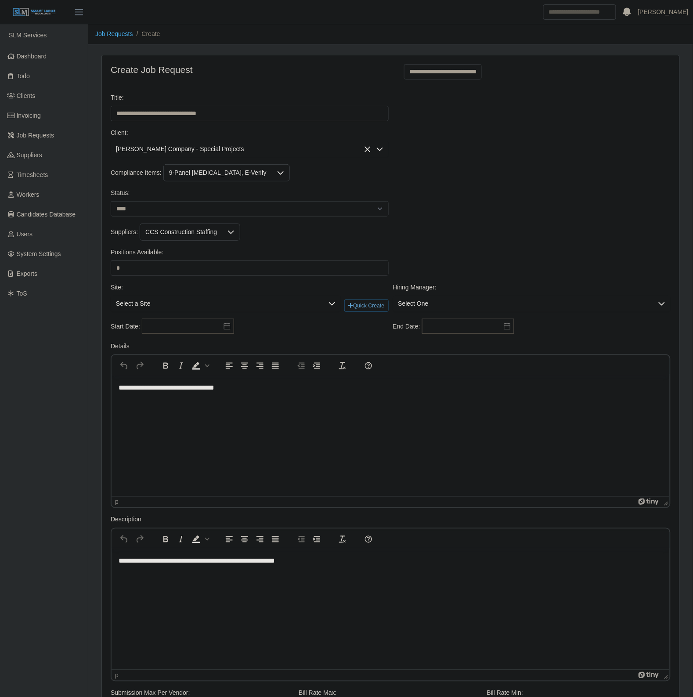
click at [418, 227] on div "Suppliers: CCS Construction Staffing" at bounding box center [390, 231] width 564 height 17
click at [272, 180] on div at bounding box center [281, 173] width 18 height 16
click at [204, 225] on span "9-Panel Drug Screen" at bounding box center [218, 224] width 72 height 9
click at [216, 210] on span "7 yr Criminal Background Check" at bounding box center [226, 207] width 88 height 9
click at [672, 208] on div "Status: ******* ****" at bounding box center [390, 205] width 564 height 35
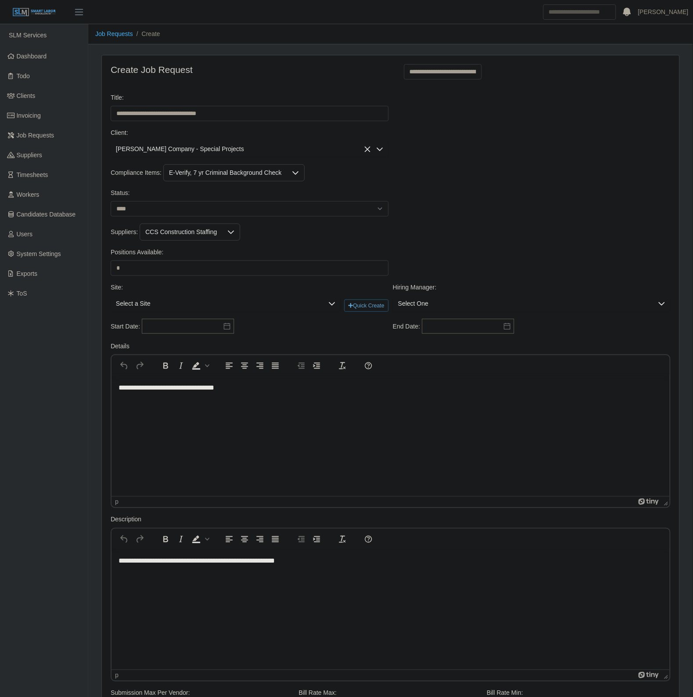
click at [235, 180] on div "E-Verify, 7 yr Criminal Background Check" at bounding box center [225, 173] width 123 height 16
click at [218, 224] on span "9-Panel Drug Screen" at bounding box center [218, 224] width 72 height 9
click at [233, 207] on span "7 yr Criminal Background Check" at bounding box center [226, 207] width 88 height 9
click at [281, 211] on li "7 yr Criminal Background Check" at bounding box center [232, 207] width 136 height 16
click at [486, 207] on div "Status: ******* ****" at bounding box center [390, 205] width 564 height 35
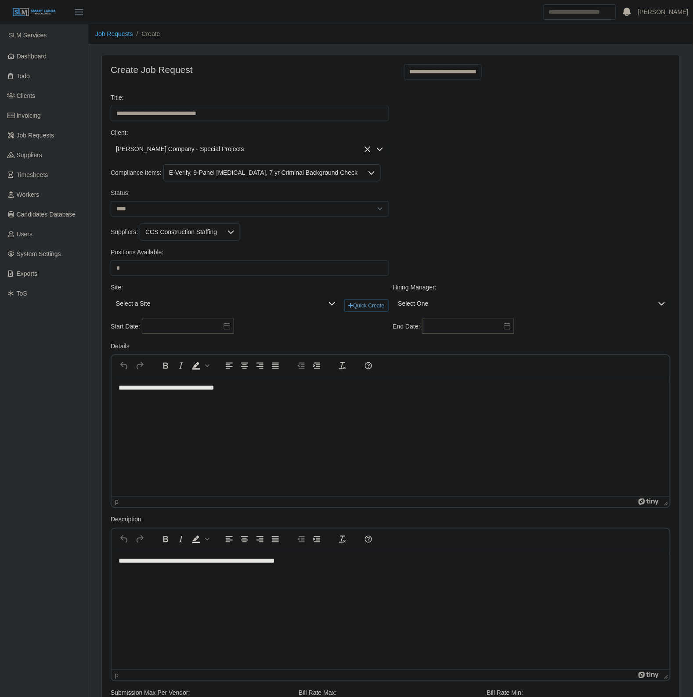
click at [175, 308] on span "Select a Site" at bounding box center [217, 303] width 212 height 16
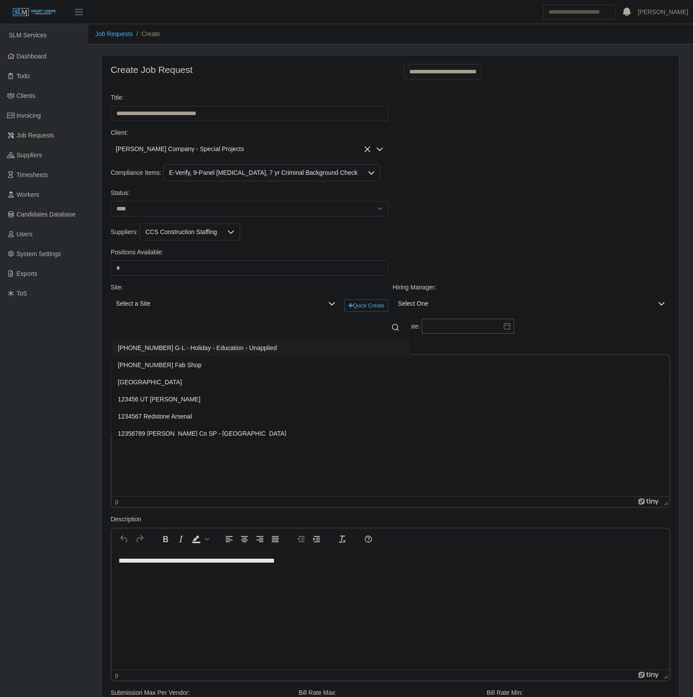
click at [143, 330] on input "text" at bounding box center [261, 328] width 287 height 18
type input "*****"
click at [203, 363] on span "2024-14-0787 Starr Regional Memorial Hospital" at bounding box center [178, 364] width 121 height 9
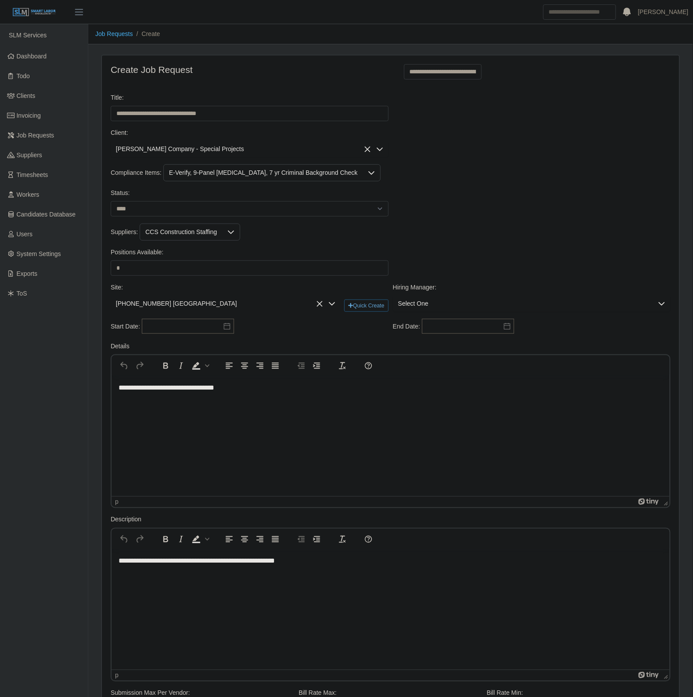
click at [474, 314] on div "Site: 2024-14-0787 Starr Regional Memorial Hospital Quick Create Hiring Manager…" at bounding box center [390, 301] width 564 height 36
click at [479, 309] on span "Select One" at bounding box center [523, 303] width 260 height 16
click at [450, 330] on input "text" at bounding box center [532, 328] width 264 height 18
type input "******"
click at [431, 341] on li "Robert Deck" at bounding box center [532, 348] width 274 height 16
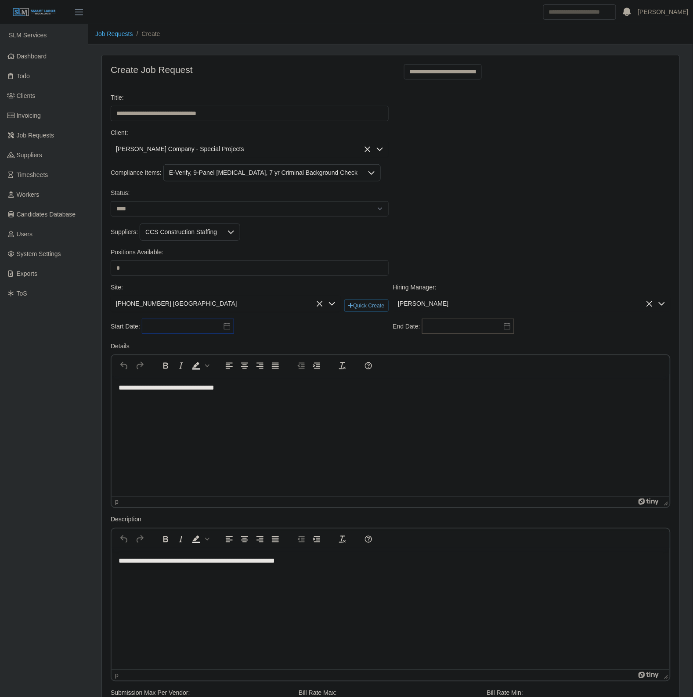
click at [202, 332] on input "text" at bounding box center [188, 326] width 92 height 15
click at [168, 426] on td "29" at bounding box center [168, 432] width 14 height 14
type input "**********"
click at [460, 333] on input "text" at bounding box center [468, 326] width 92 height 15
click at [500, 341] on button "button" at bounding box center [501, 347] width 12 height 15
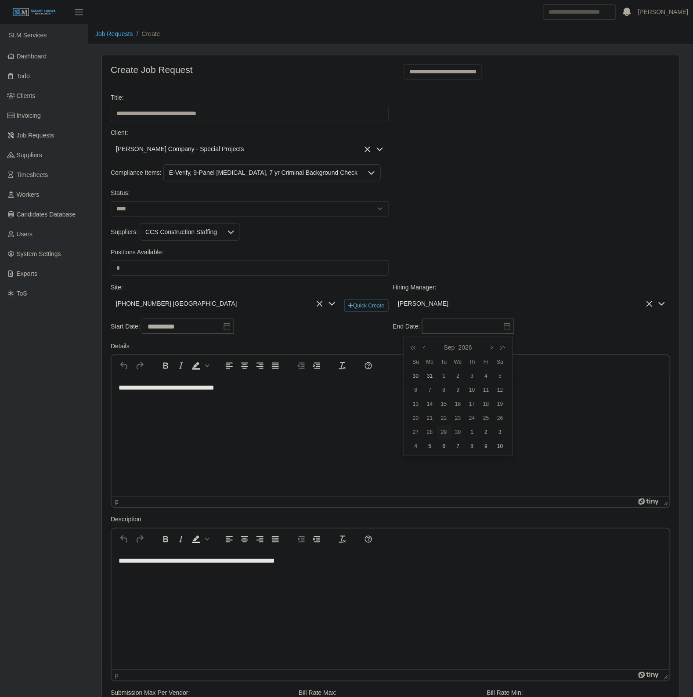
click at [442, 429] on div "29" at bounding box center [444, 432] width 14 height 8
type input "**********"
click at [306, 330] on div "**********" at bounding box center [249, 327] width 282 height 16
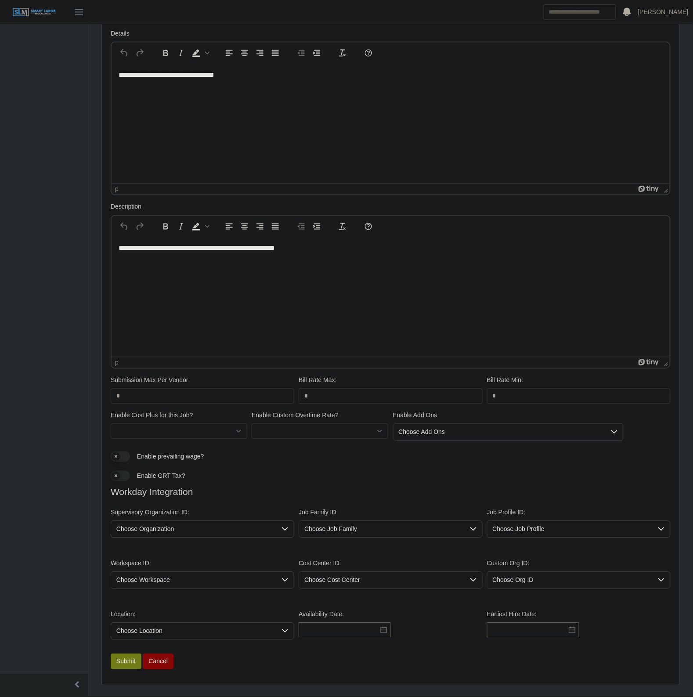
scroll to position [337, 0]
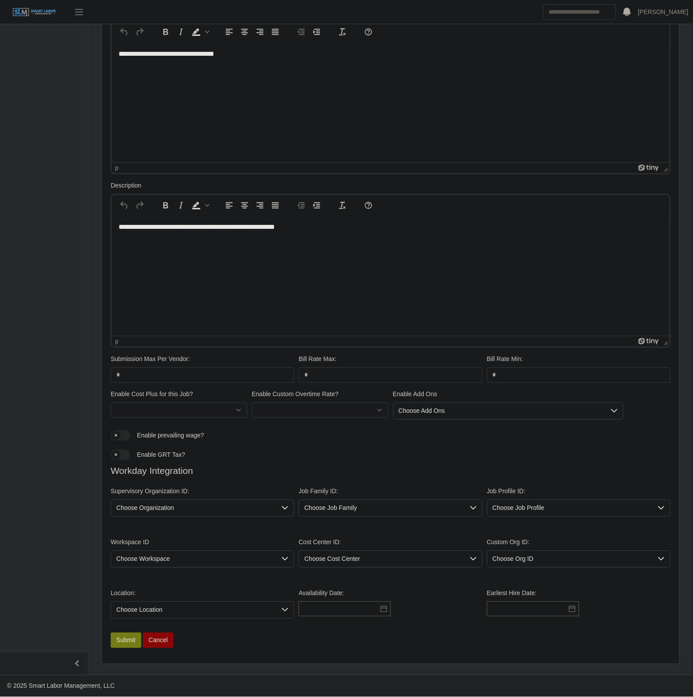
click at [139, 506] on span "Choose Organization" at bounding box center [193, 508] width 165 height 16
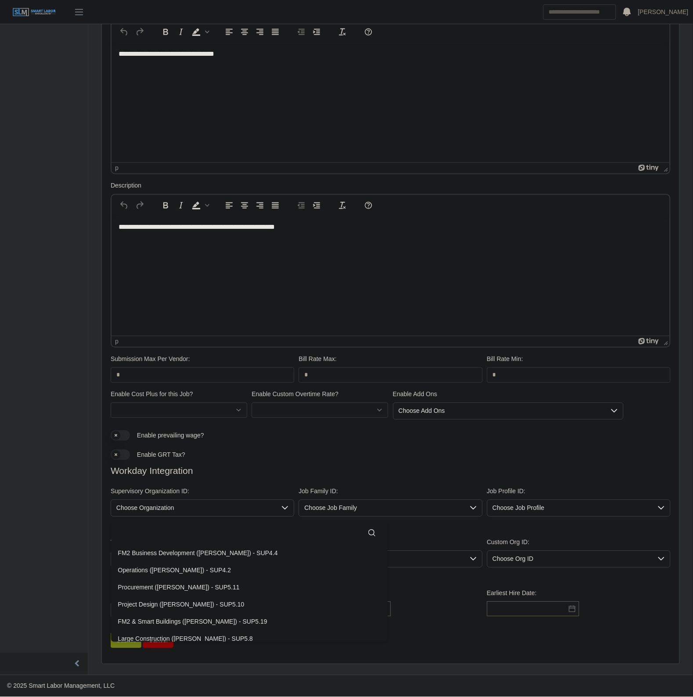
click at [146, 524] on input "text" at bounding box center [249, 533] width 263 height 18
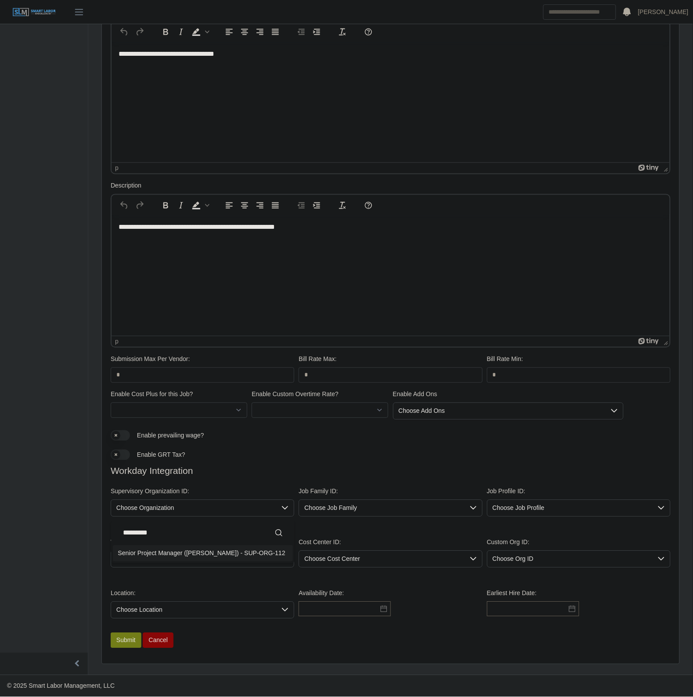
type input "*********"
click at [241, 540] on div "********* 1 results are available" at bounding box center [202, 532] width 183 height 23
click at [241, 549] on div "Senior Project Manager (Robert Deck) - SUP-ORG-112" at bounding box center [201, 553] width 167 height 9
click at [379, 508] on span "Choose Job Family" at bounding box center [381, 508] width 165 height 16
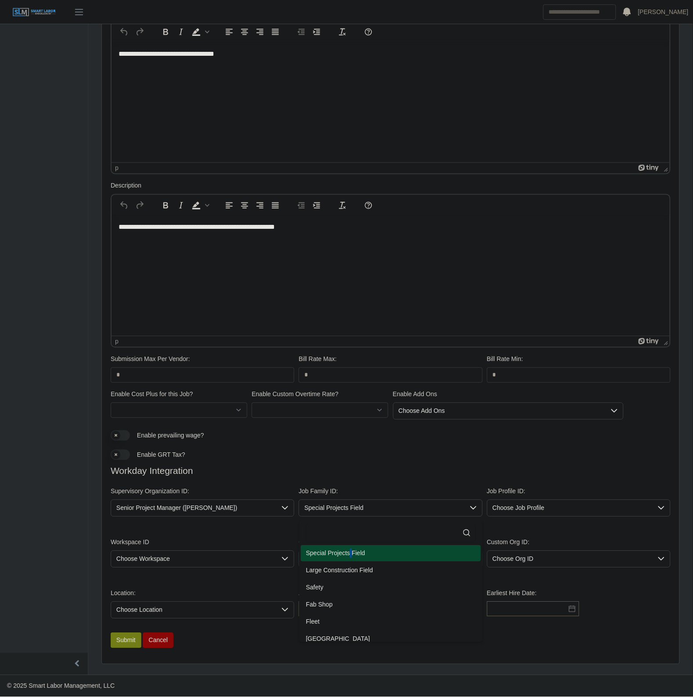
drag, startPoint x: 349, startPoint y: 553, endPoint x: 484, endPoint y: 536, distance: 135.3
click at [358, 552] on span "Special Projects Field" at bounding box center [335, 553] width 59 height 9
click at [531, 510] on span "Choose Job Profile" at bounding box center [569, 508] width 165 height 16
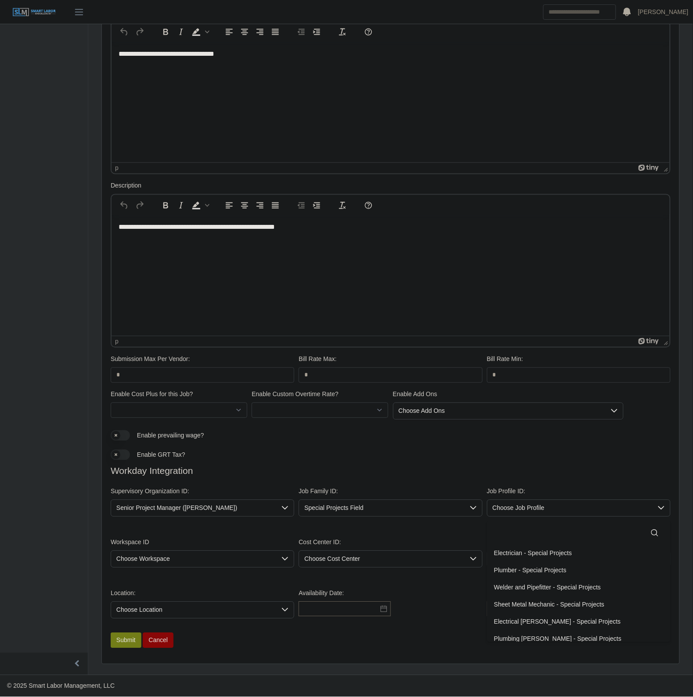
click at [523, 533] on input "text" at bounding box center [578, 533] width 169 height 18
type input "*"
click at [527, 566] on span "Plumbing Helper 1 - Special Projects" at bounding box center [544, 570] width 100 height 9
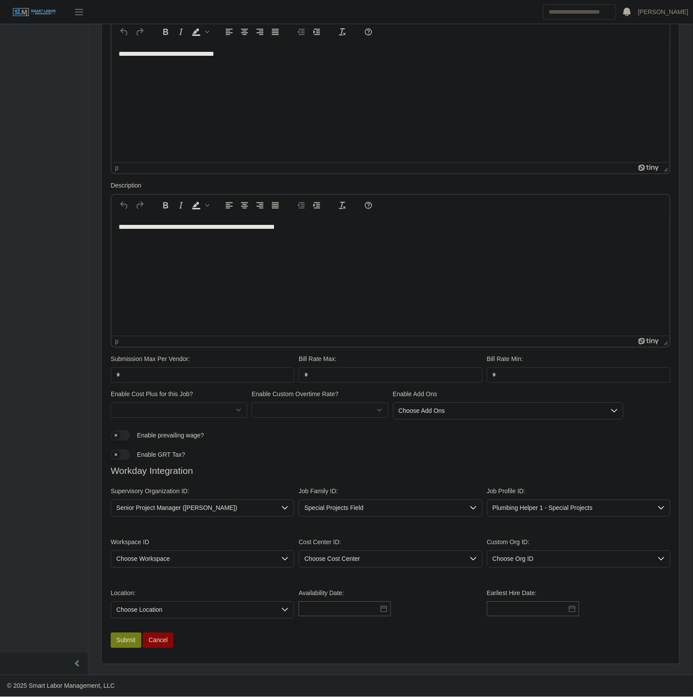
click at [153, 558] on span "Choose Workspace" at bounding box center [193, 559] width 165 height 16
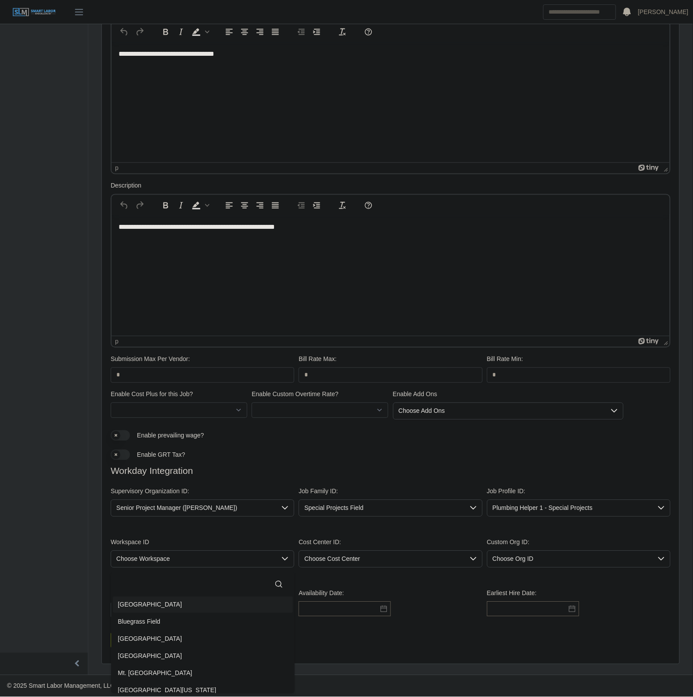
click at [168, 575] on input "text" at bounding box center [202, 584] width 169 height 18
type input "*****"
drag, startPoint x: 181, startPoint y: 598, endPoint x: 417, endPoint y: 552, distance: 240.2
click at [183, 598] on li "Chattanooga Field" at bounding box center [203, 605] width 180 height 16
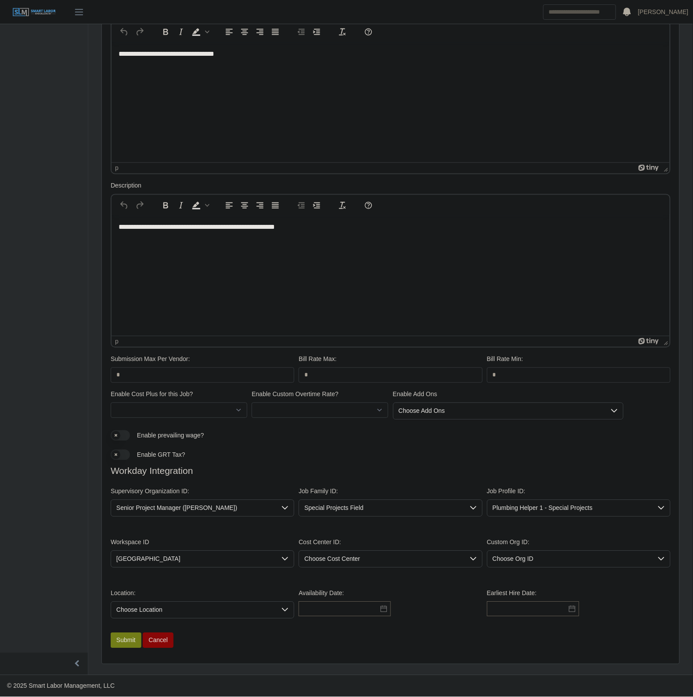
drag, startPoint x: 382, startPoint y: 579, endPoint x: 377, endPoint y: 578, distance: 5.6
click at [381, 579] on div "Workspace ID Chattanooga Field Cost Center ID: Choose Cost Center Custom Org ID…" at bounding box center [390, 556] width 564 height 51
click at [367, 563] on span "Choose Cost Center" at bounding box center [381, 559] width 165 height 16
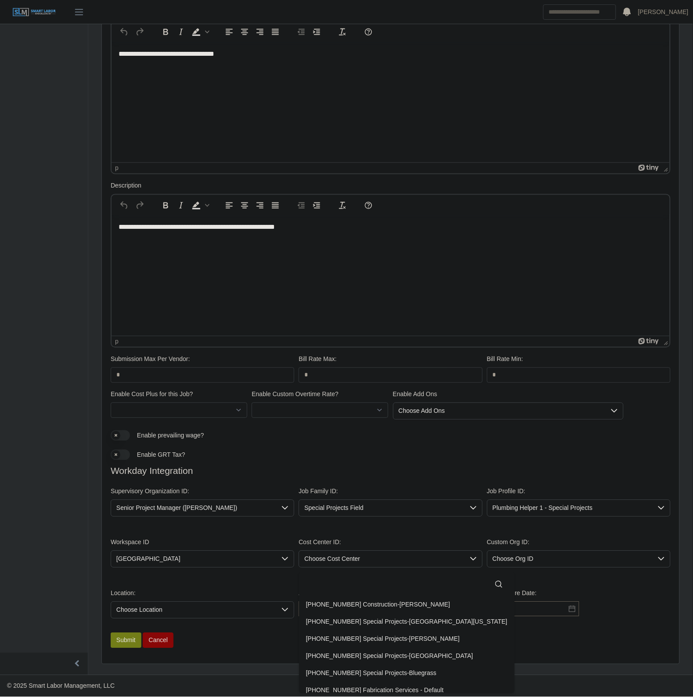
click at [369, 580] on input "text" at bounding box center [406, 584] width 201 height 18
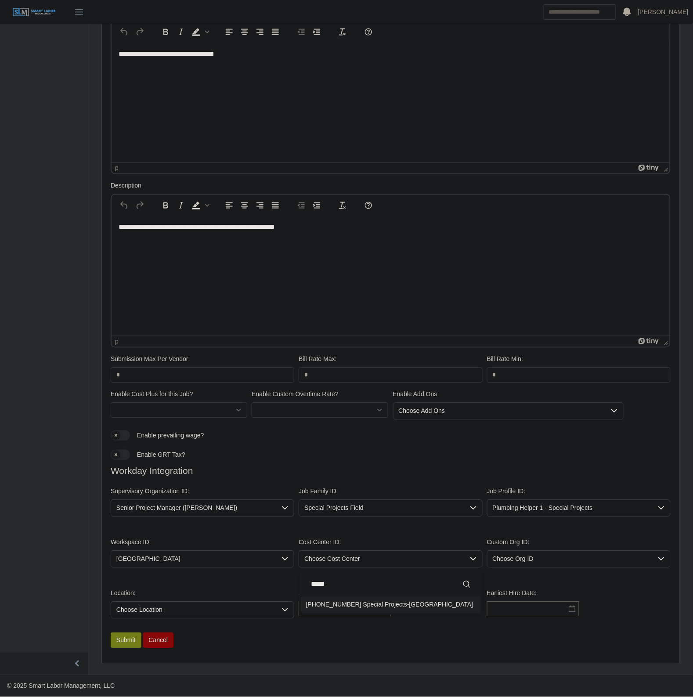
type input "*****"
drag, startPoint x: 367, startPoint y: 599, endPoint x: 286, endPoint y: 619, distance: 83.1
click at [366, 600] on span "01-30-14-00 Special Projects-Chattanooga" at bounding box center [389, 604] width 167 height 9
click at [168, 613] on span "Choose Location" at bounding box center [193, 610] width 165 height 16
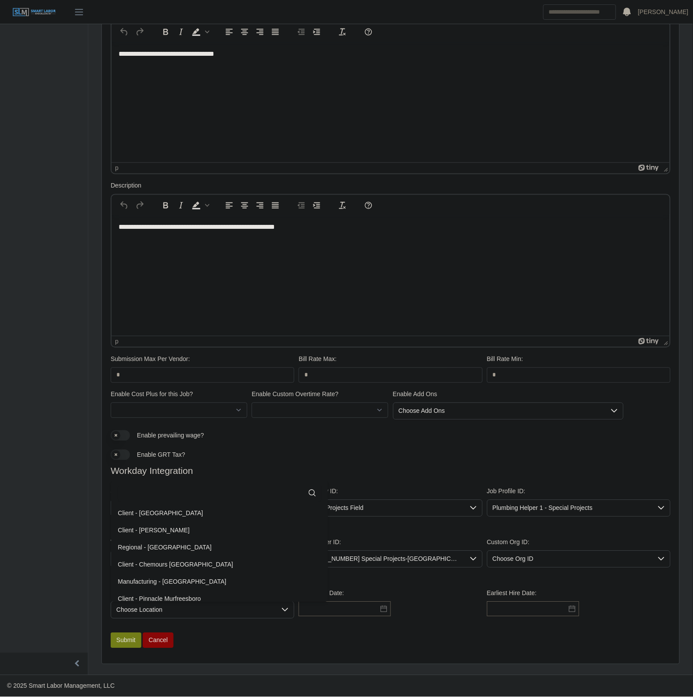
scroll to position [1, 0]
click at [168, 497] on input "text" at bounding box center [219, 493] width 203 height 18
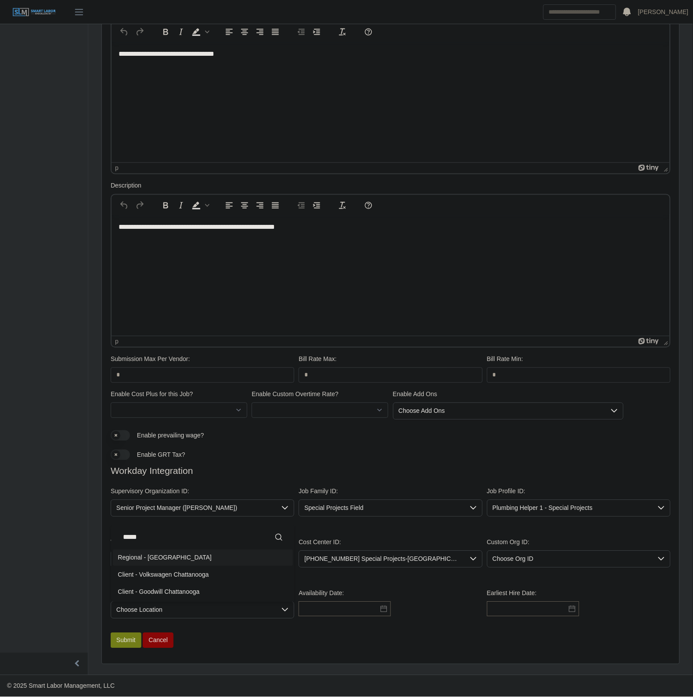
type input "*****"
click at [176, 557] on span "Regional - Chattanooga" at bounding box center [164, 557] width 93 height 9
click at [330, 612] on input "text" at bounding box center [344, 608] width 92 height 15
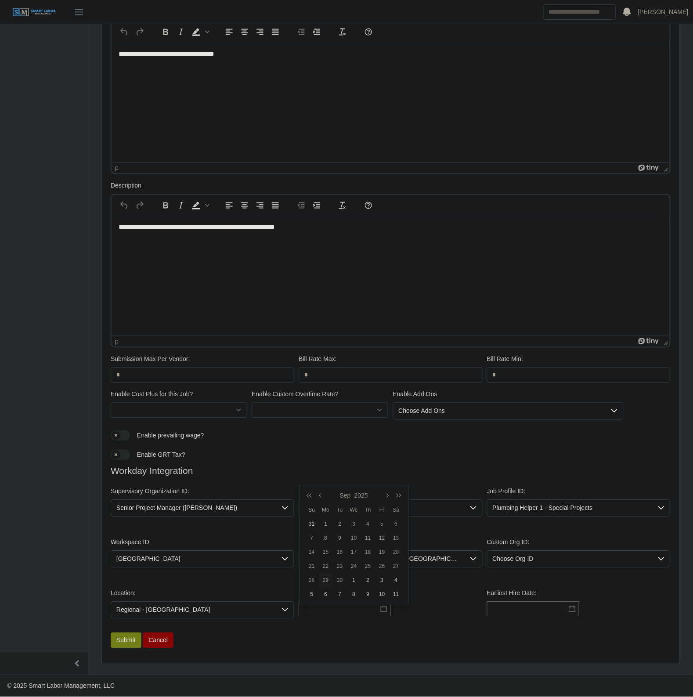
click at [326, 576] on div "29" at bounding box center [326, 580] width 14 height 8
type input "**********"
click at [506, 609] on input "text" at bounding box center [533, 608] width 92 height 15
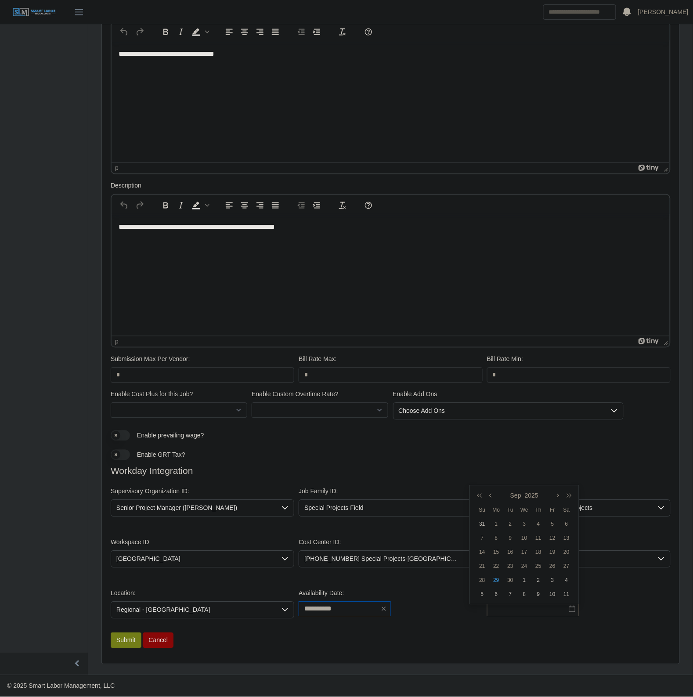
drag, startPoint x: 495, startPoint y: 572, endPoint x: 325, endPoint y: 609, distance: 174.4
click at [495, 573] on td "29" at bounding box center [496, 580] width 14 height 14
type input "**********"
click at [317, 607] on input "**********" at bounding box center [344, 608] width 92 height 15
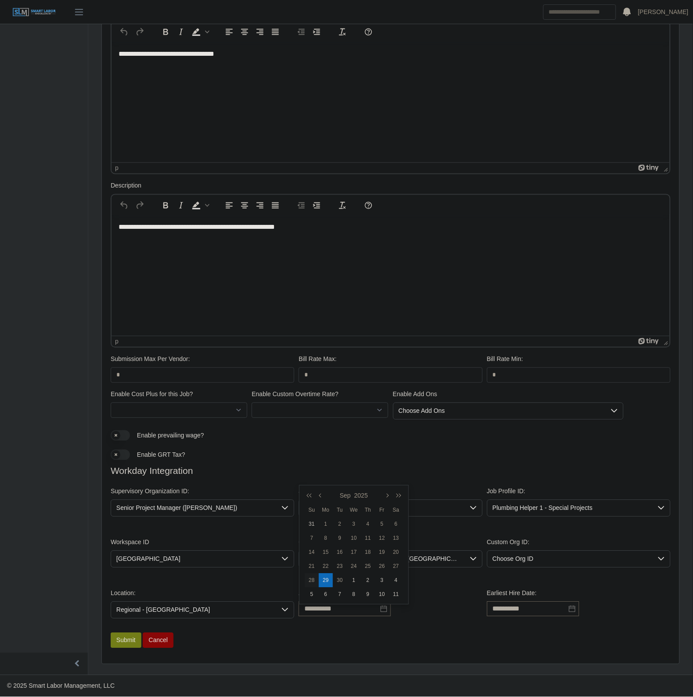
click at [315, 576] on div "28" at bounding box center [312, 580] width 14 height 8
type input "**********"
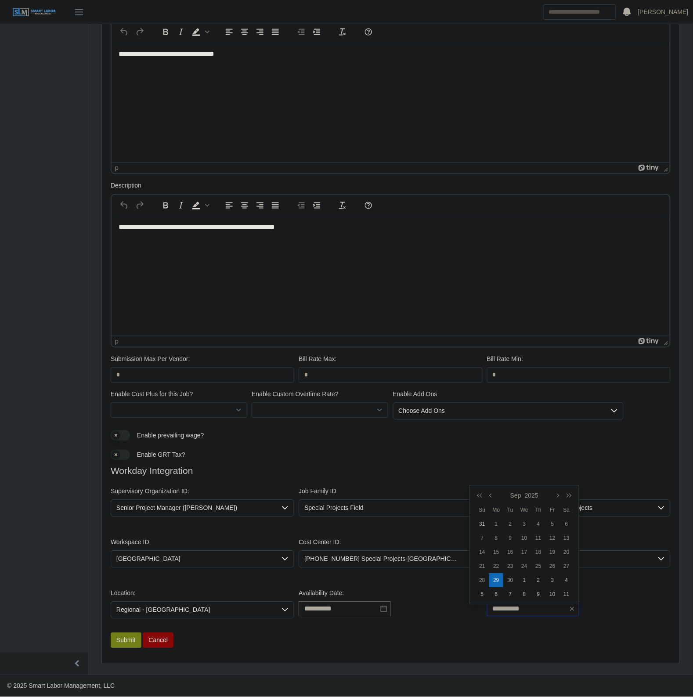
click at [507, 611] on input "**********" at bounding box center [533, 608] width 92 height 15
drag, startPoint x: 484, startPoint y: 573, endPoint x: 429, endPoint y: 663, distance: 105.2
click at [484, 576] on div "28" at bounding box center [482, 580] width 14 height 8
type input "**********"
click at [429, 663] on div "**********" at bounding box center [390, 193] width 577 height 942
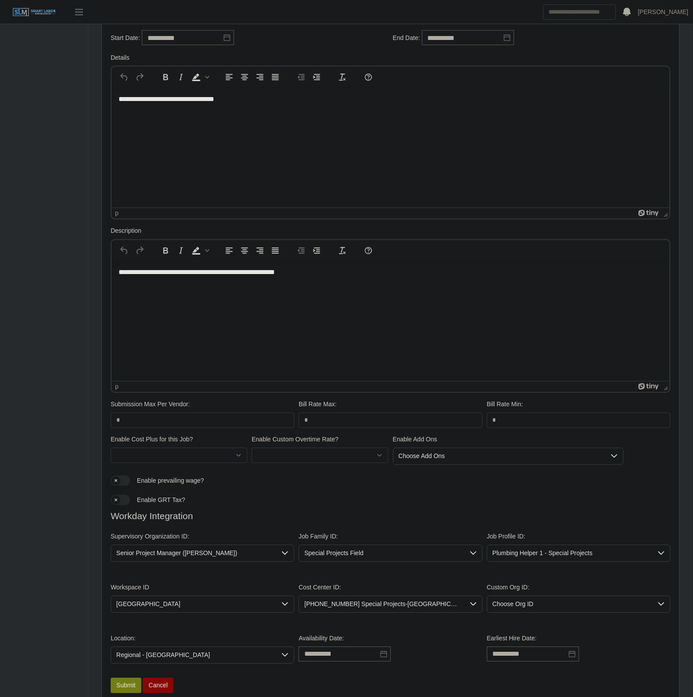
scroll to position [337, 0]
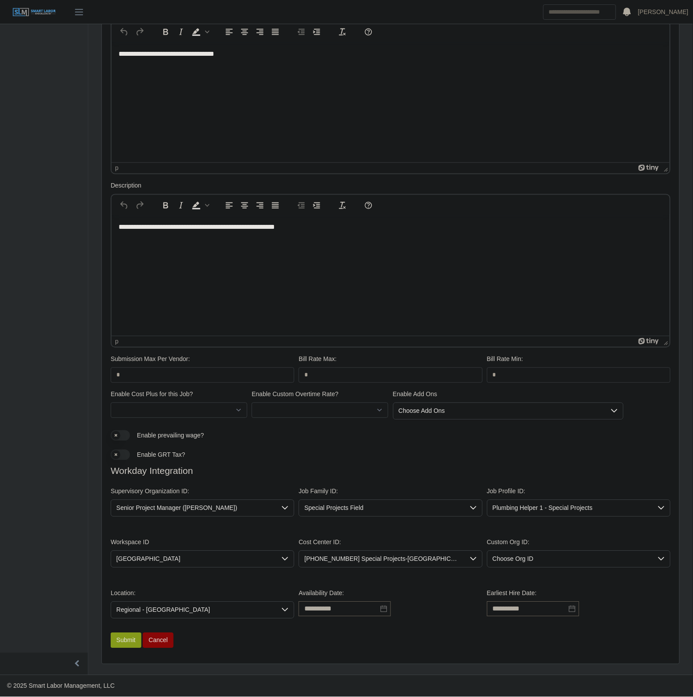
click at [118, 642] on button "Submit" at bounding box center [126, 640] width 31 height 15
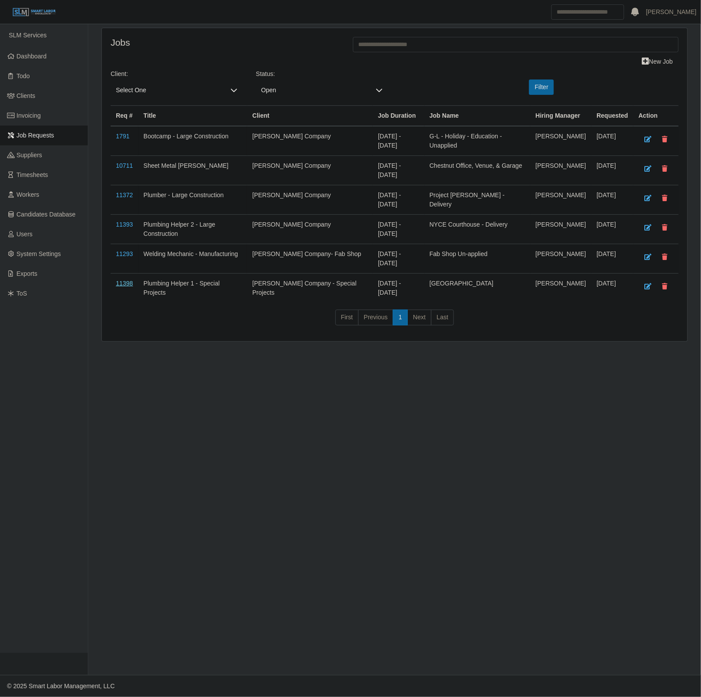
click at [119, 287] on link "11398" at bounding box center [124, 283] width 17 height 7
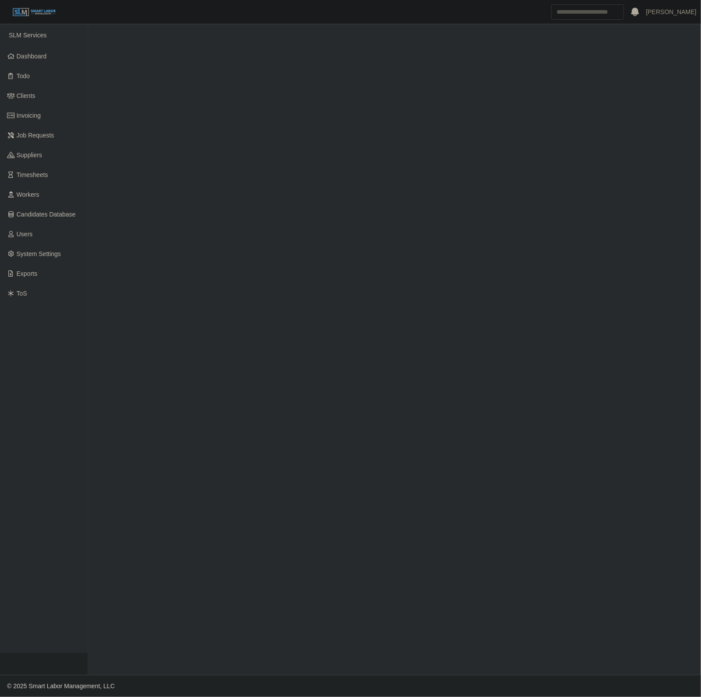
select select "****"
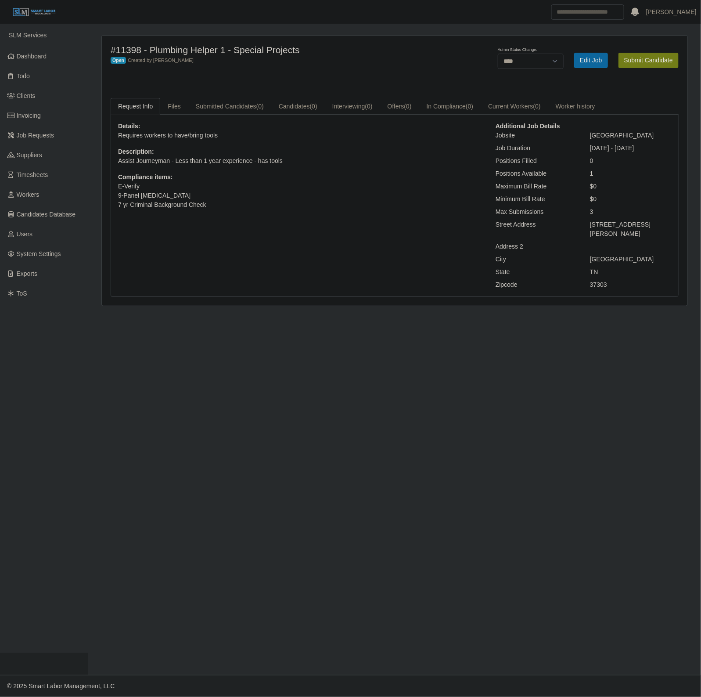
click at [435, 244] on div "Details: Requires workers to have/bring tools Description: Assist Journeyman - …" at bounding box center [299, 206] width 377 height 168
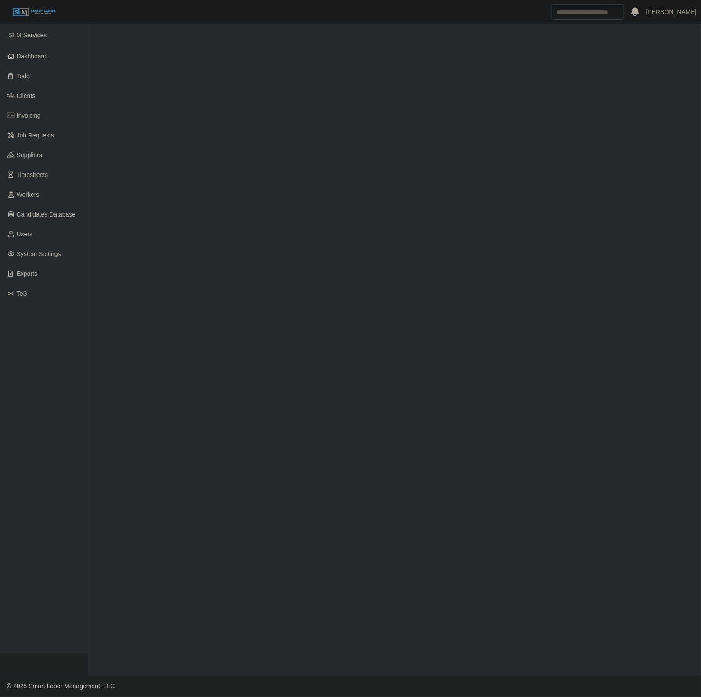
select select "****"
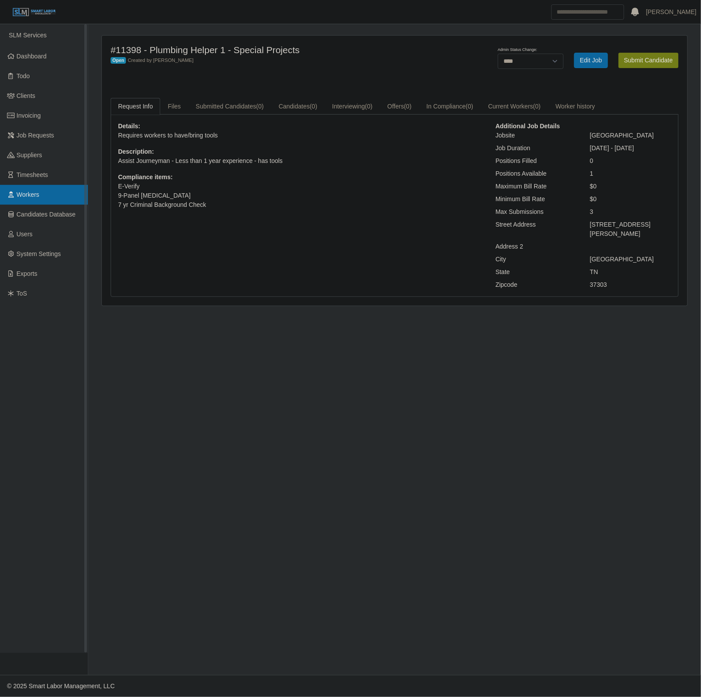
click at [22, 197] on span "Workers" at bounding box center [28, 194] width 23 height 7
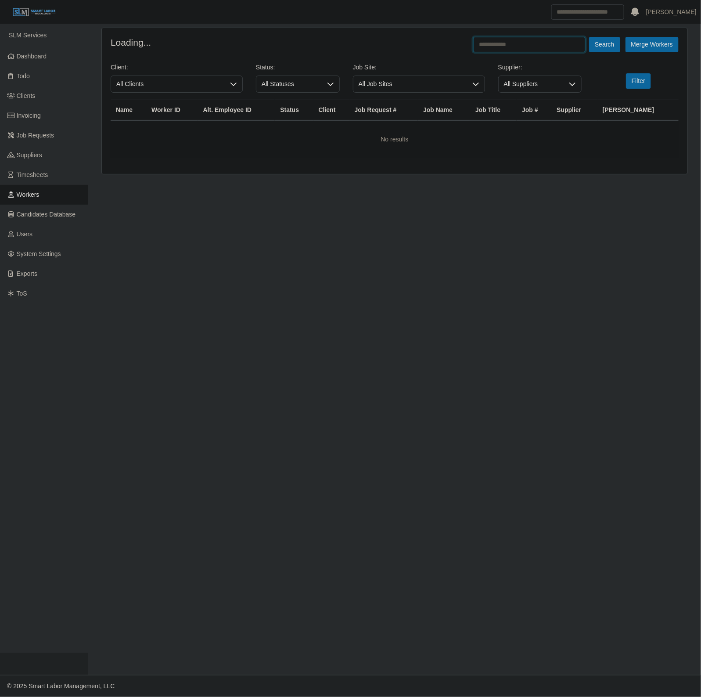
click at [528, 42] on input "text" at bounding box center [529, 44] width 112 height 15
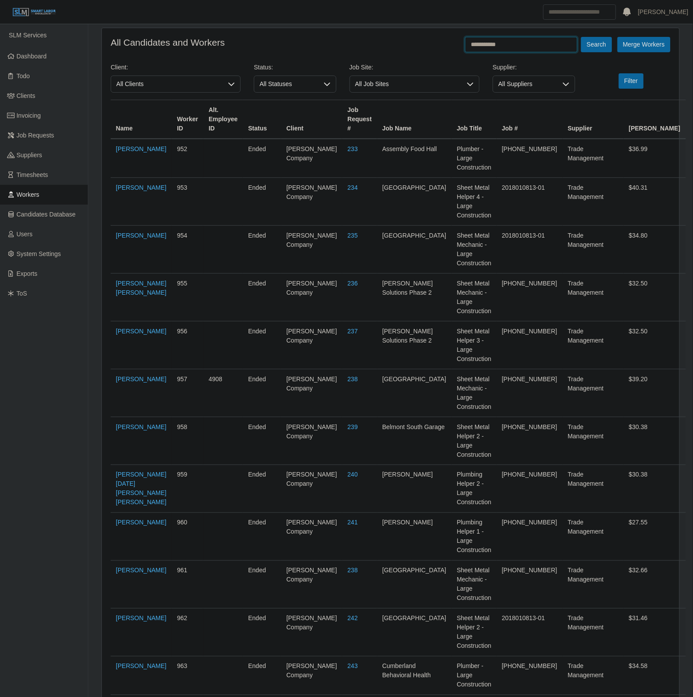
type input "**********"
click at [581, 37] on button "Search" at bounding box center [596, 44] width 31 height 15
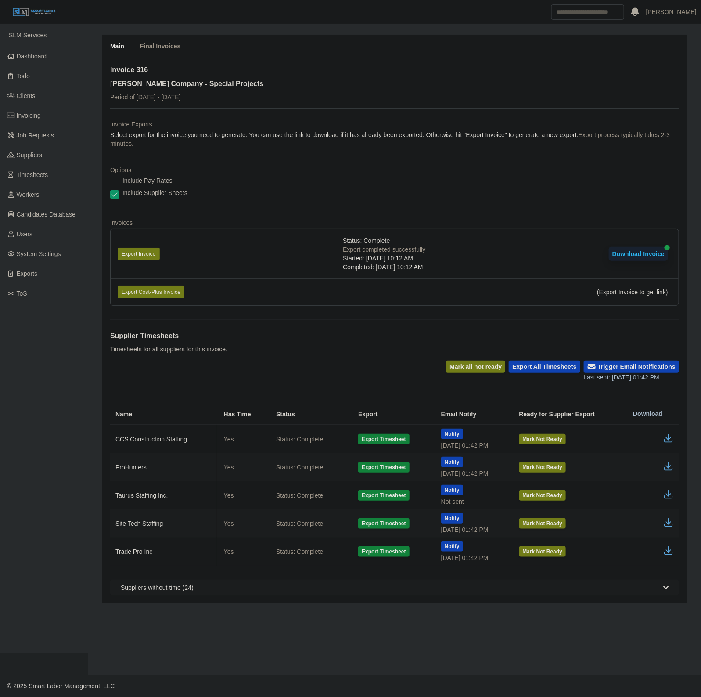
click at [670, 439] on icon "button" at bounding box center [668, 437] width 5 height 6
click at [321, 91] on div "Invoice 316 [PERSON_NAME] Company - Special Projects Period of [DATE] - [DATE]" at bounding box center [394, 87] width 569 height 44
drag, startPoint x: 356, startPoint y: 192, endPoint x: 361, endPoint y: 190, distance: 6.0
click at [361, 193] on div "Include Supplier Sheets" at bounding box center [394, 194] width 569 height 12
click at [55, 54] on link "Dashboard" at bounding box center [44, 57] width 88 height 20
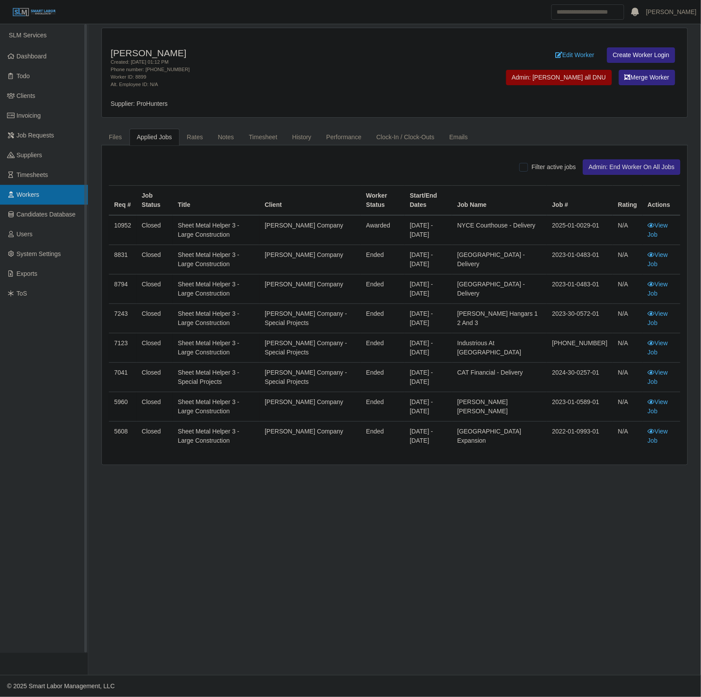
click at [42, 187] on link "Workers" at bounding box center [44, 195] width 88 height 20
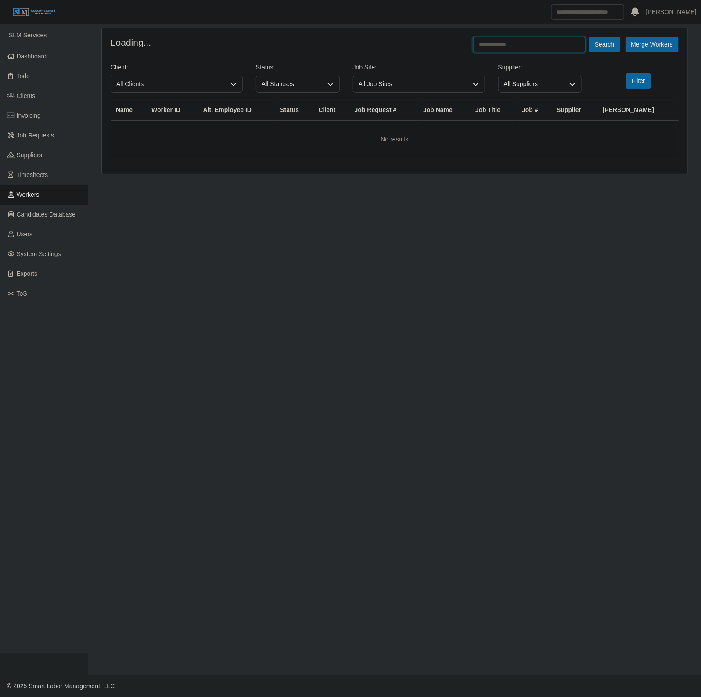
click at [550, 37] on input "text" at bounding box center [529, 44] width 112 height 15
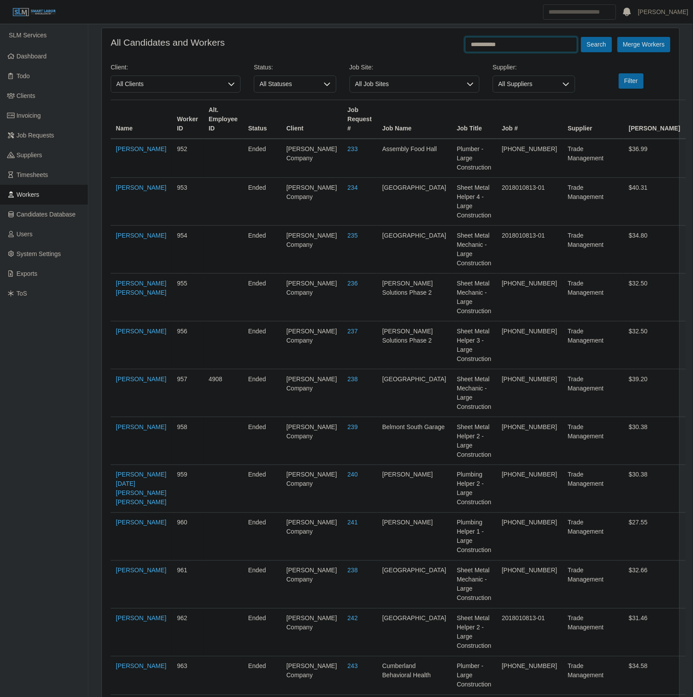
type input "**********"
click at [581, 37] on button "Search" at bounding box center [596, 44] width 31 height 15
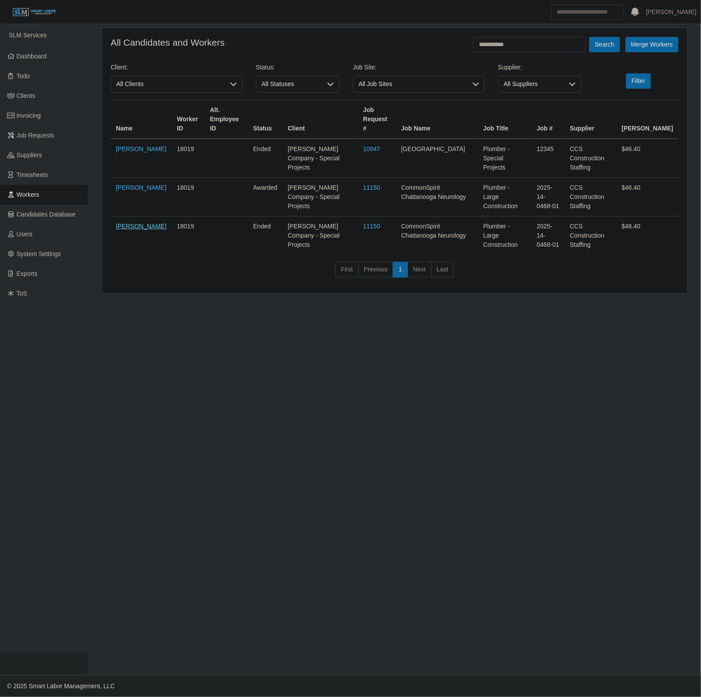
click at [124, 223] on link "Tony Wilson" at bounding box center [141, 226] width 50 height 7
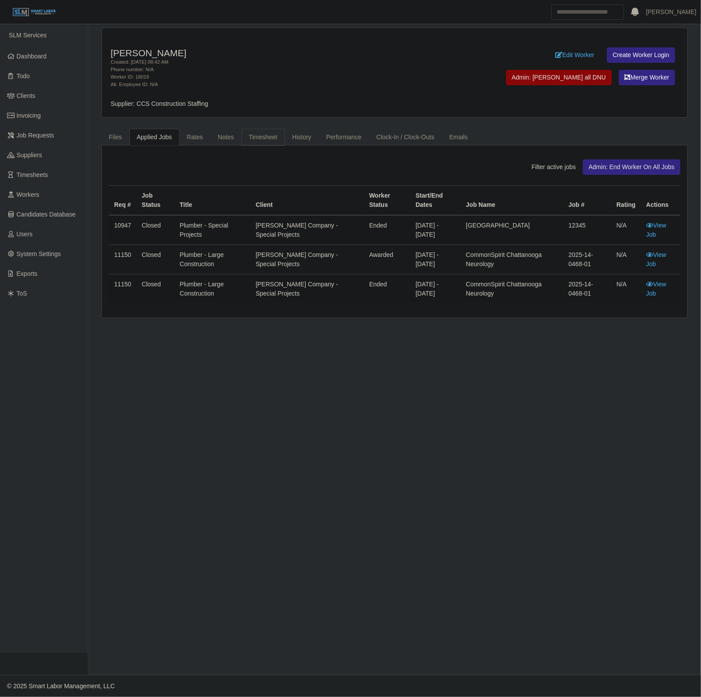
click at [269, 135] on link "Timesheet" at bounding box center [262, 137] width 43 height 17
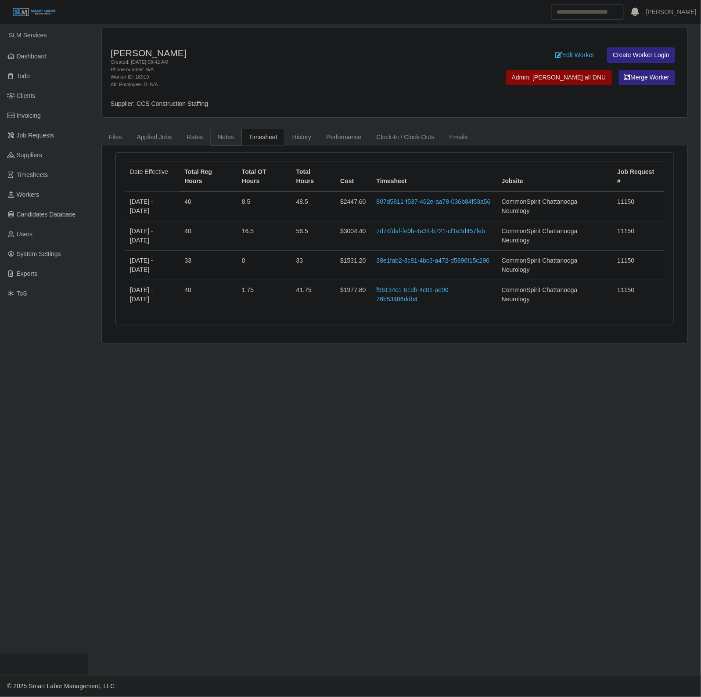
click at [236, 137] on link "Notes" at bounding box center [225, 137] width 31 height 17
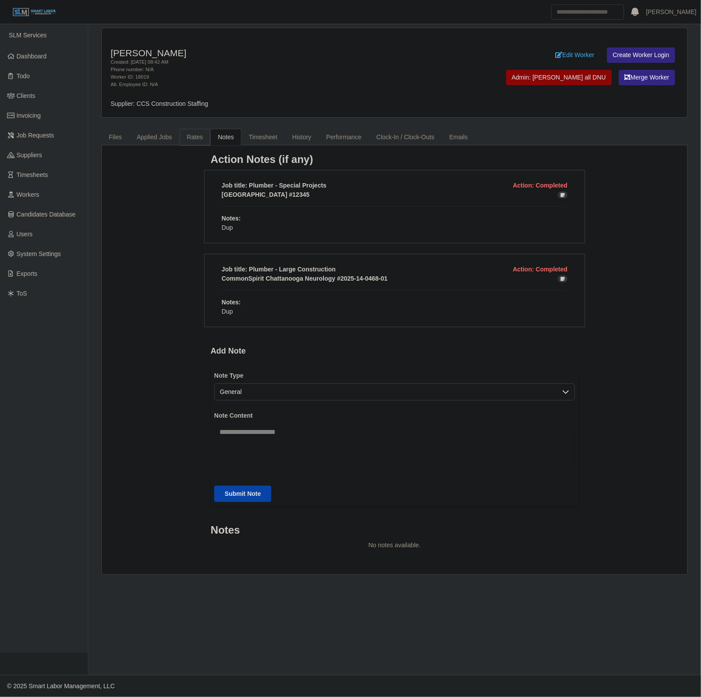
click at [201, 134] on link "Rates" at bounding box center [195, 137] width 31 height 17
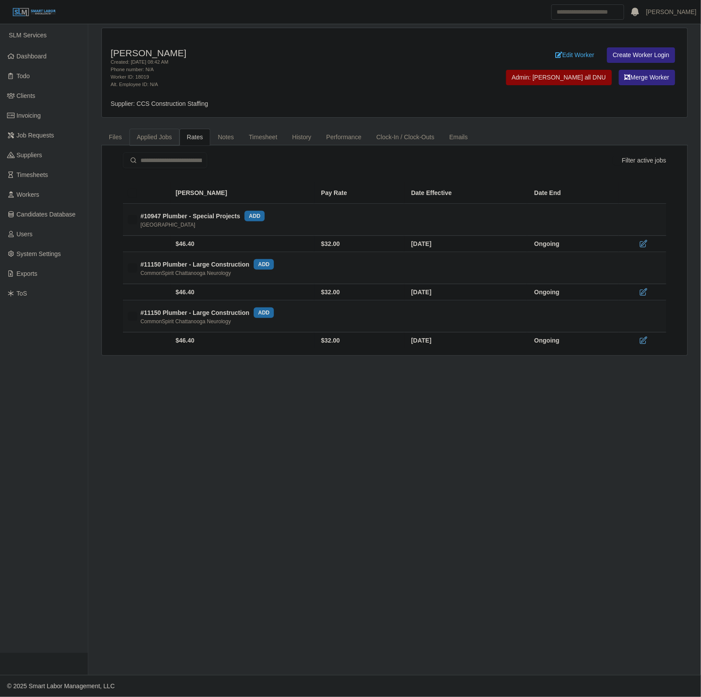
click at [158, 140] on link "Applied Jobs" at bounding box center [154, 137] width 50 height 17
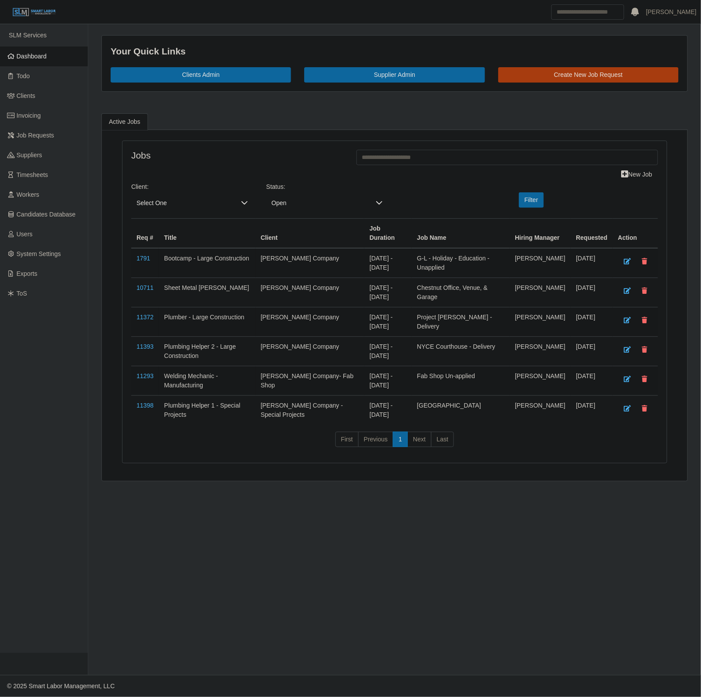
click at [161, 204] on span "Select One" at bounding box center [183, 203] width 104 height 16
click at [178, 260] on li "[PERSON_NAME] Company" at bounding box center [229, 264] width 193 height 17
click at [534, 192] on div "Client: Lee Company Status: Open Filter" at bounding box center [395, 200] width 540 height 36
click at [534, 194] on button "Filter" at bounding box center [531, 199] width 25 height 15
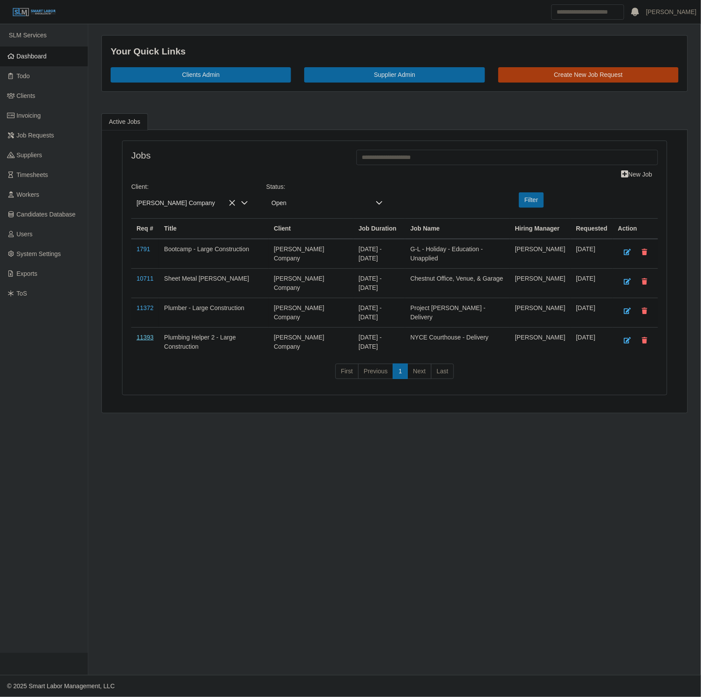
click at [135, 346] on td "11393" at bounding box center [145, 341] width 28 height 29
click at [147, 341] on link "11393" at bounding box center [145, 337] width 17 height 7
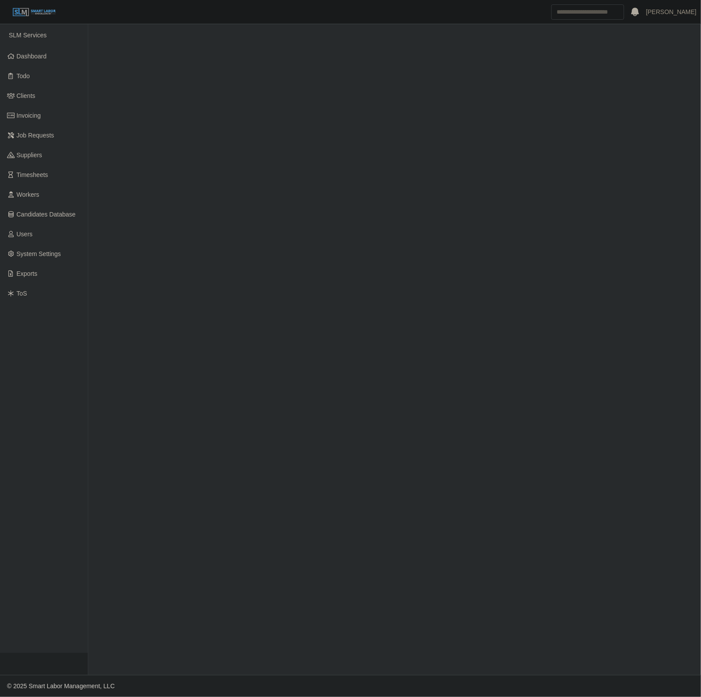
select select "****"
